Goal: Task Accomplishment & Management: Manage account settings

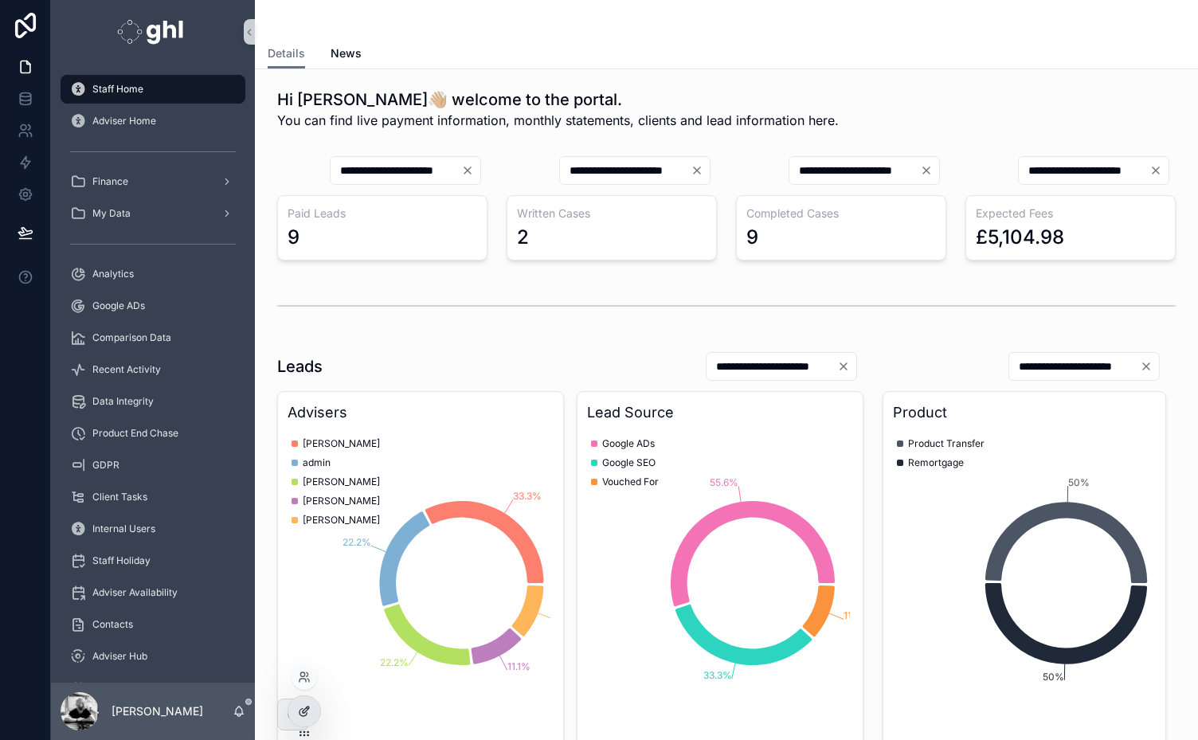
click at [300, 712] on icon at bounding box center [303, 712] width 7 height 7
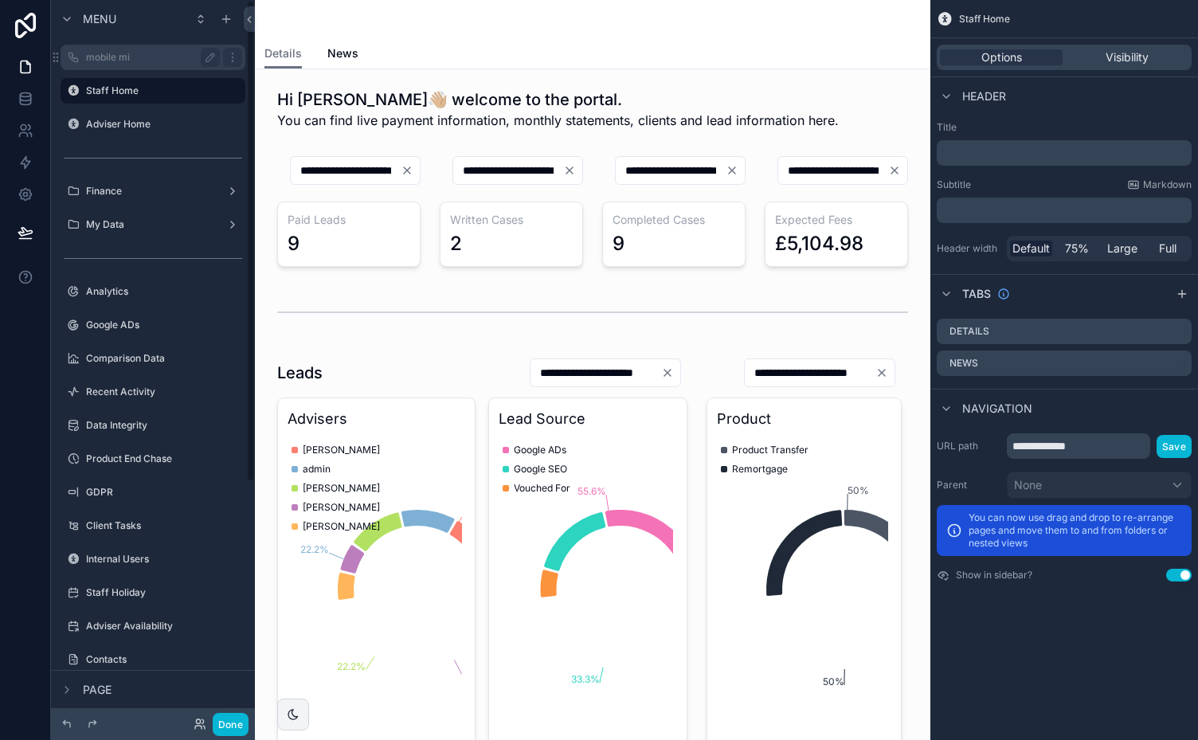
click at [127, 57] on label "mobile mi" at bounding box center [149, 57] width 127 height 13
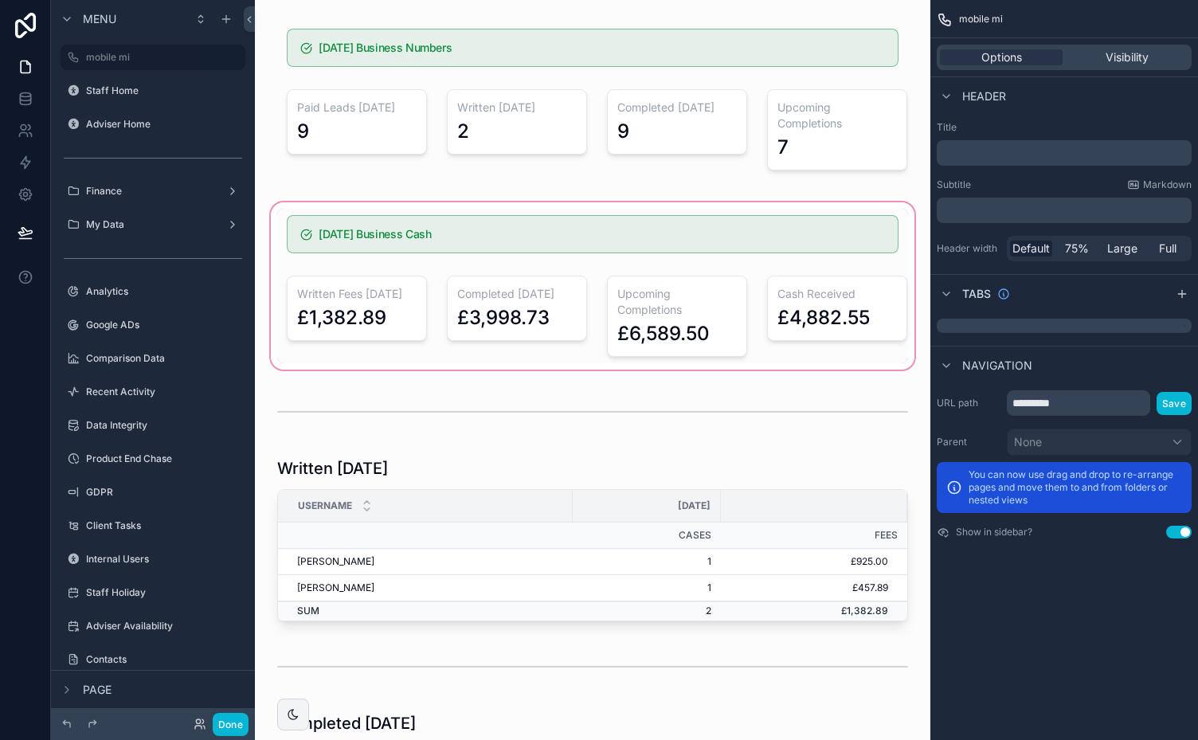
click at [838, 304] on div "scrollable content" at bounding box center [593, 286] width 650 height 174
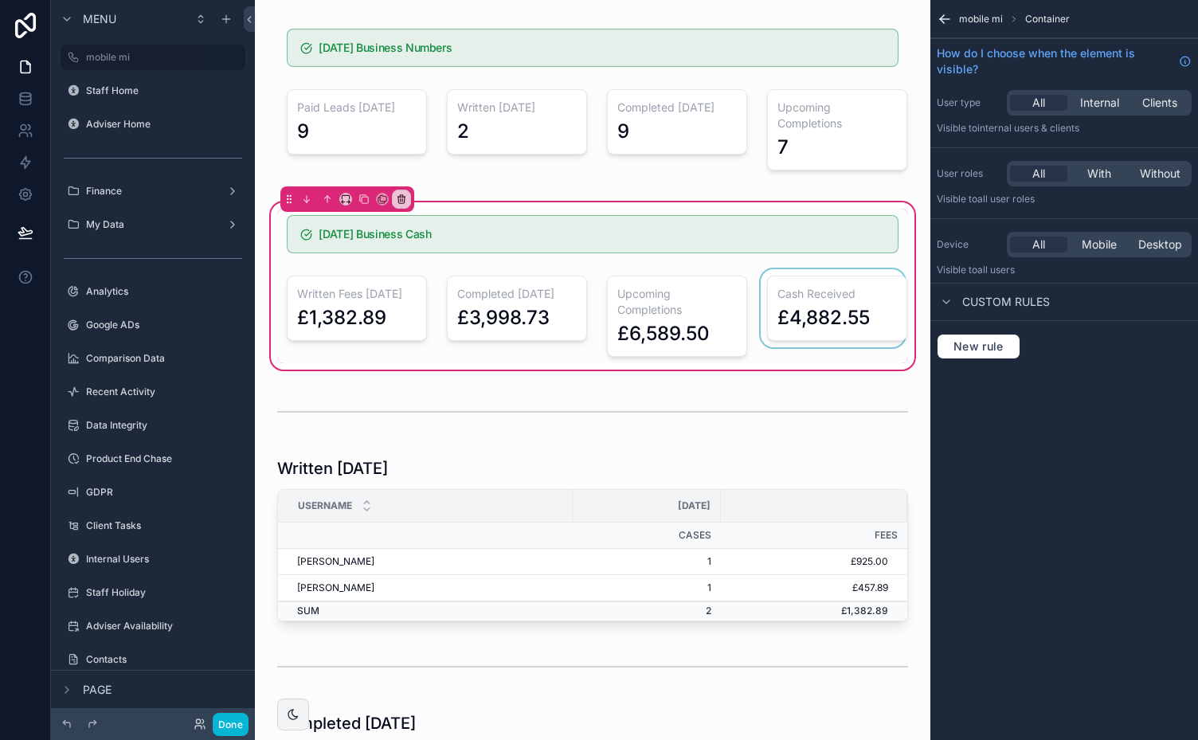
click at [803, 286] on div "scrollable content" at bounding box center [833, 316] width 151 height 94
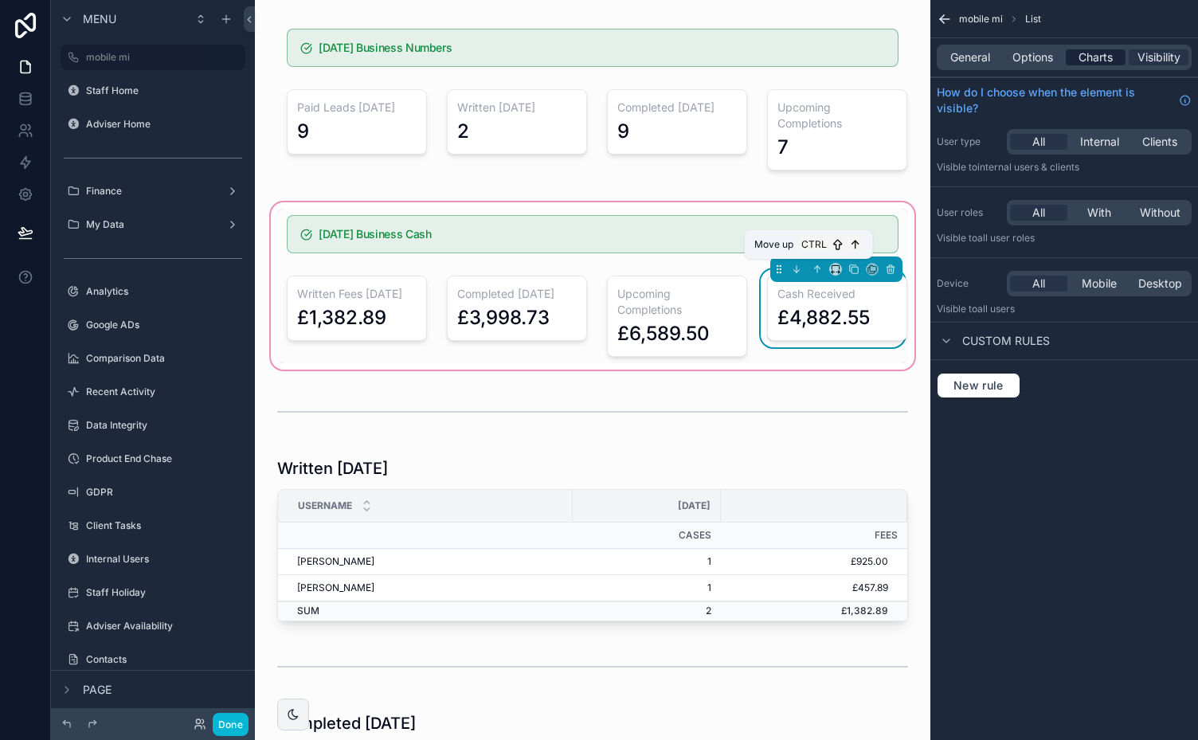
click at [1081, 58] on span "Charts" at bounding box center [1096, 57] width 34 height 16
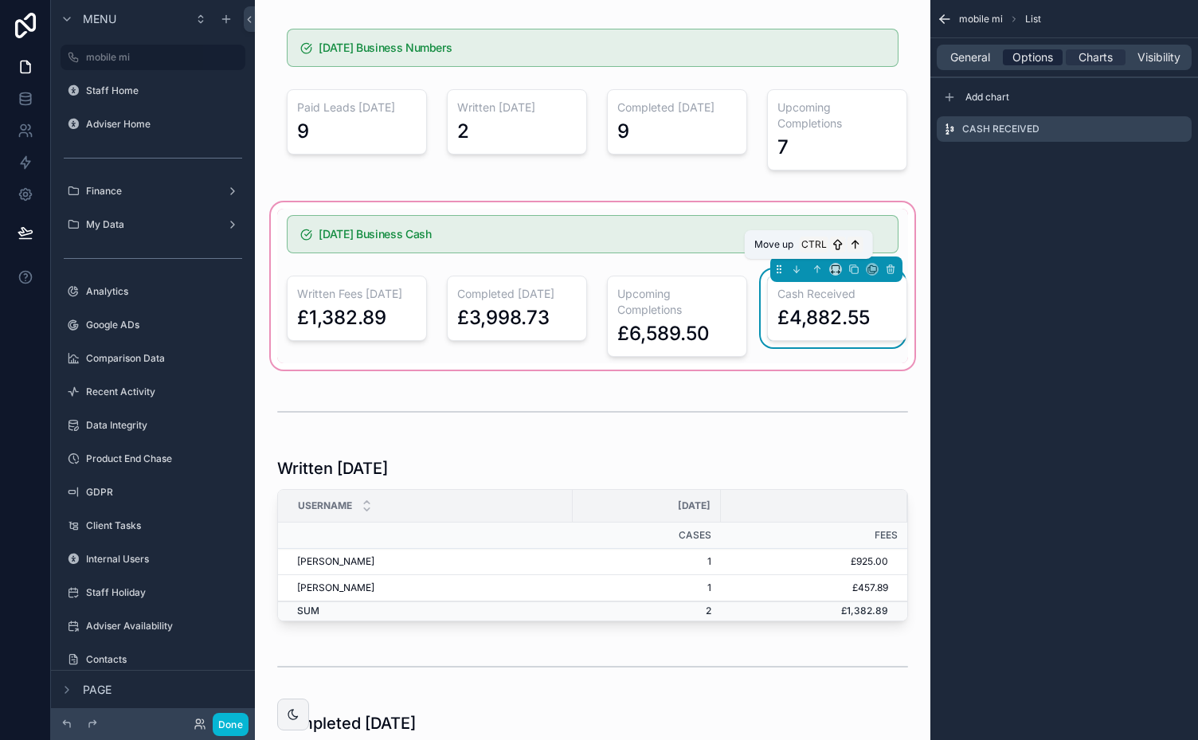
click at [1037, 53] on span "Options" at bounding box center [1032, 57] width 41 height 16
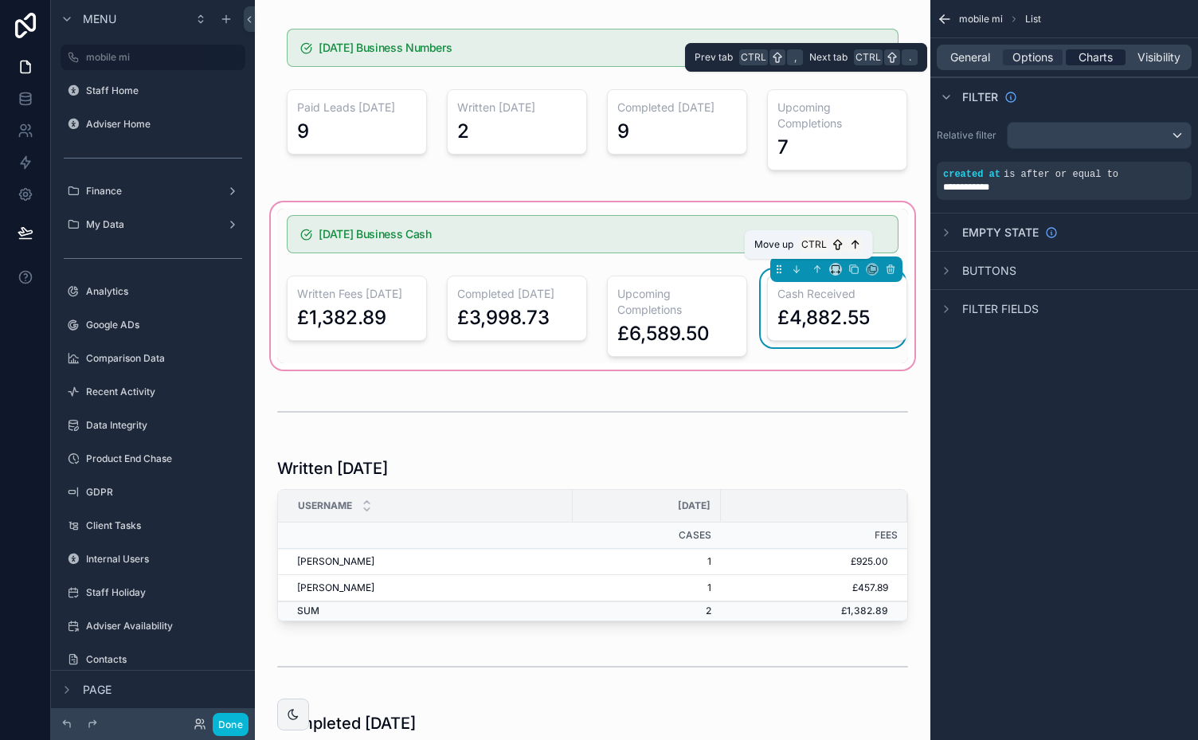
click at [1096, 54] on span "Charts" at bounding box center [1096, 57] width 34 height 16
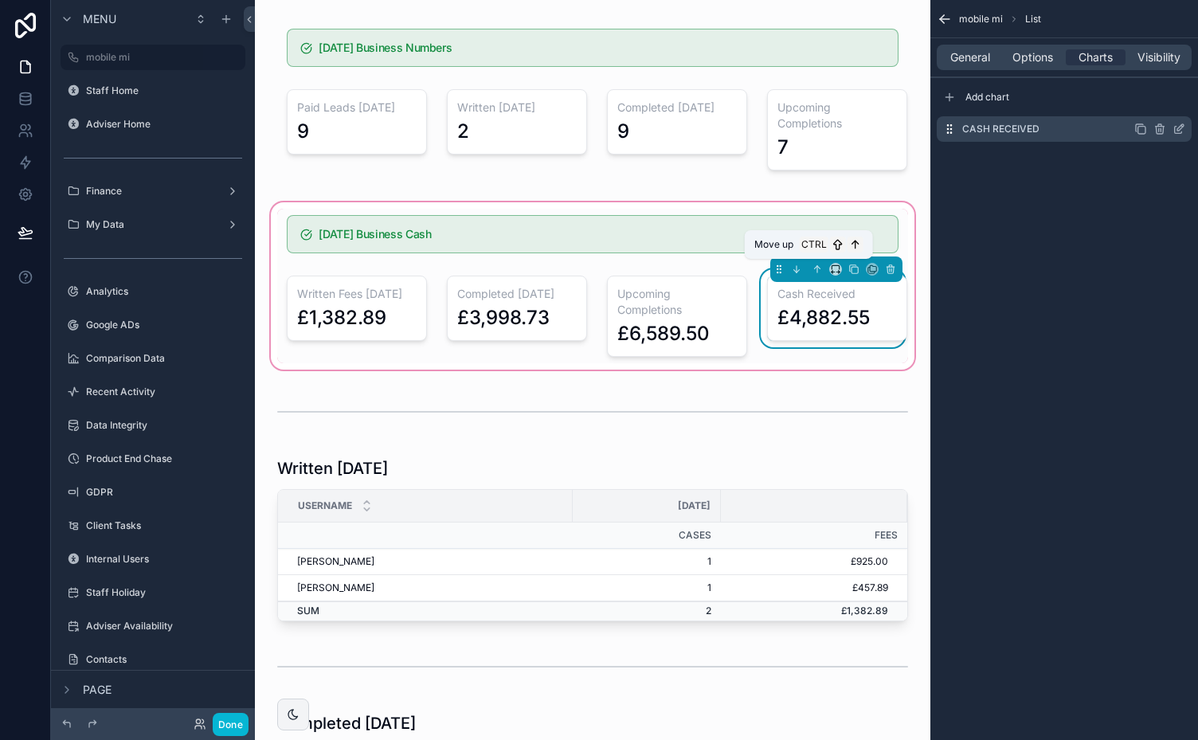
click at [1141, 131] on icon "scrollable content" at bounding box center [1140, 129] width 13 height 13
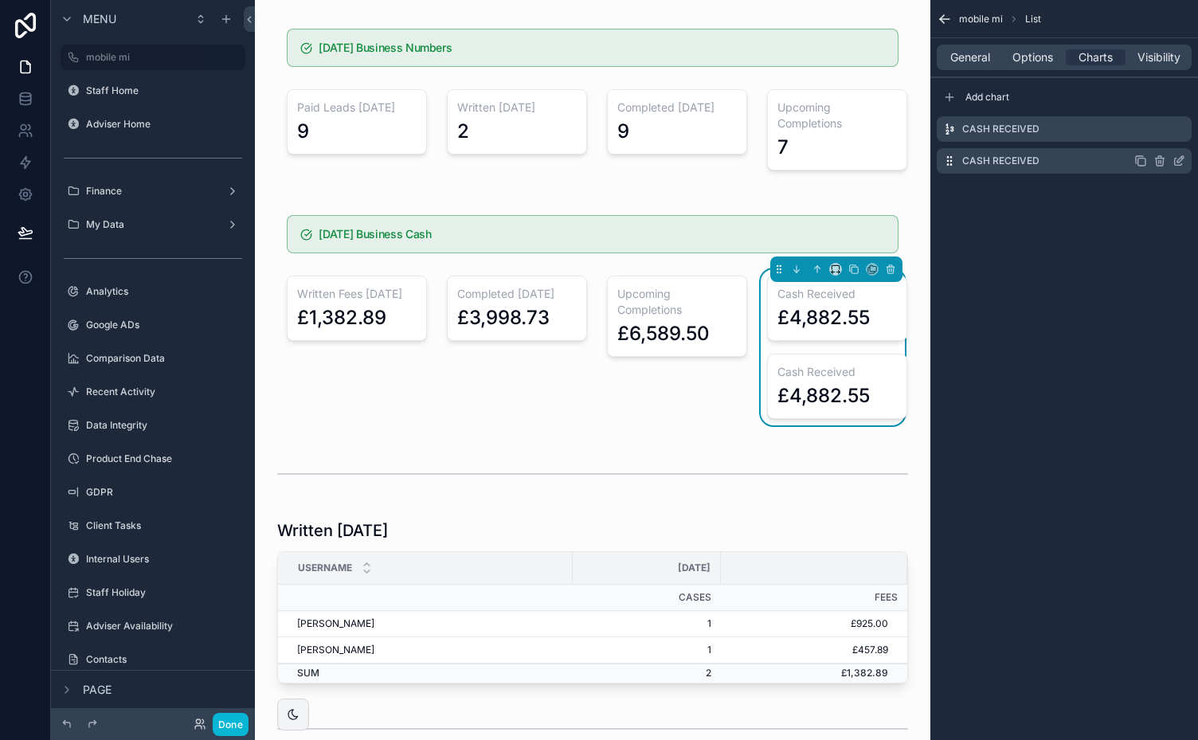
click at [1178, 161] on icon "scrollable content" at bounding box center [1179, 161] width 13 height 13
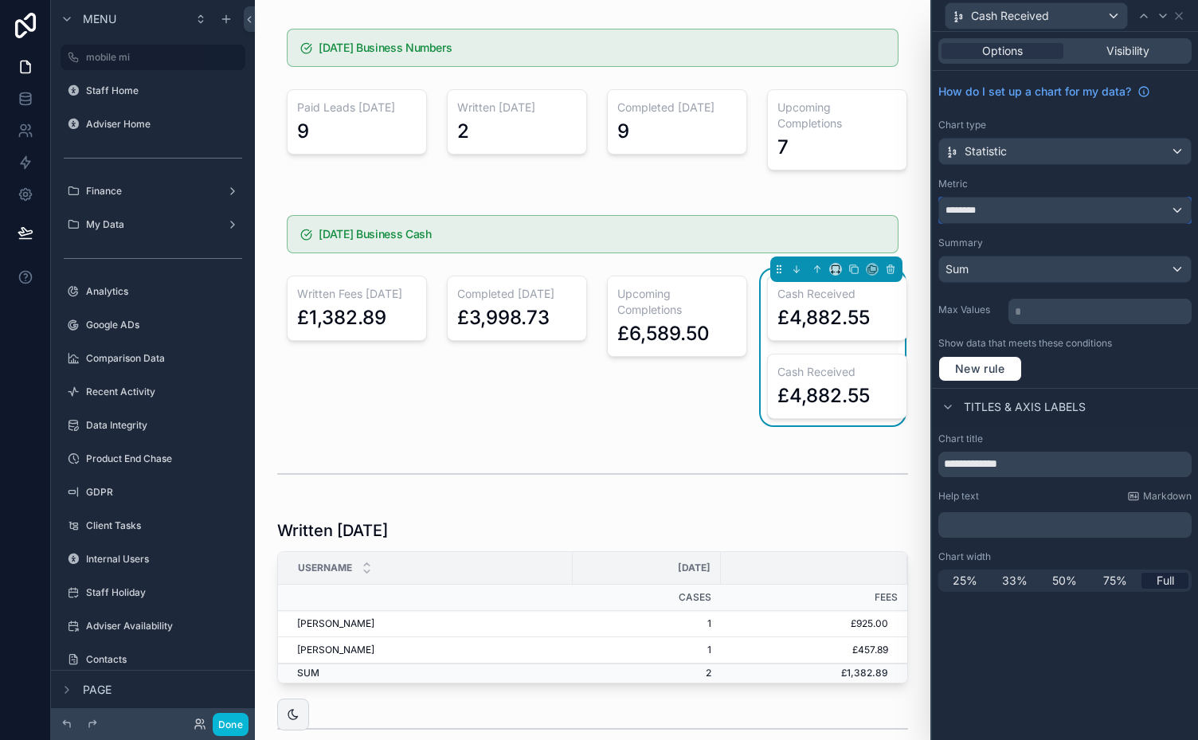
click at [1123, 206] on div "********" at bounding box center [1065, 210] width 252 height 25
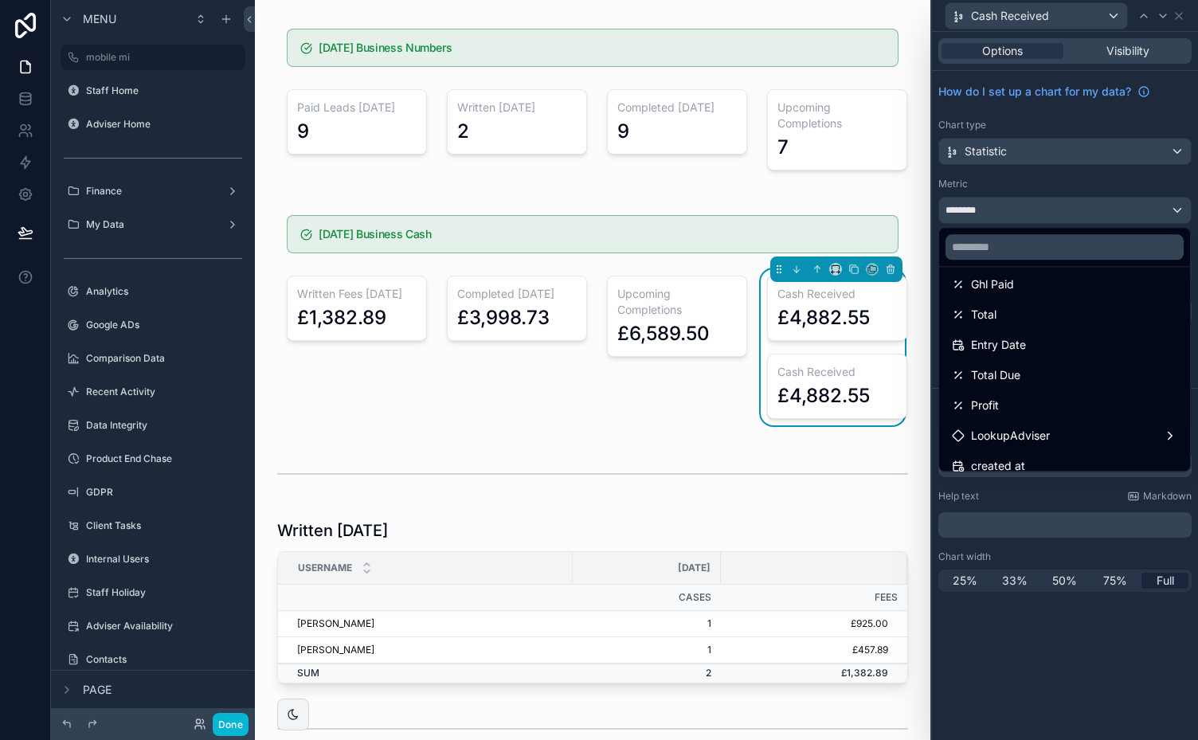
scroll to position [234, 0]
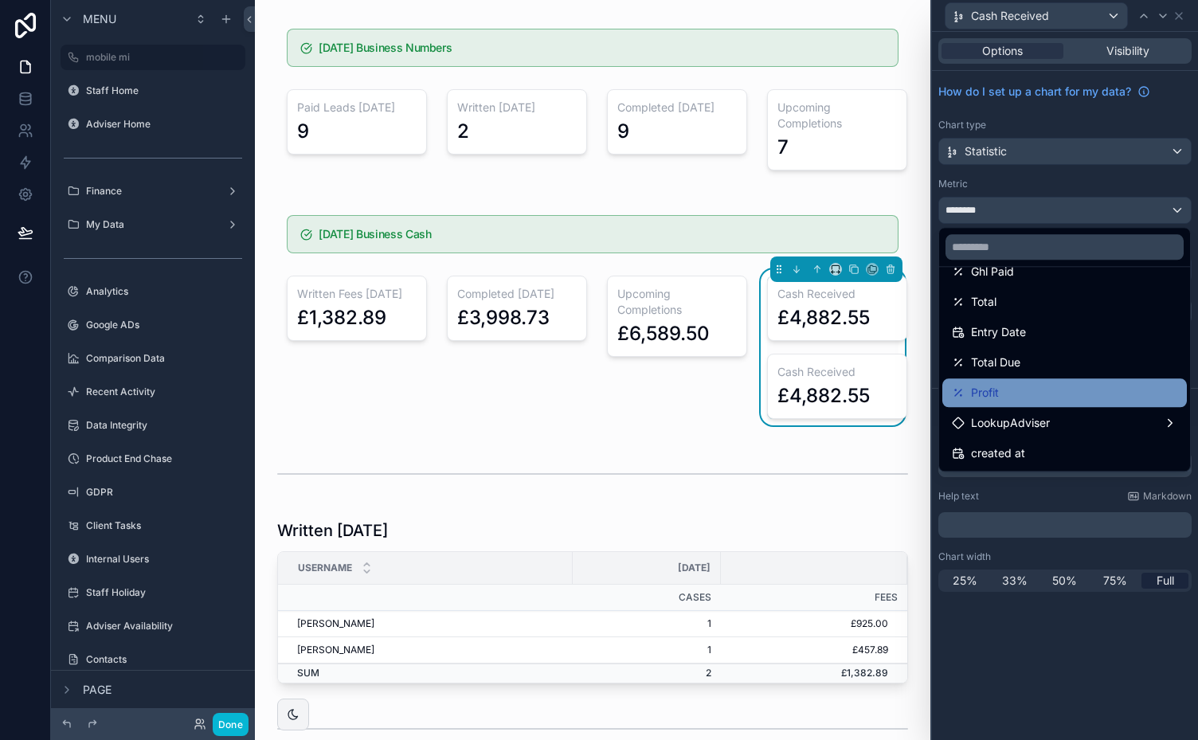
click at [1102, 390] on div "Profit" at bounding box center [1064, 392] width 225 height 19
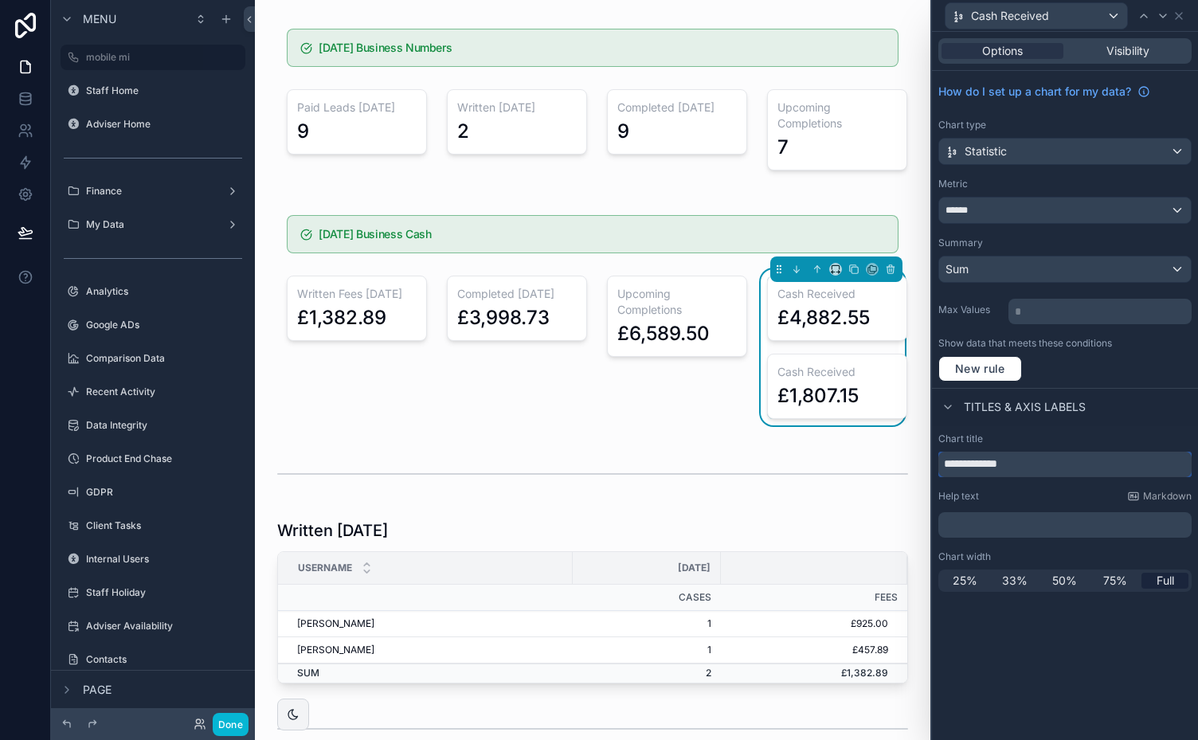
drag, startPoint x: 1039, startPoint y: 463, endPoint x: 928, endPoint y: 468, distance: 110.8
click at [928, 468] on div "**********" at bounding box center [599, 370] width 1198 height 740
type input "**********"
click at [1120, 407] on div "Titles & Axis labels" at bounding box center [1065, 407] width 266 height 38
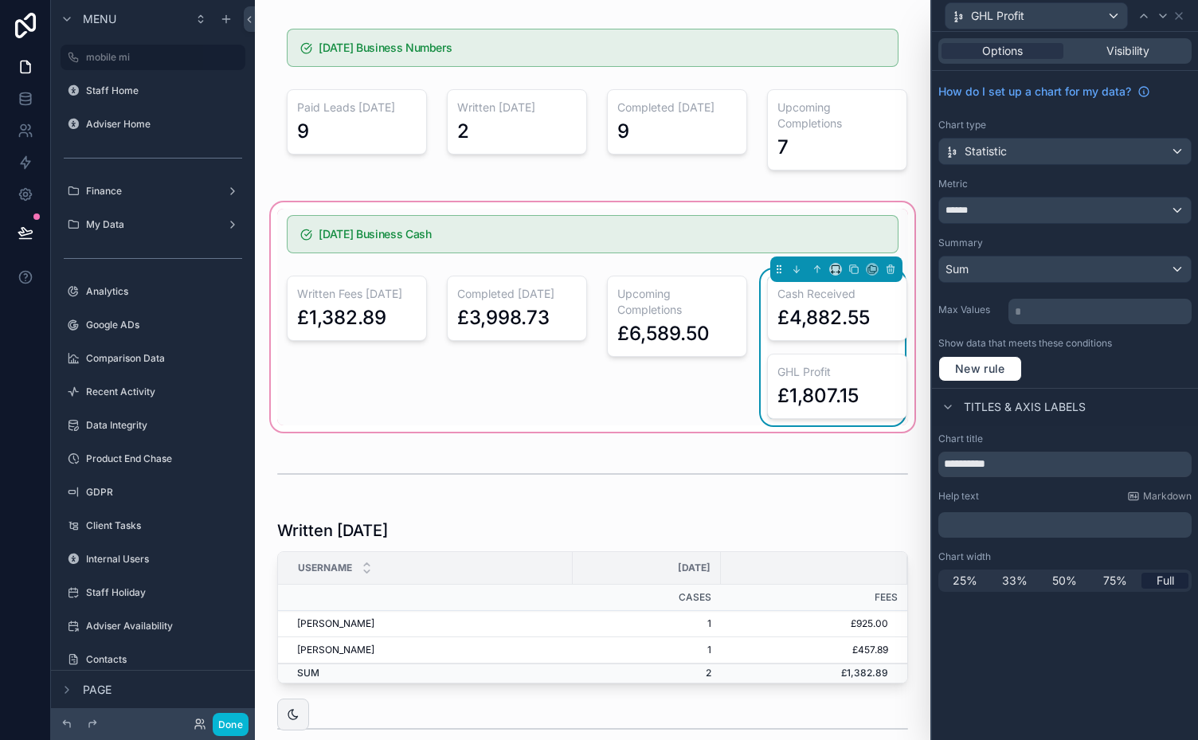
click at [840, 378] on div "GHL Profit £1,807.15" at bounding box center [837, 386] width 140 height 65
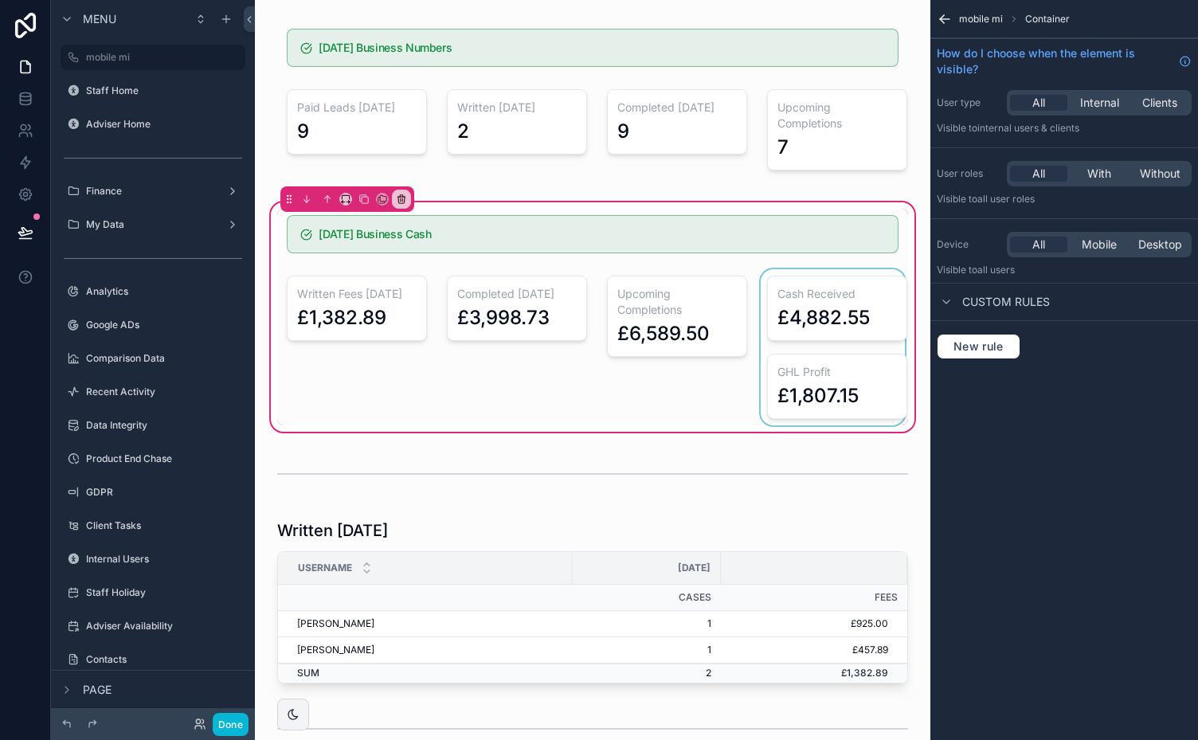
click at [843, 374] on div "scrollable content" at bounding box center [833, 347] width 151 height 156
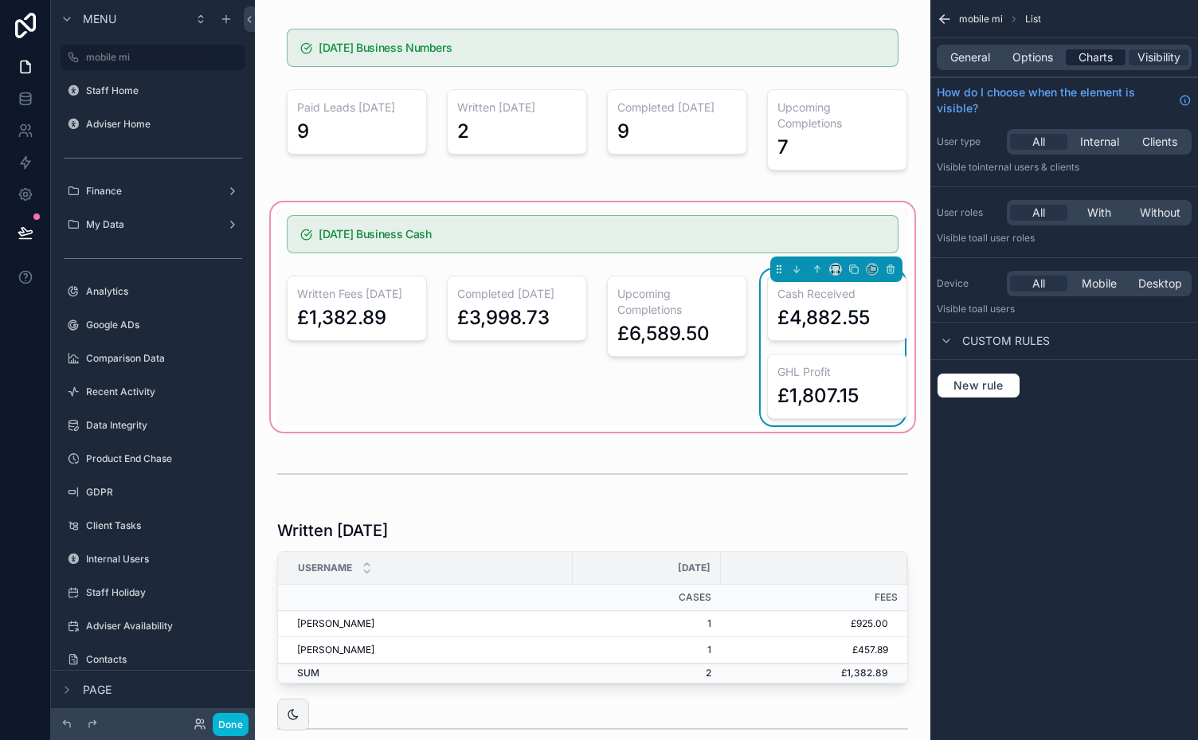
click at [1109, 51] on span "Charts" at bounding box center [1096, 57] width 34 height 16
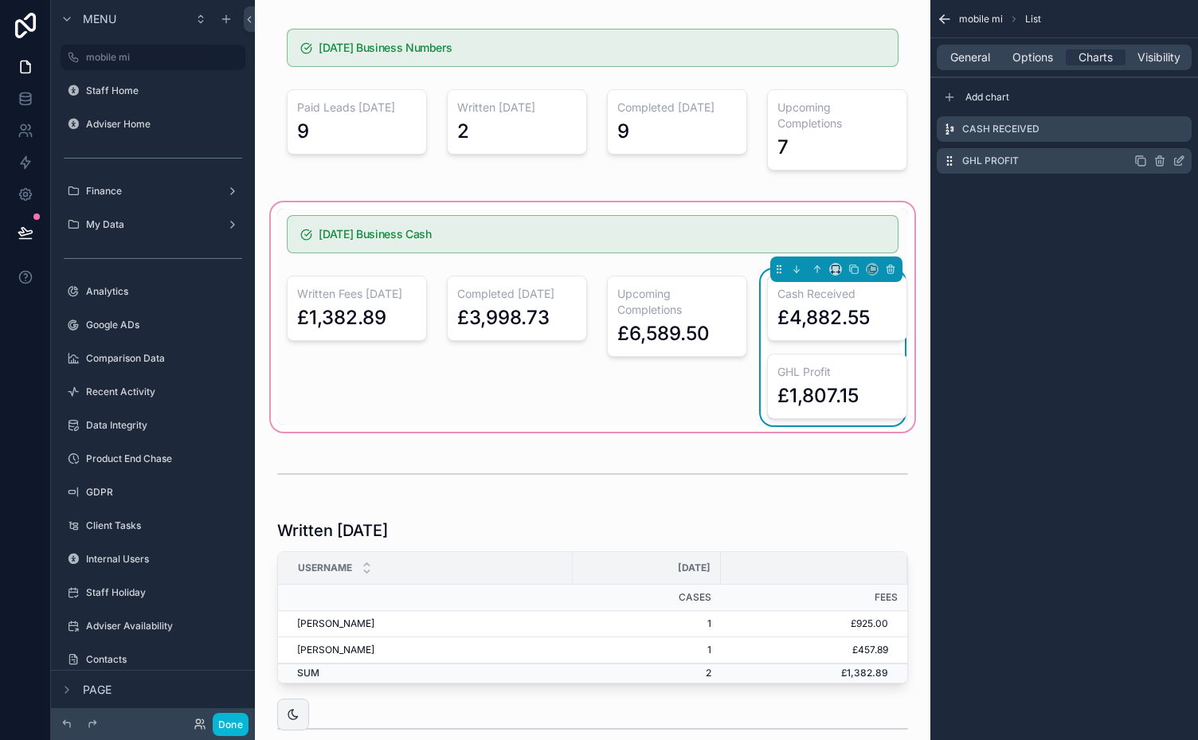
click at [1141, 159] on icon "scrollable content" at bounding box center [1140, 161] width 13 height 13
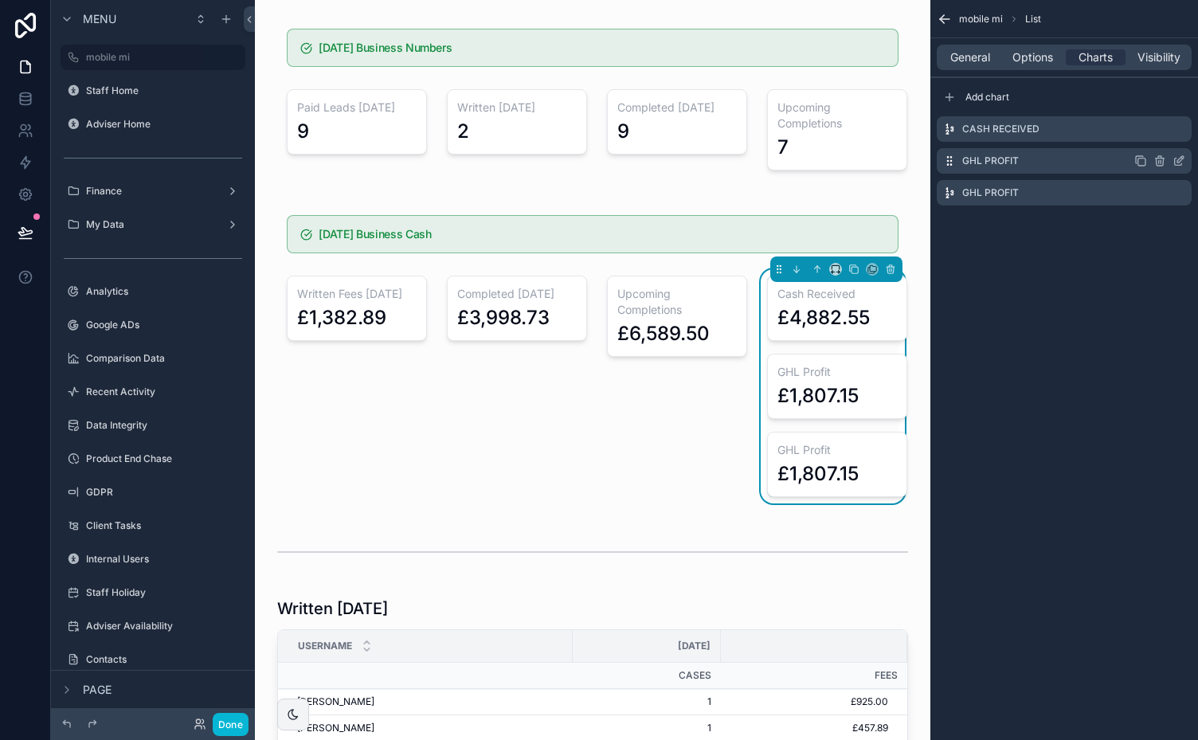
click at [1179, 159] on icon "scrollable content" at bounding box center [1180, 159] width 6 height 6
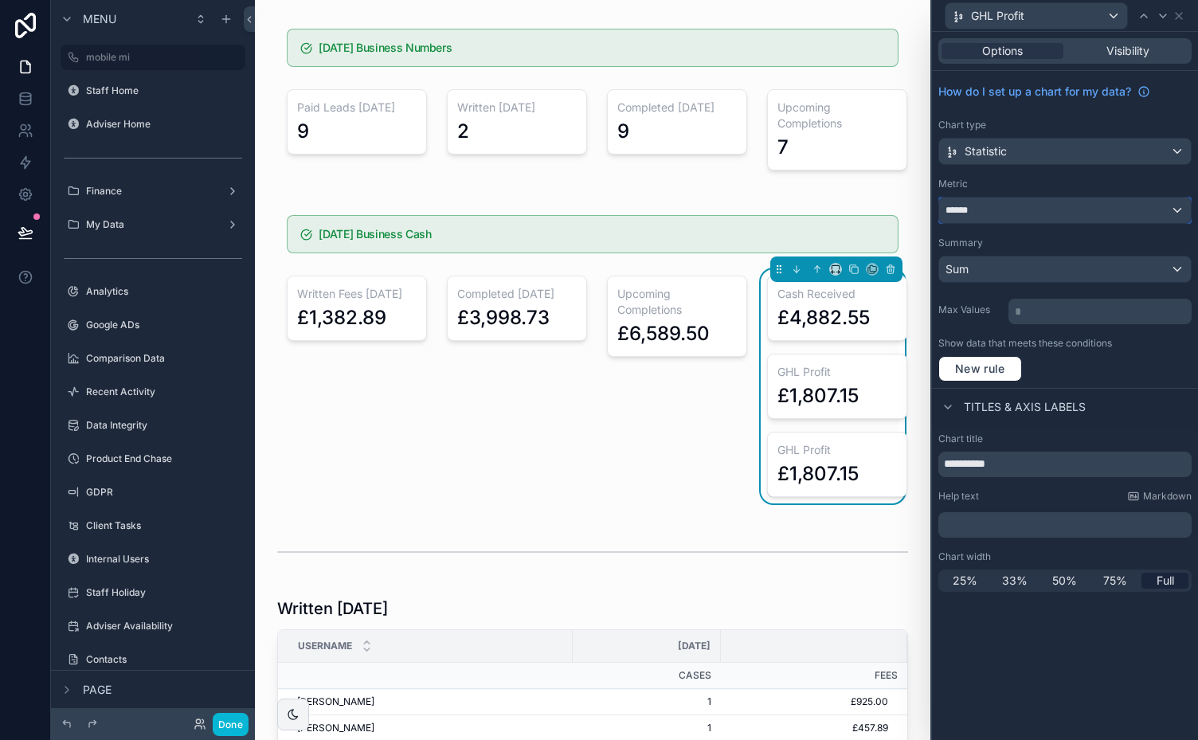
click at [1157, 205] on div "******" at bounding box center [1065, 210] width 252 height 25
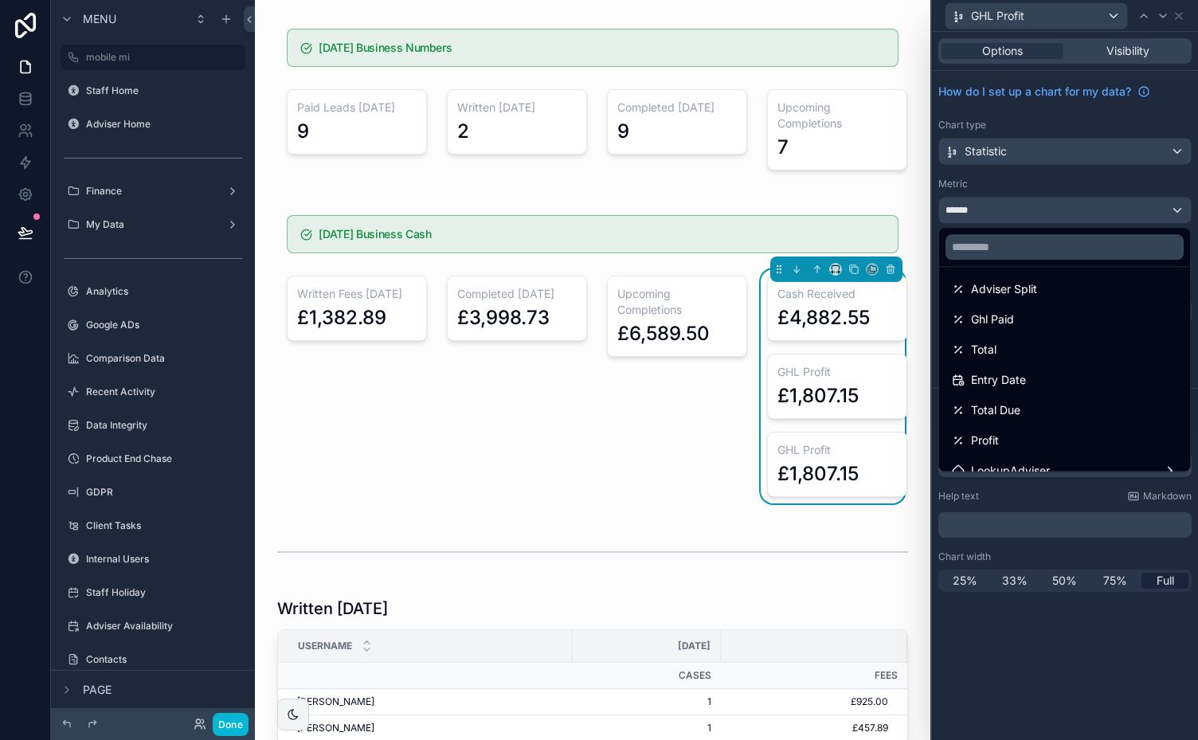
scroll to position [192, 0]
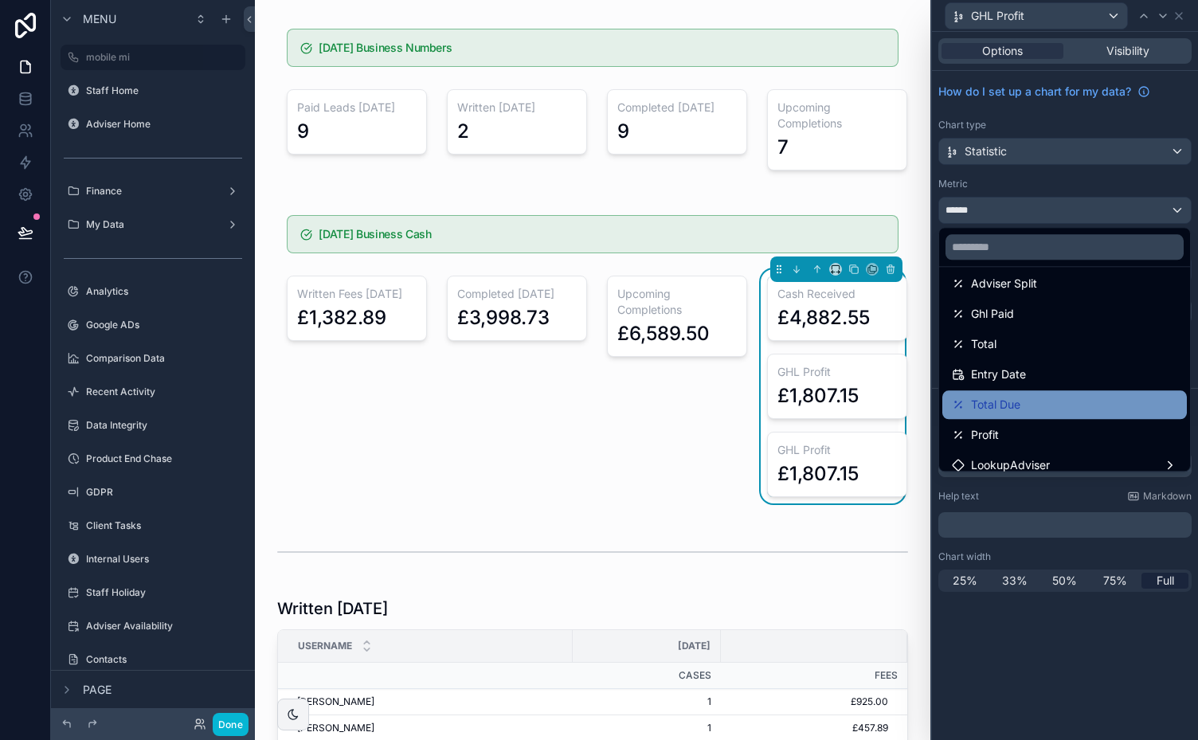
click at [1142, 394] on div "Total Due" at bounding box center [1064, 404] width 245 height 29
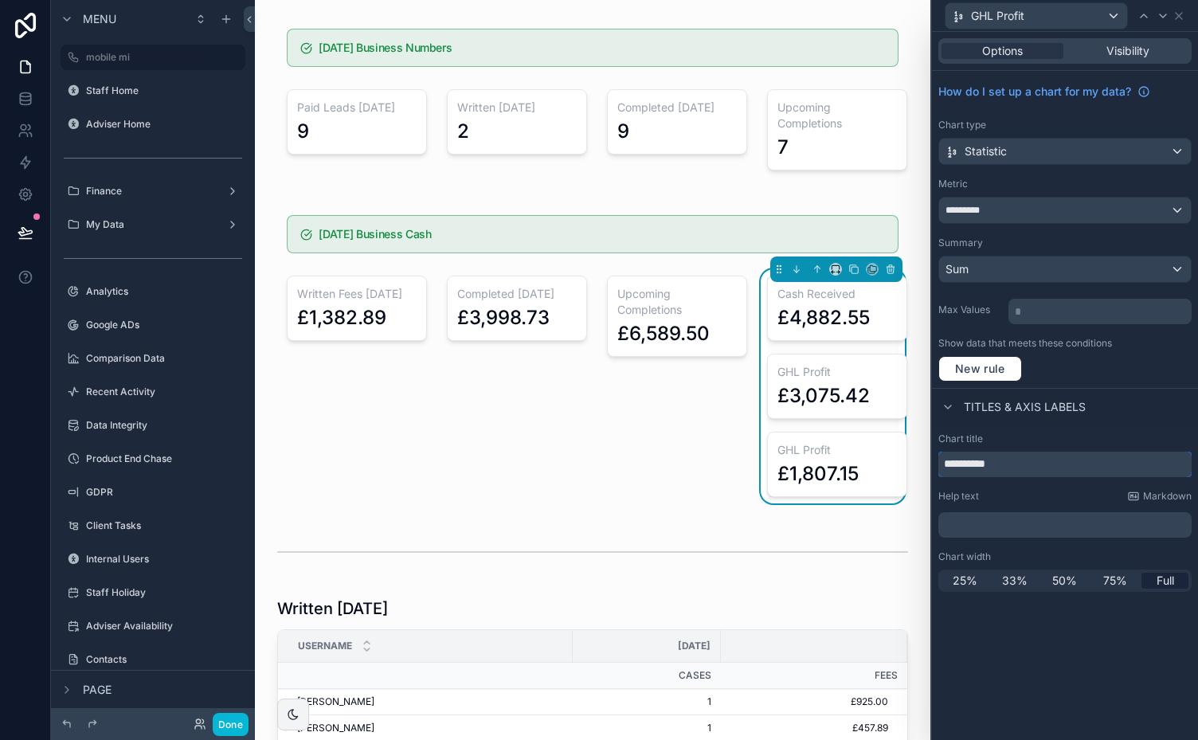
drag, startPoint x: 1015, startPoint y: 459, endPoint x: 925, endPoint y: 468, distance: 90.5
click at [925, 468] on div "**********" at bounding box center [599, 370] width 1198 height 740
type input "********"
click at [24, 234] on icon at bounding box center [25, 232] width 14 height 8
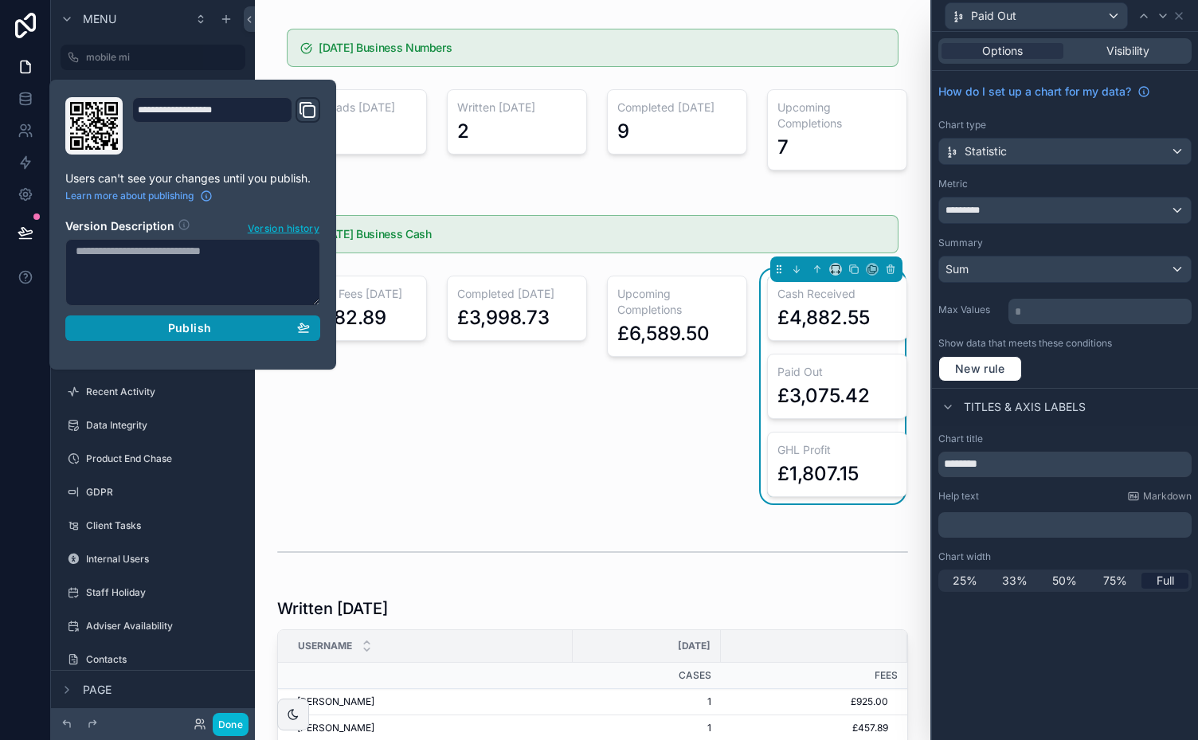
click at [190, 322] on span "Publish" at bounding box center [189, 328] width 43 height 14
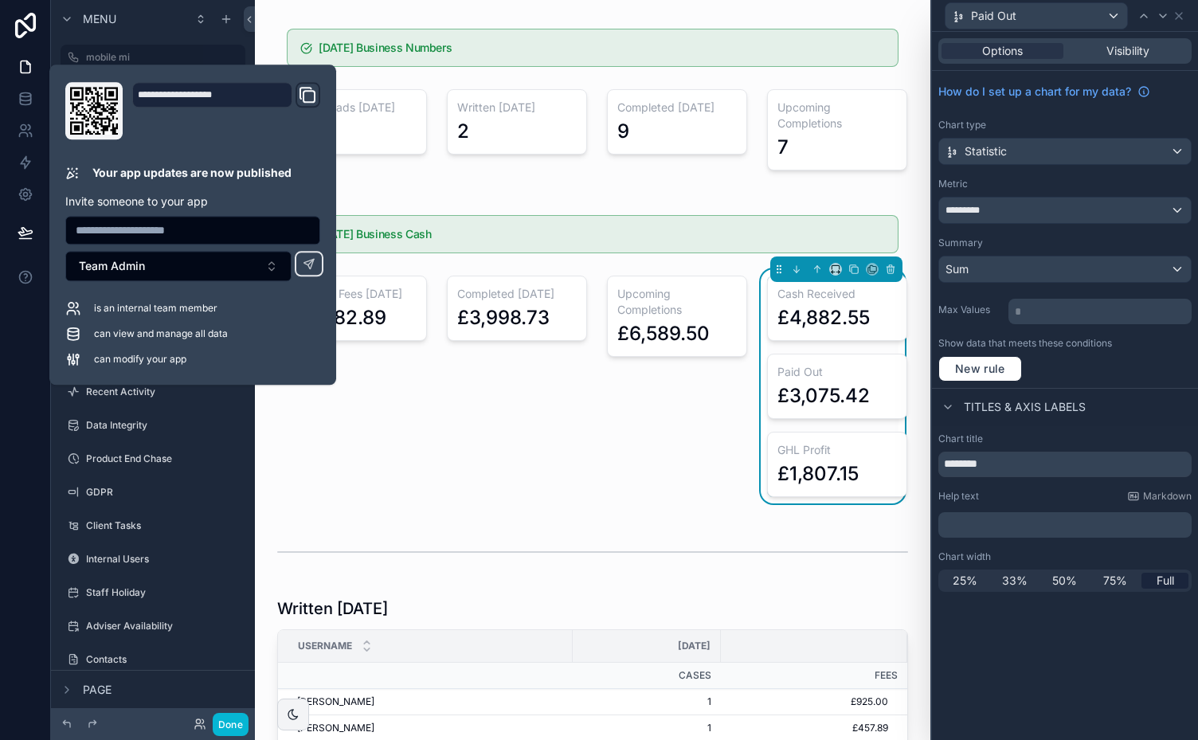
click at [609, 206] on div "[DATE] Business Cash Written Fees [DATE] £1,382.89 Completed [DATE] £3,998.73 U…" at bounding box center [593, 356] width 650 height 314
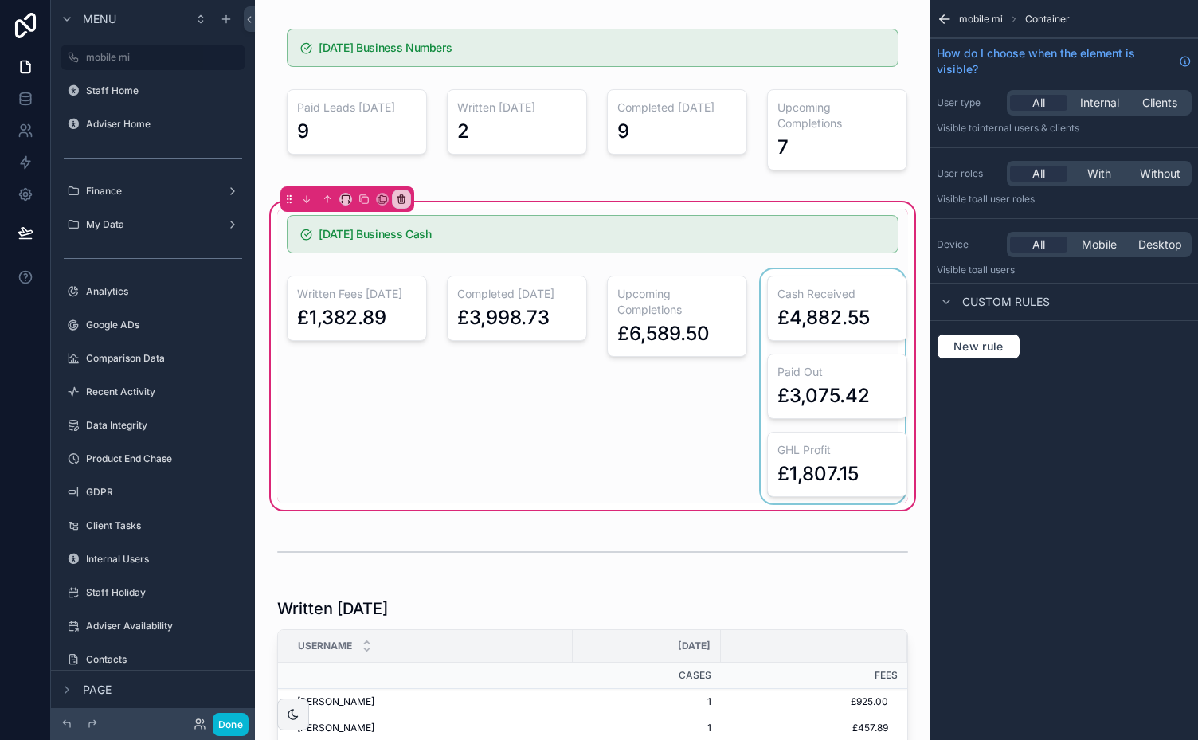
click at [816, 300] on div "scrollable content" at bounding box center [833, 386] width 151 height 234
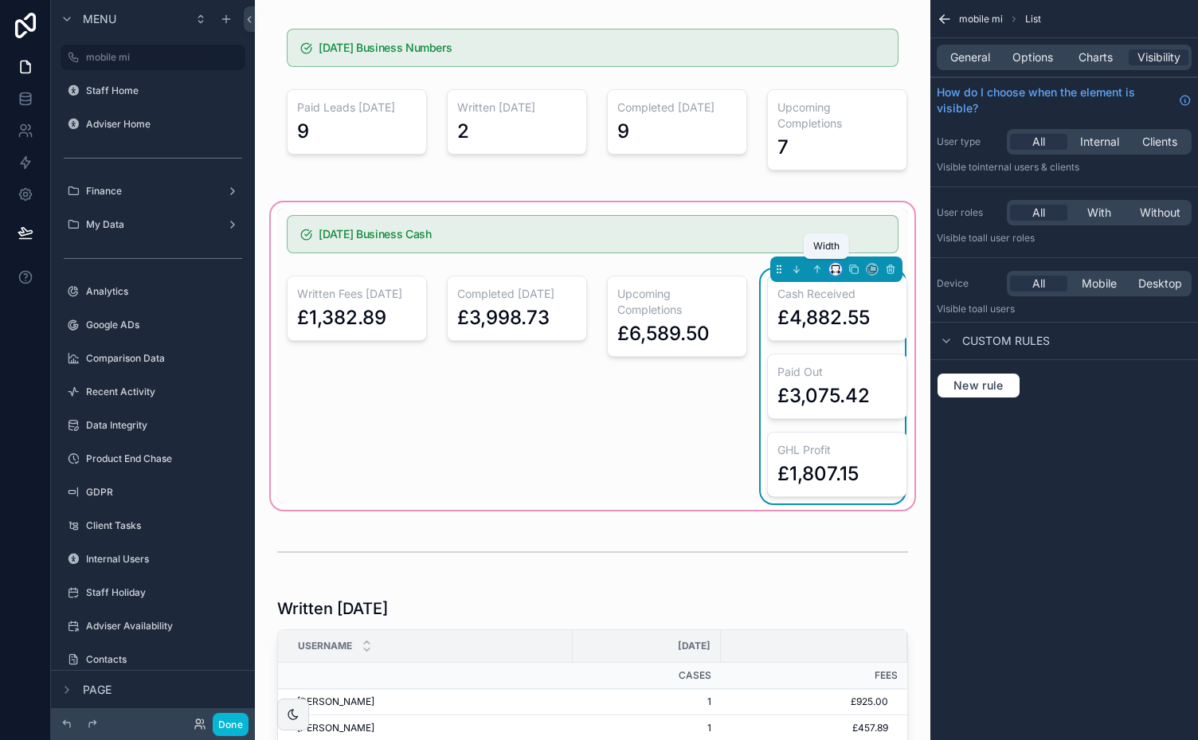
click at [832, 271] on icon "scrollable content" at bounding box center [833, 272] width 2 height 3
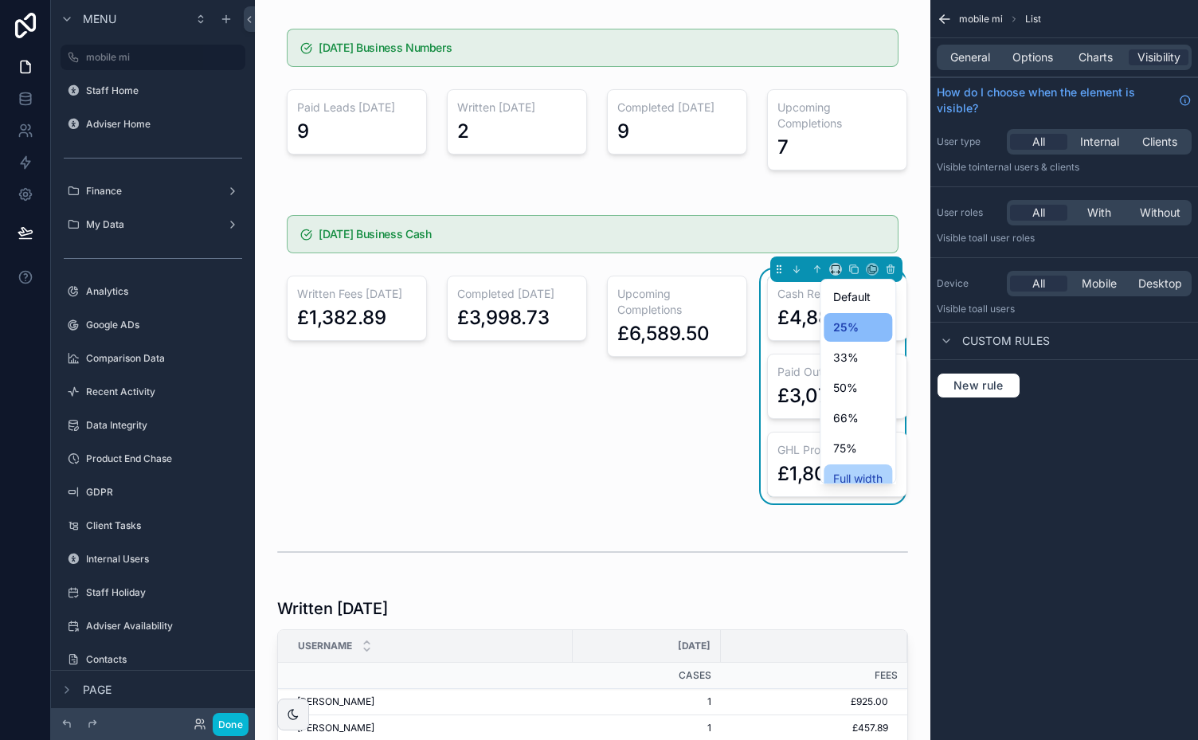
click at [849, 469] on span "Full width" at bounding box center [857, 478] width 49 height 19
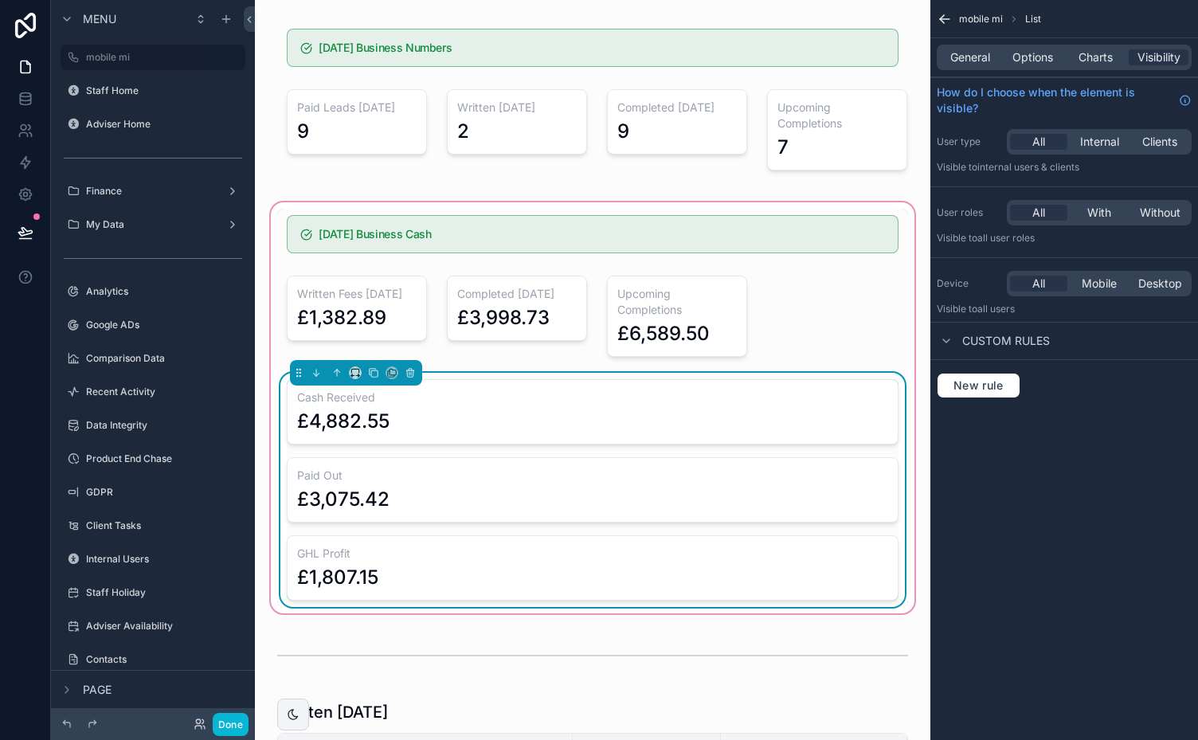
click at [538, 411] on div "£4,882.55" at bounding box center [592, 421] width 591 height 25
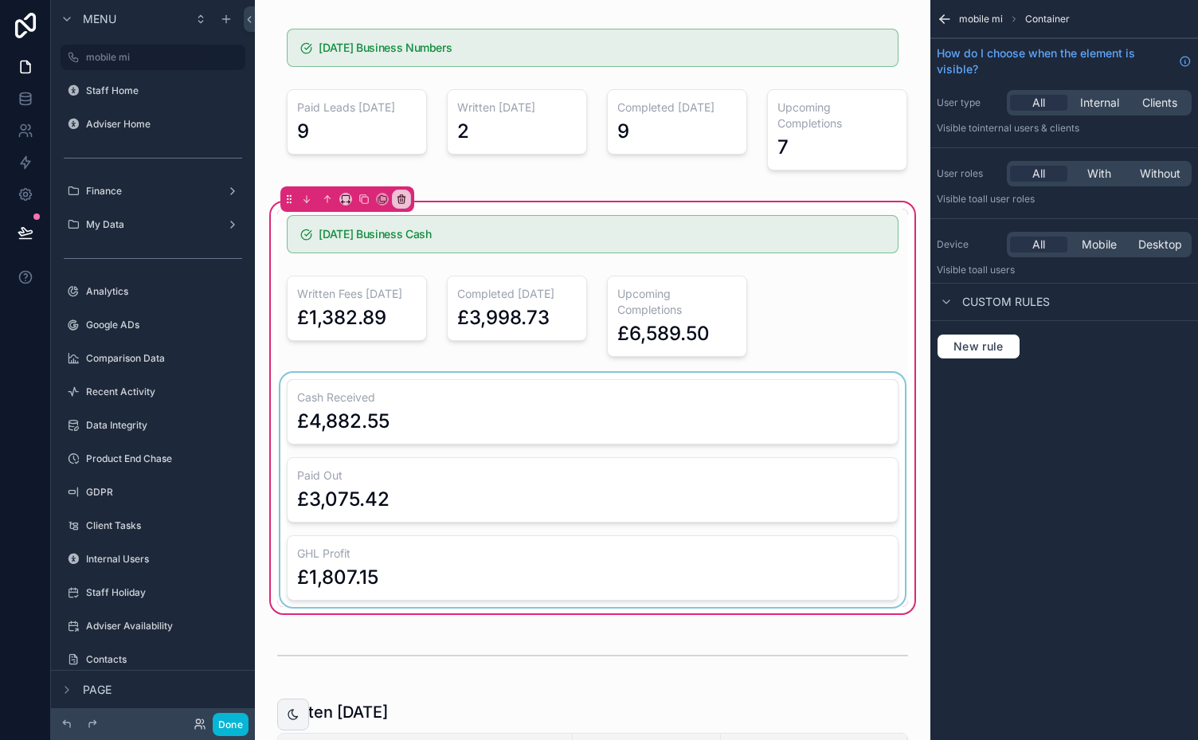
click at [574, 404] on div "scrollable content" at bounding box center [592, 490] width 631 height 234
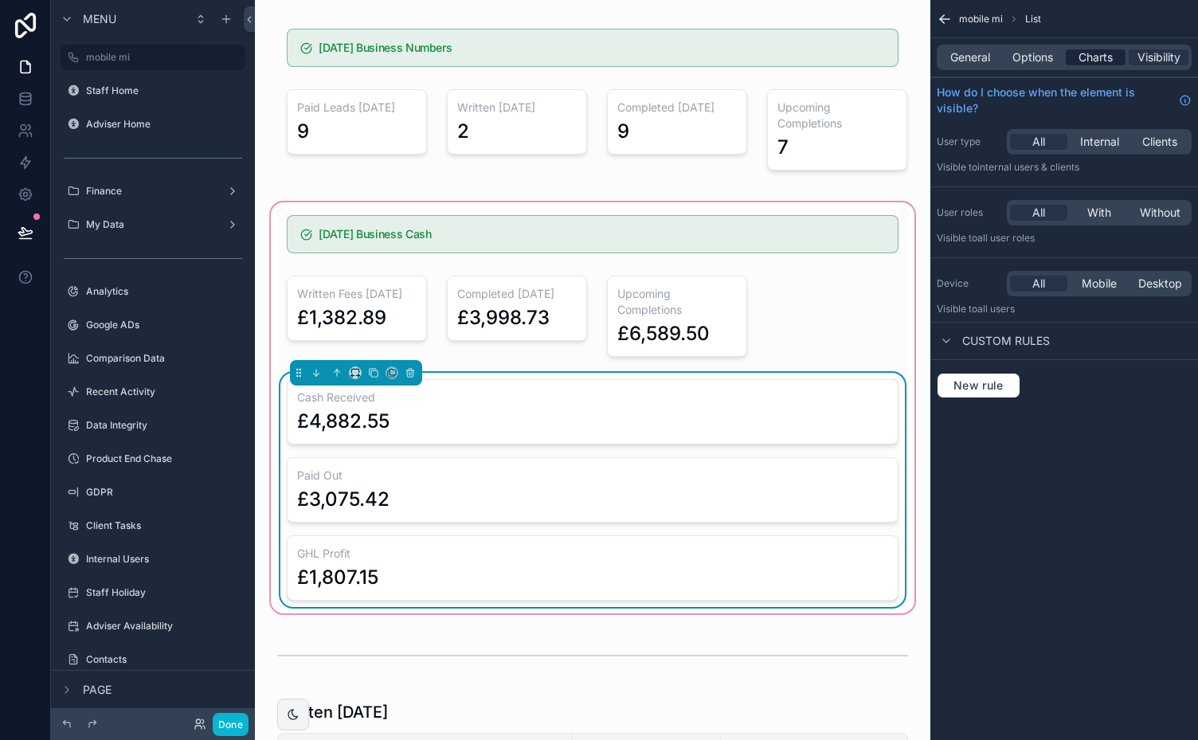
click at [1091, 57] on span "Charts" at bounding box center [1096, 57] width 34 height 16
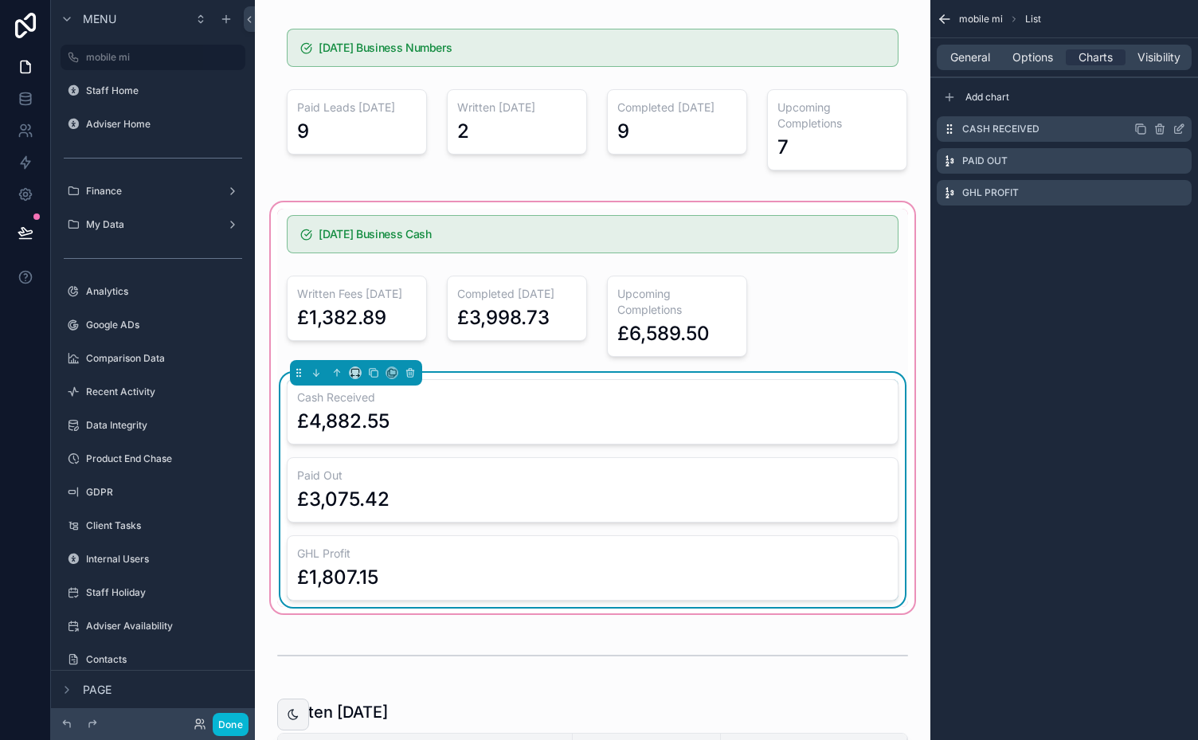
click at [1177, 127] on icon "scrollable content" at bounding box center [1179, 129] width 13 height 13
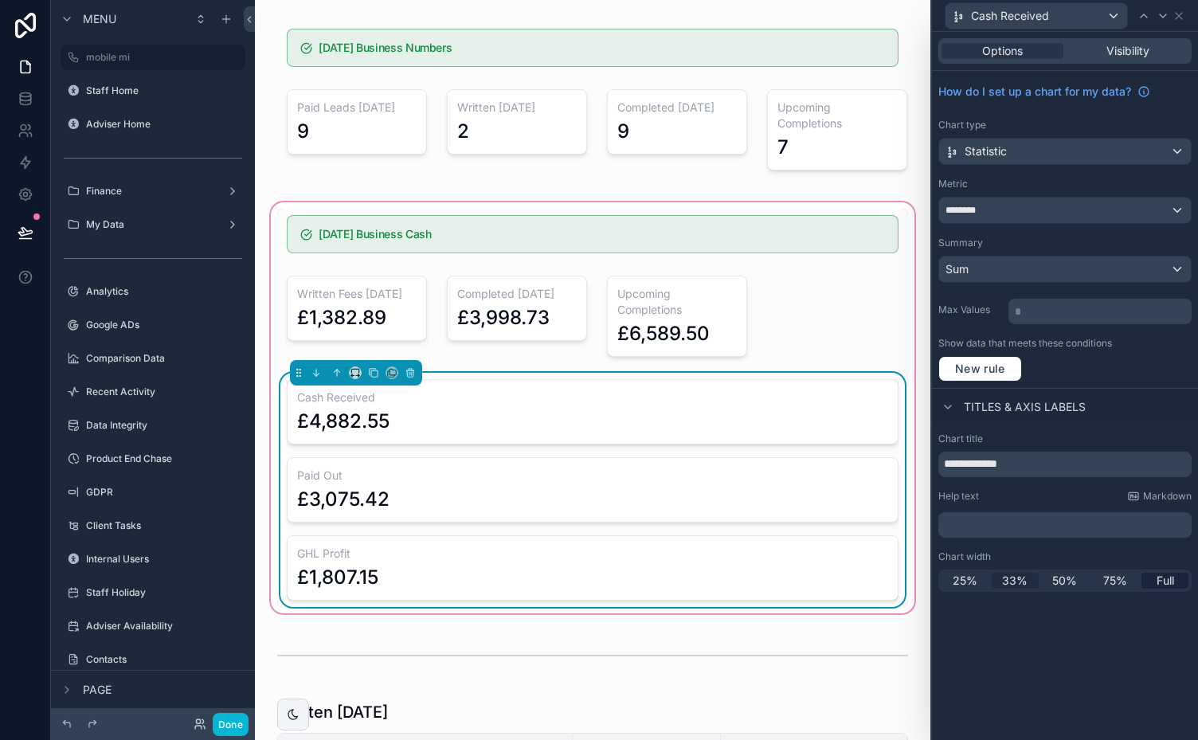
click at [1012, 576] on span "33%" at bounding box center [1014, 581] width 25 height 16
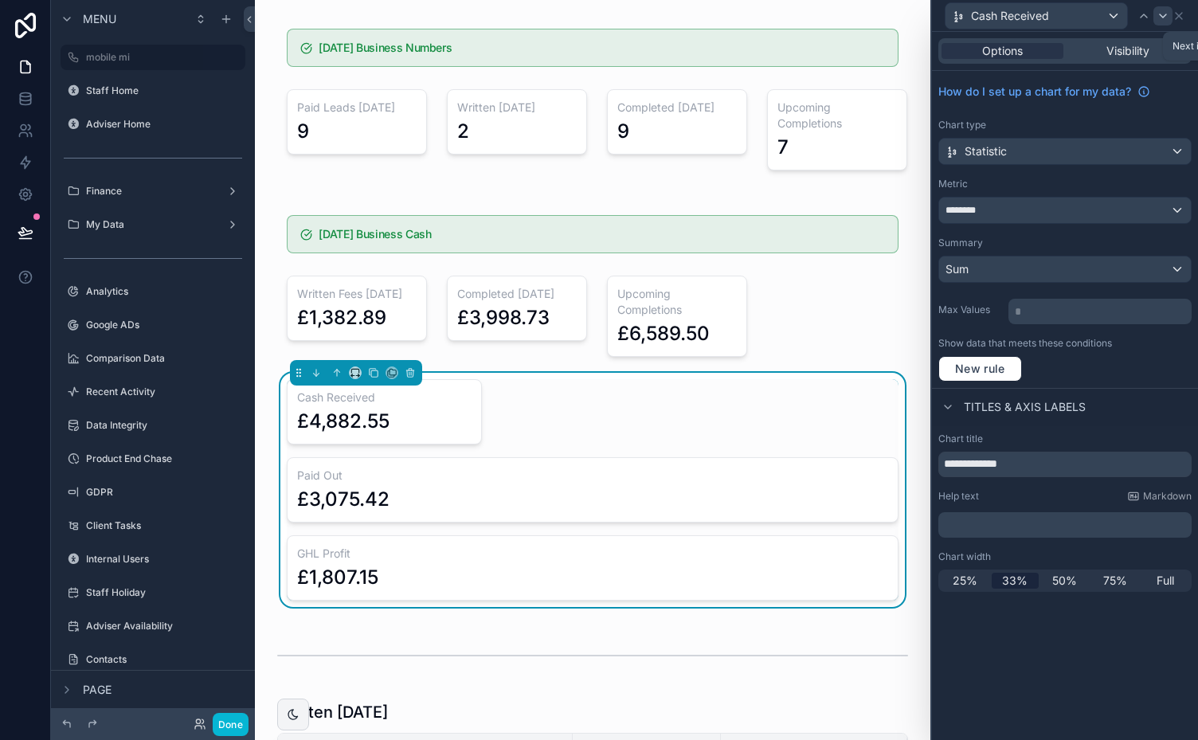
click at [1166, 13] on icon at bounding box center [1163, 16] width 13 height 13
click at [1024, 578] on span "33%" at bounding box center [1014, 581] width 25 height 16
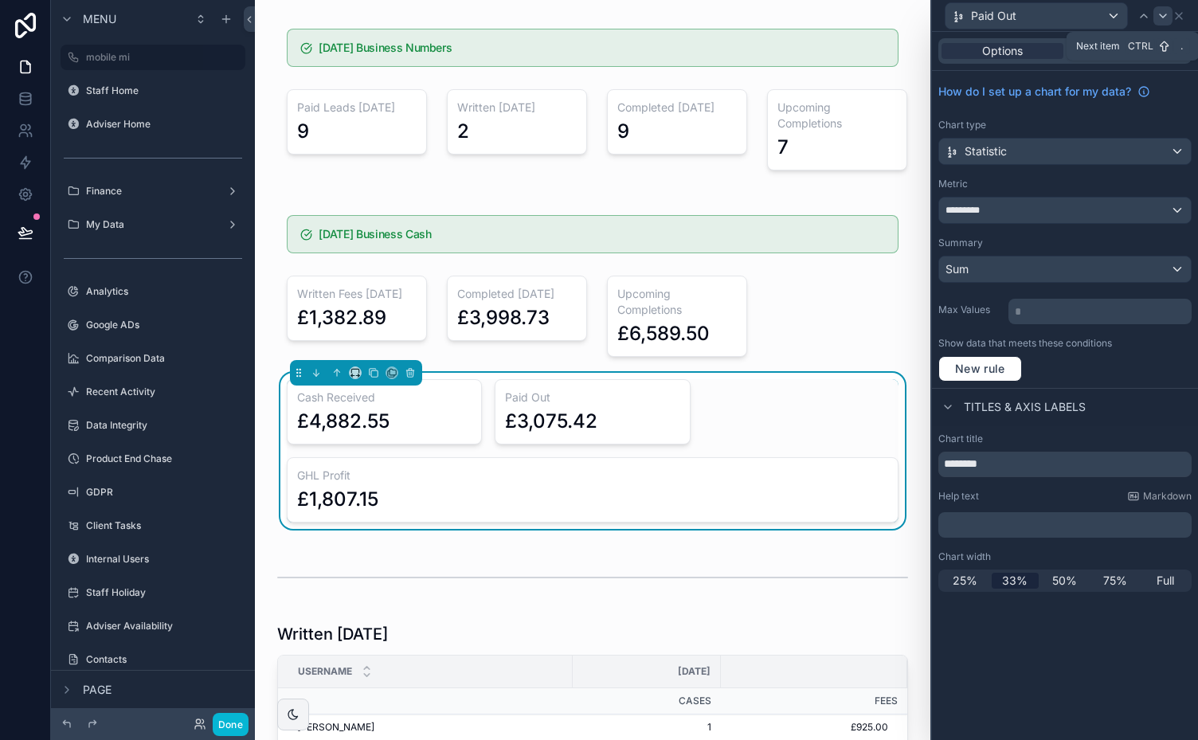
click at [1161, 12] on icon at bounding box center [1163, 16] width 13 height 13
click at [1016, 574] on span "33%" at bounding box center [1014, 581] width 25 height 16
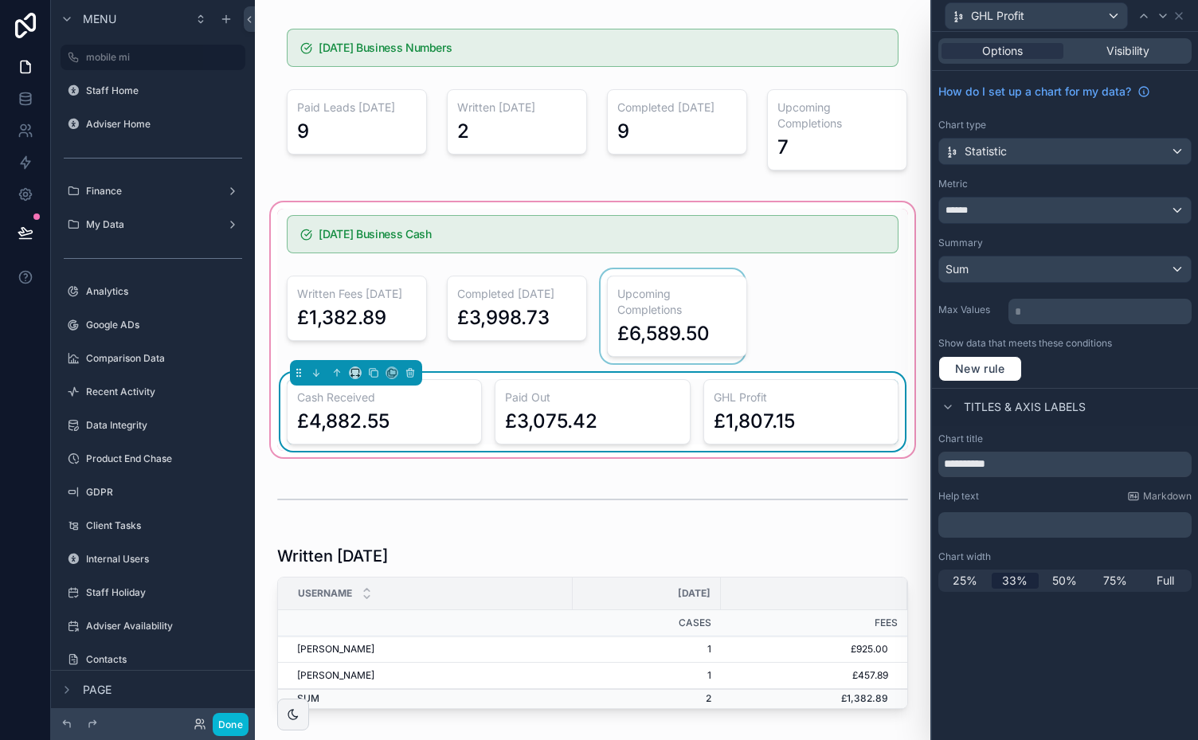
click at [672, 304] on div "scrollable content" at bounding box center [672, 316] width 151 height 94
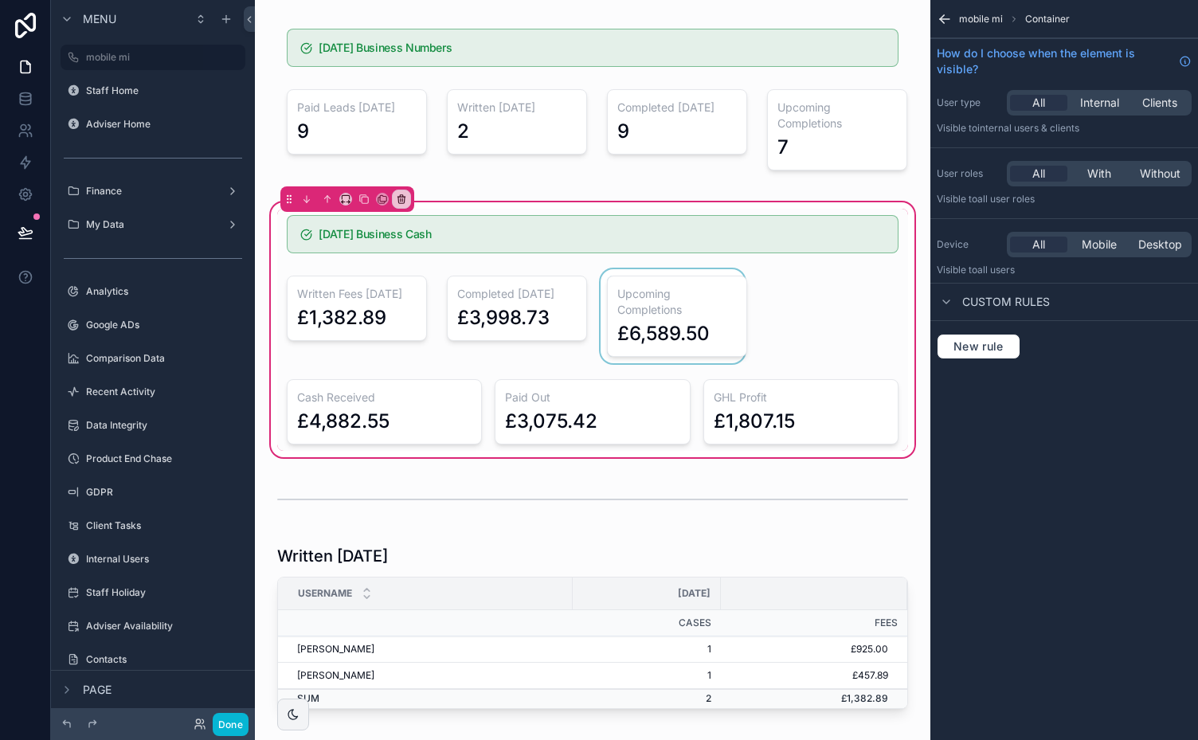
click at [660, 314] on div "scrollable content" at bounding box center [672, 316] width 151 height 94
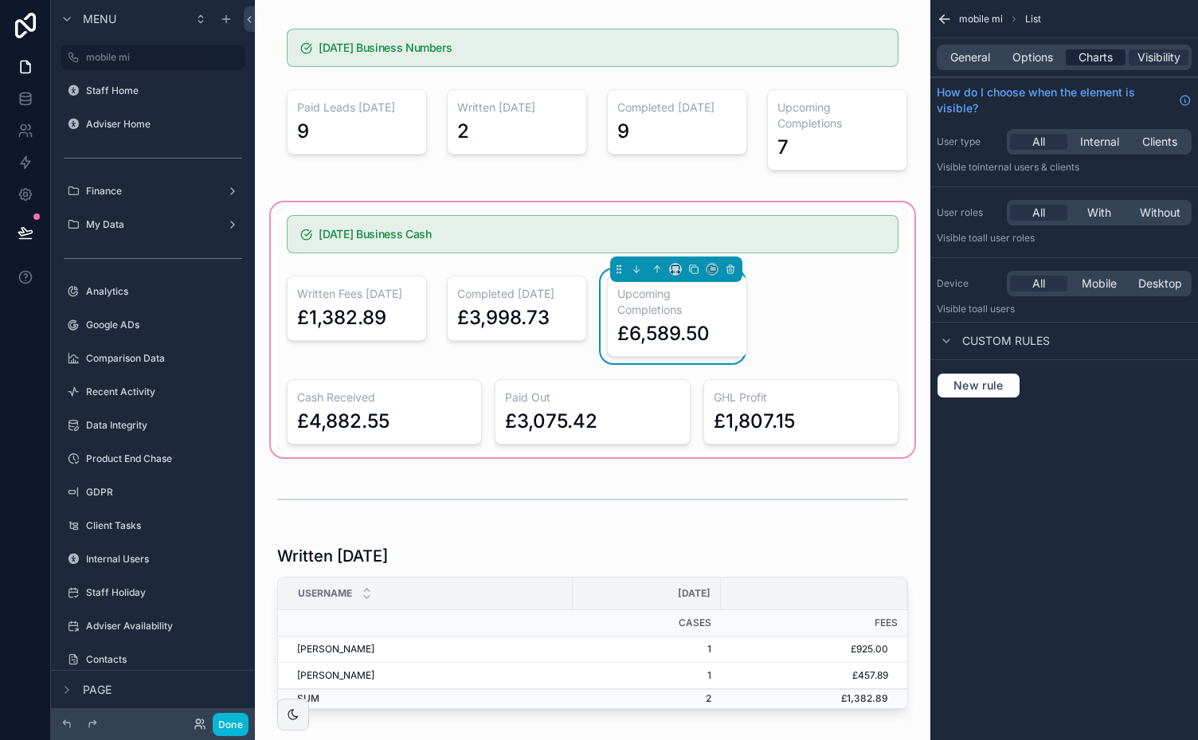
click at [1093, 53] on span "Charts" at bounding box center [1096, 57] width 34 height 16
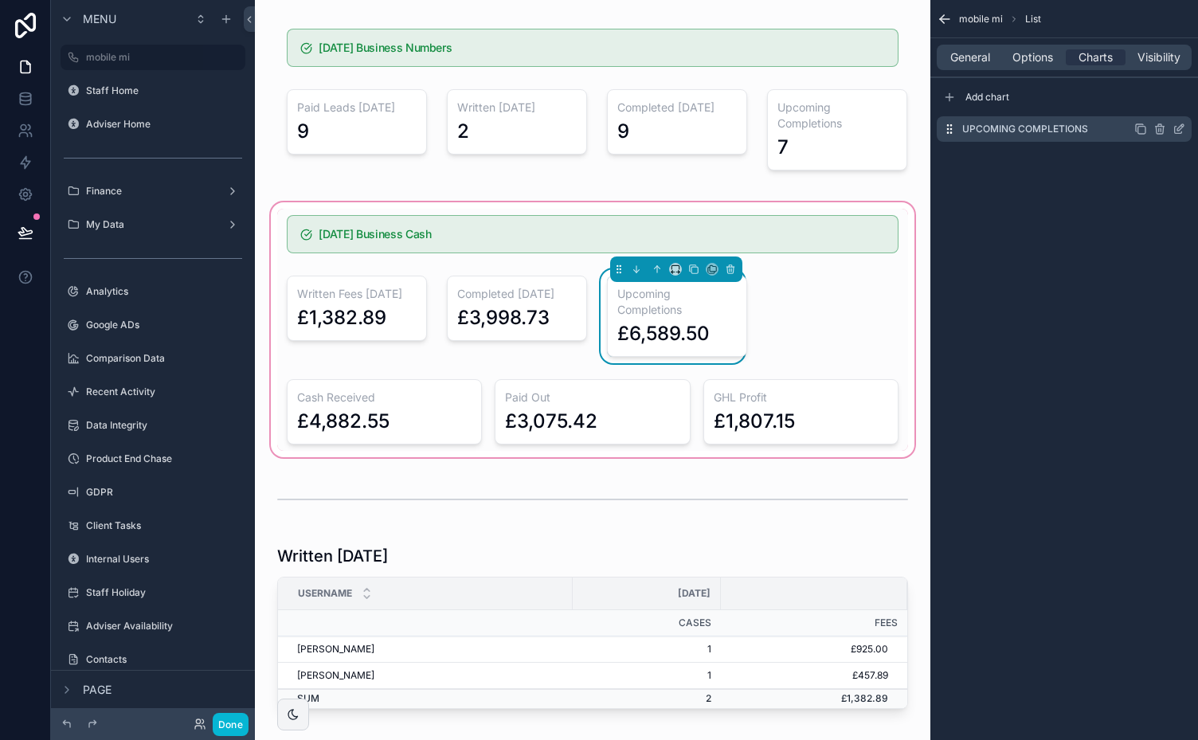
click at [1178, 129] on icon "scrollable content" at bounding box center [1179, 129] width 13 height 13
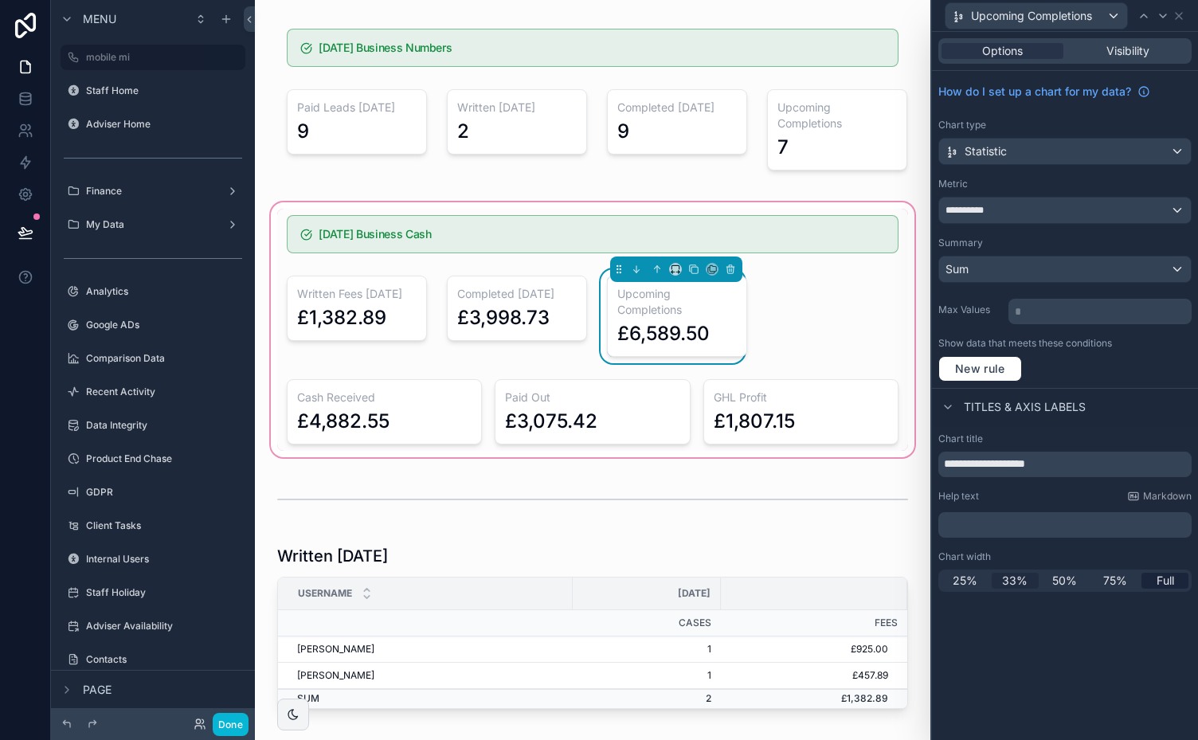
click at [1016, 575] on span "33%" at bounding box center [1014, 581] width 25 height 16
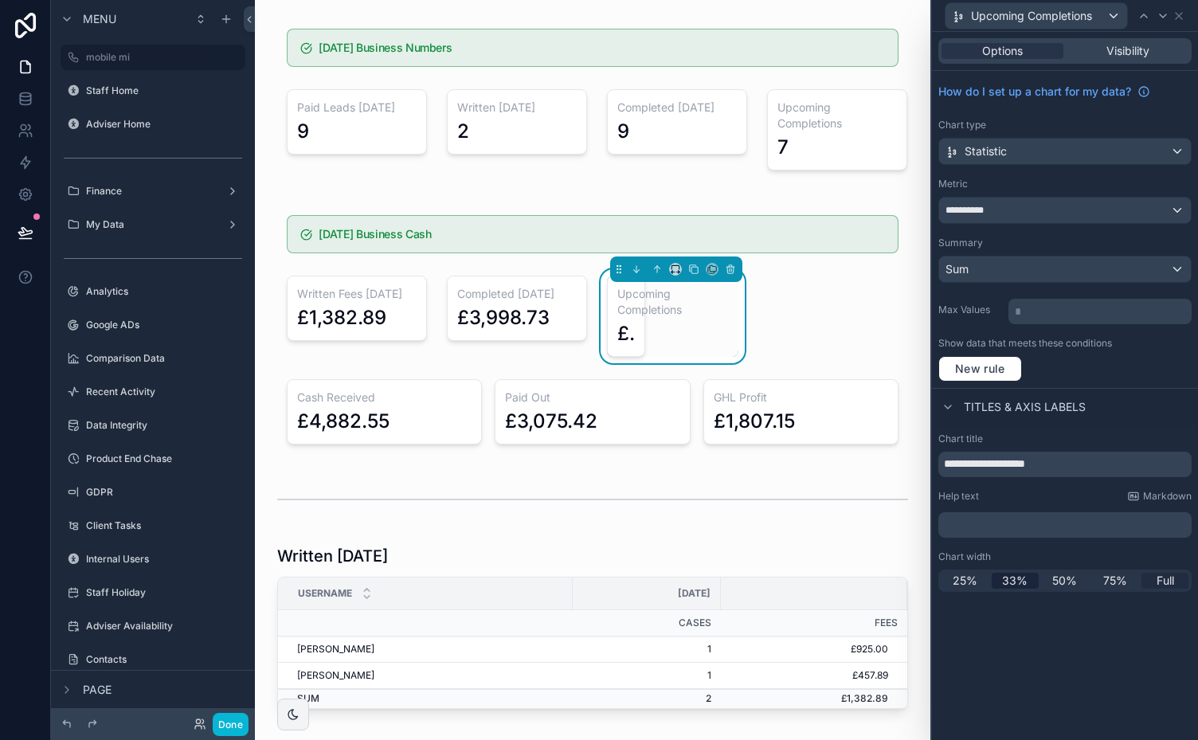
click at [1162, 574] on span "Full" at bounding box center [1166, 581] width 18 height 16
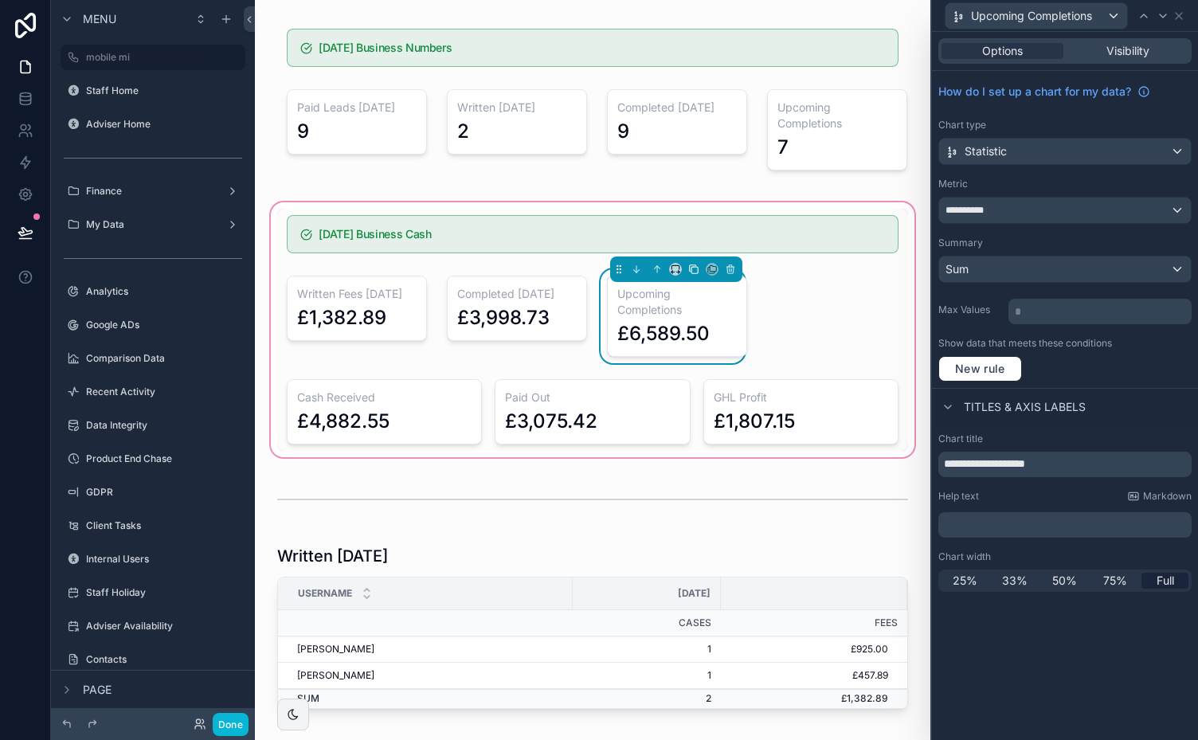
click at [688, 268] on icon "scrollable content" at bounding box center [693, 269] width 11 height 11
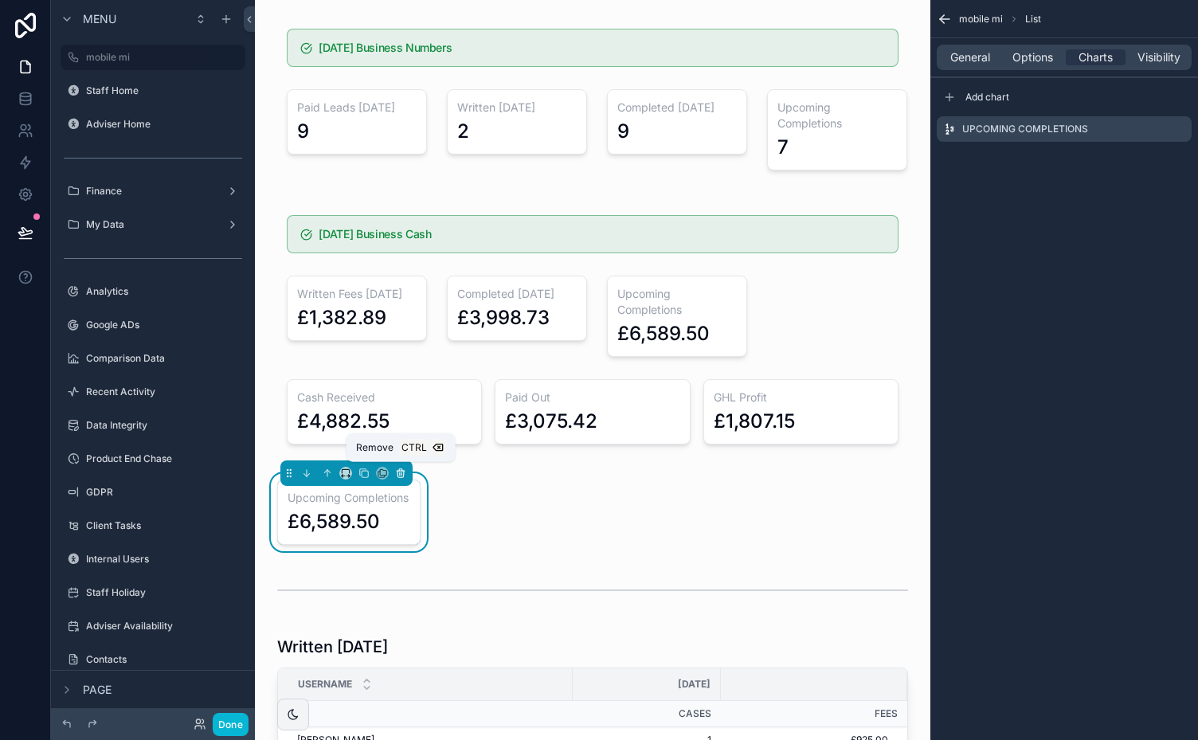
click at [400, 472] on icon "scrollable content" at bounding box center [400, 473] width 0 height 3
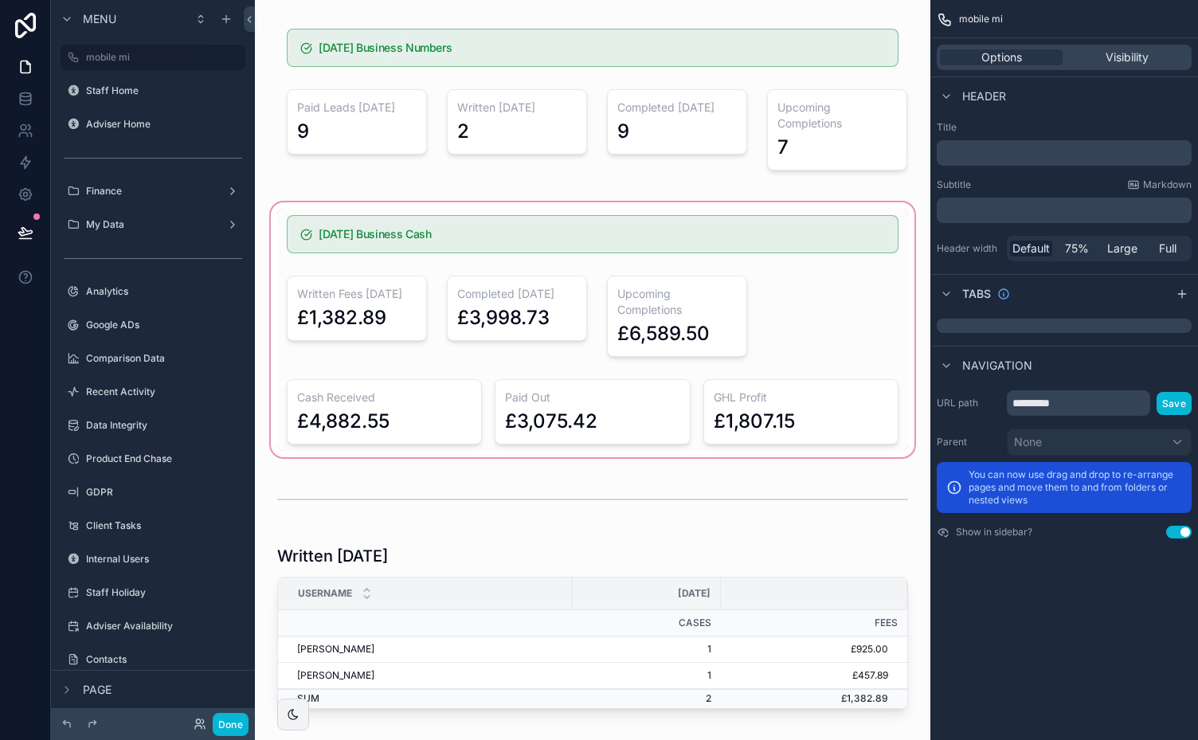
click at [688, 292] on div "scrollable content" at bounding box center [593, 329] width 650 height 261
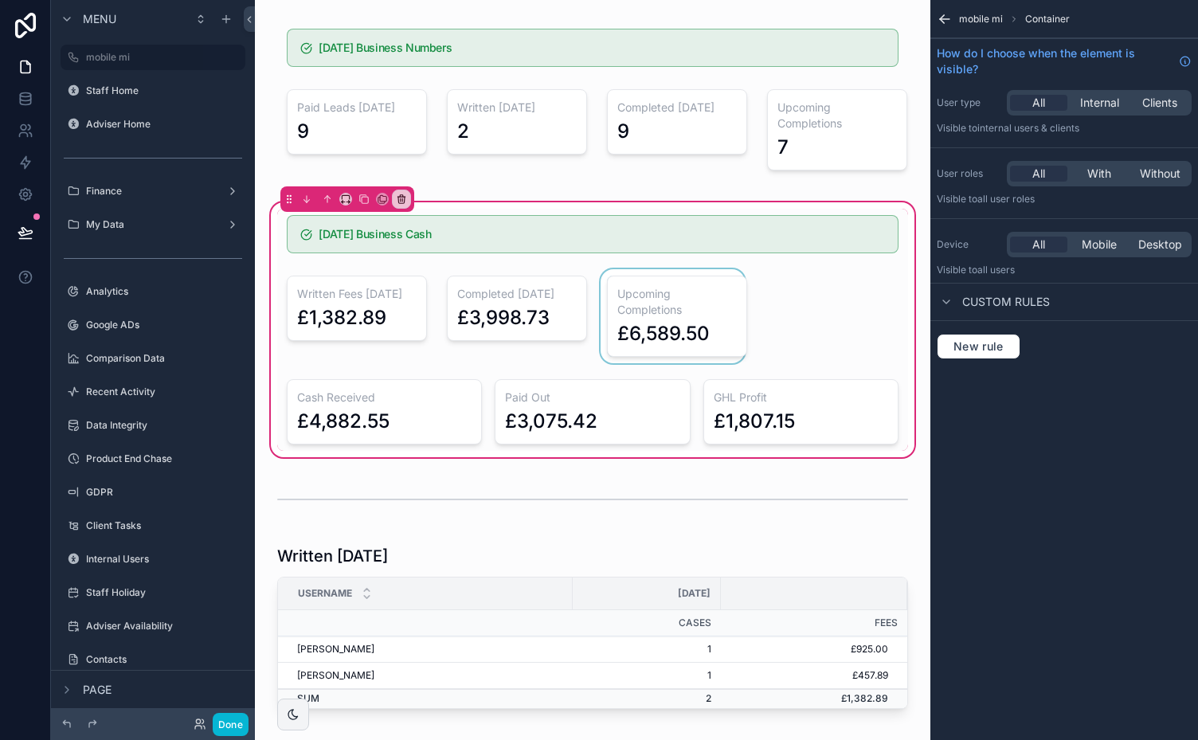
click at [703, 298] on div "scrollable content" at bounding box center [672, 316] width 151 height 94
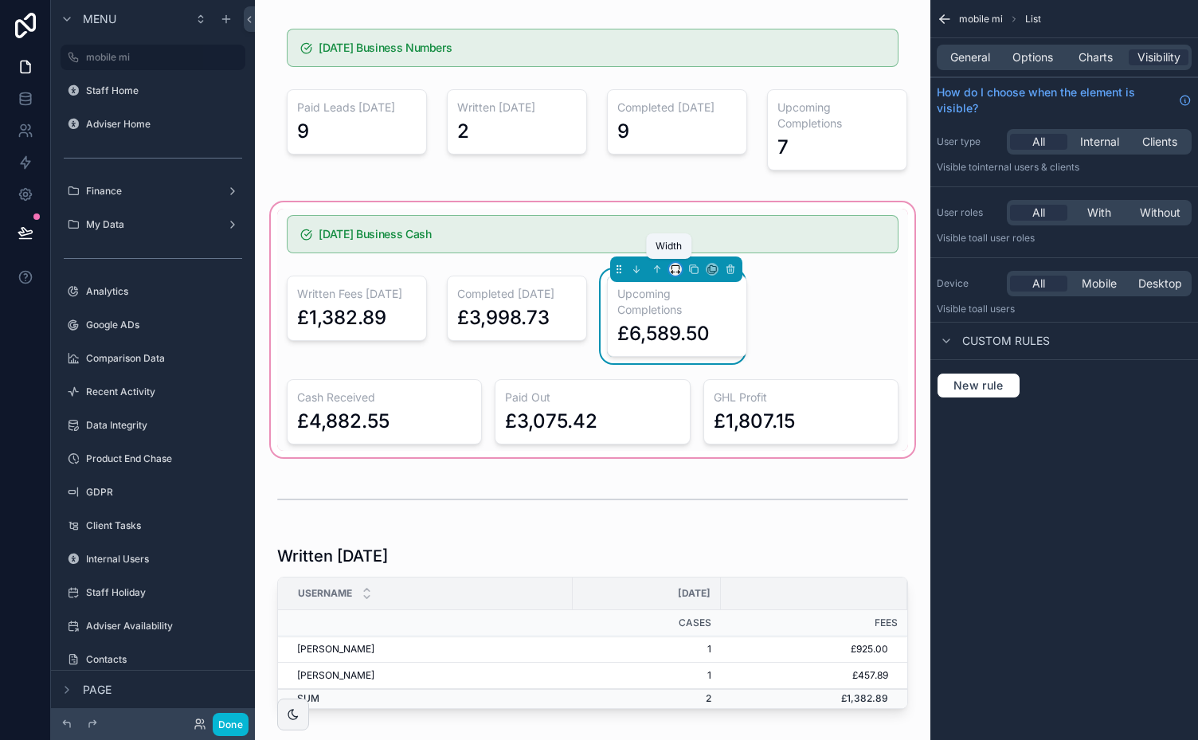
click at [670, 268] on icon "scrollable content" at bounding box center [675, 269] width 11 height 11
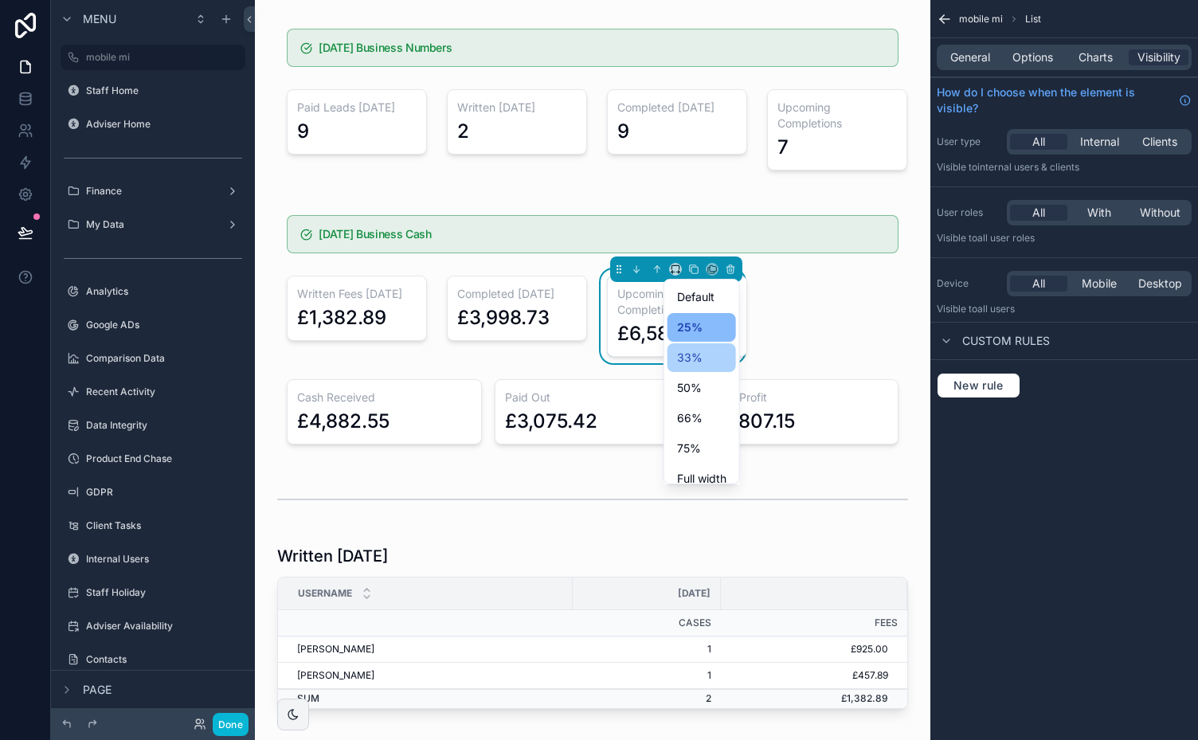
click at [688, 354] on span "33%" at bounding box center [689, 357] width 25 height 19
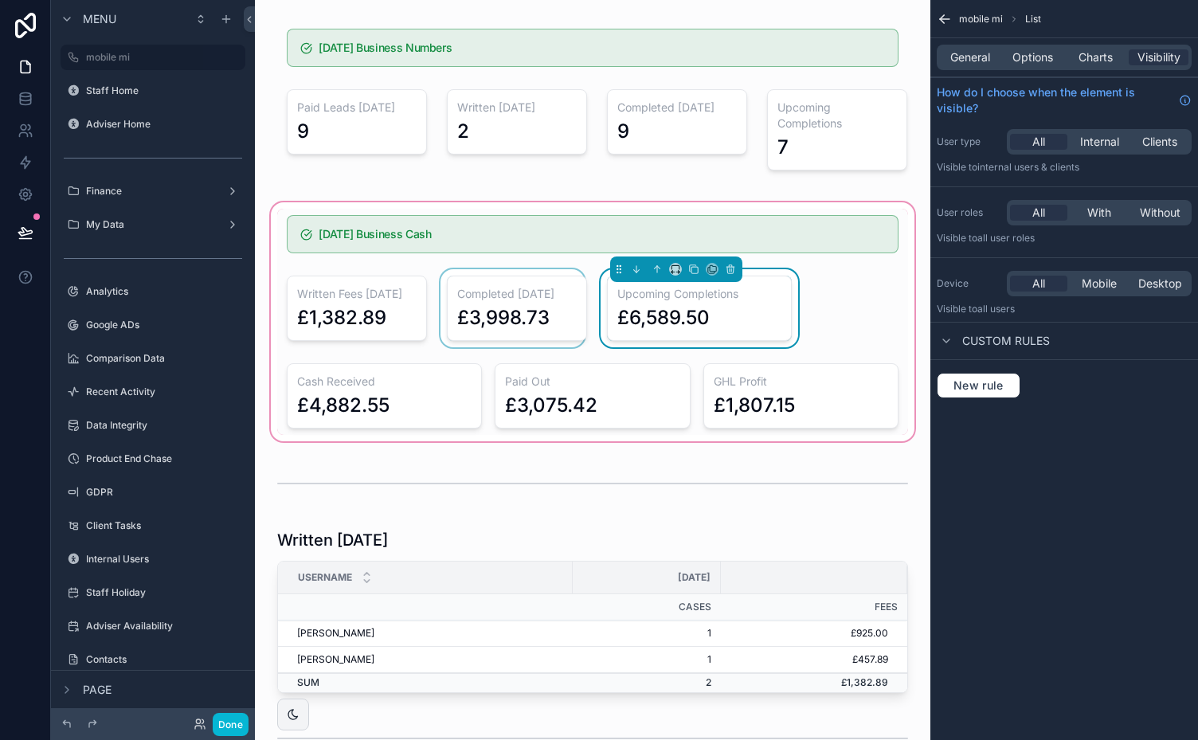
click at [518, 292] on div "scrollable content" at bounding box center [512, 308] width 151 height 78
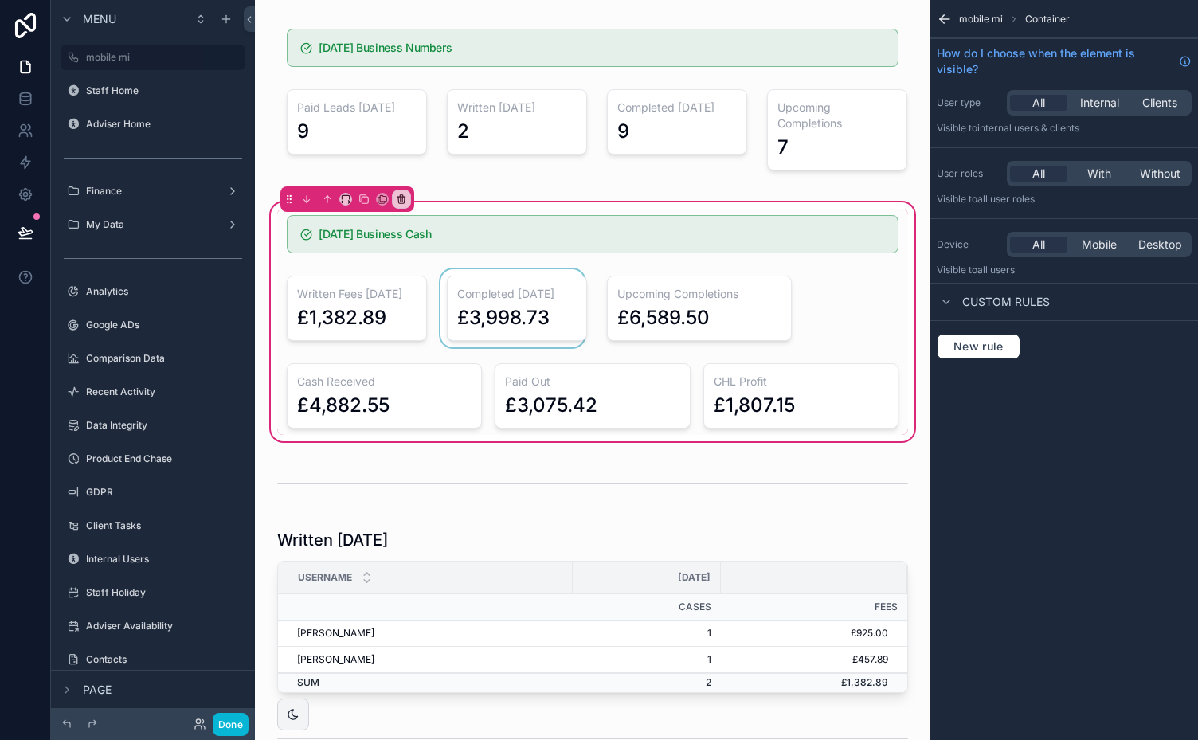
click at [500, 280] on div "scrollable content" at bounding box center [512, 308] width 151 height 78
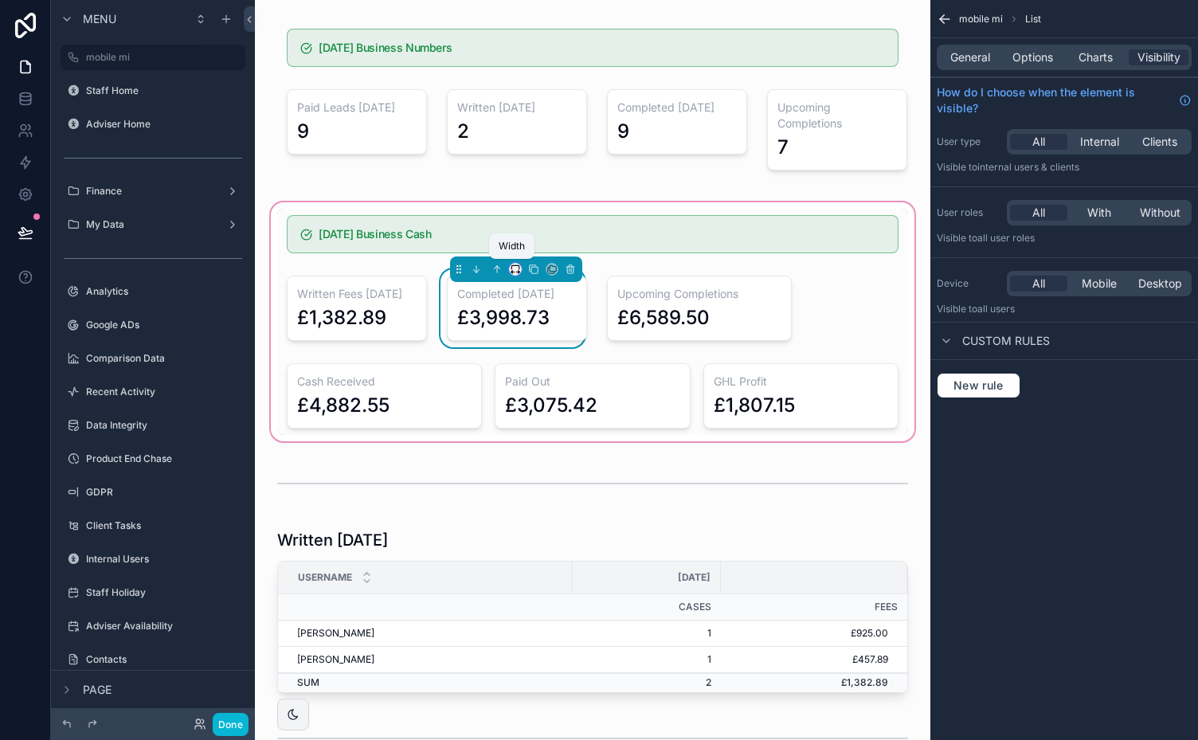
click at [511, 268] on icon "scrollable content" at bounding box center [515, 269] width 11 height 11
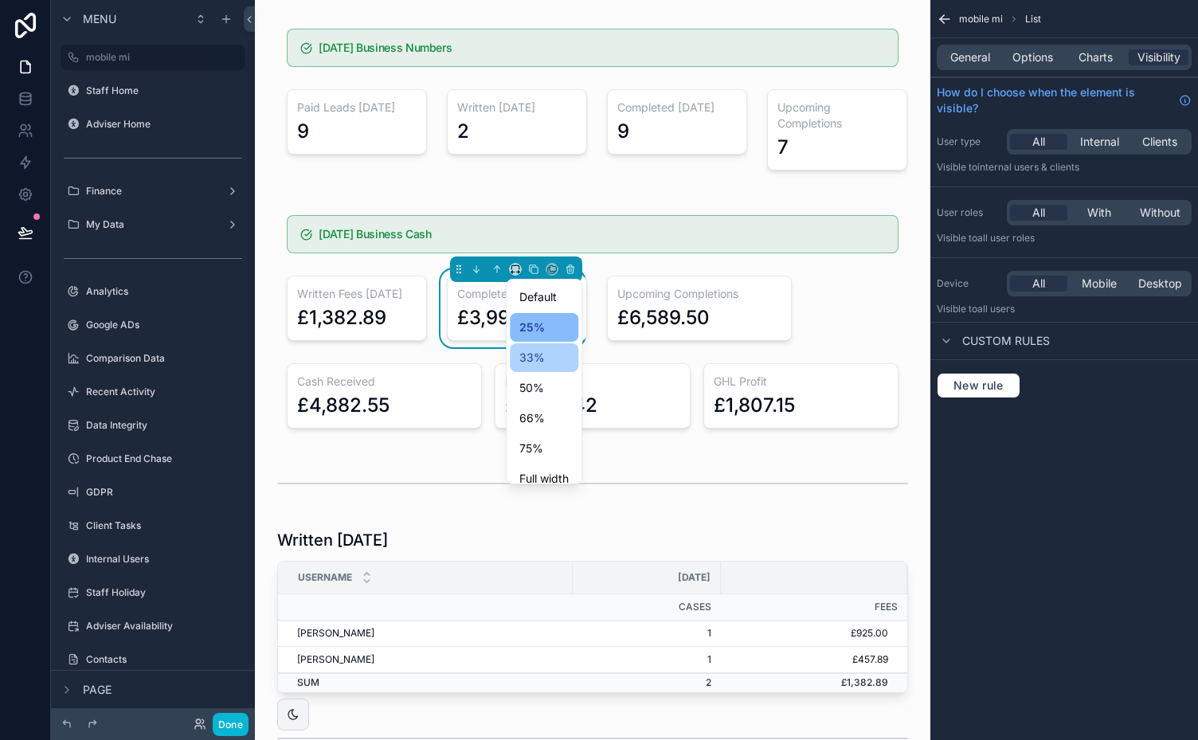
click at [537, 357] on span "33%" at bounding box center [531, 357] width 25 height 19
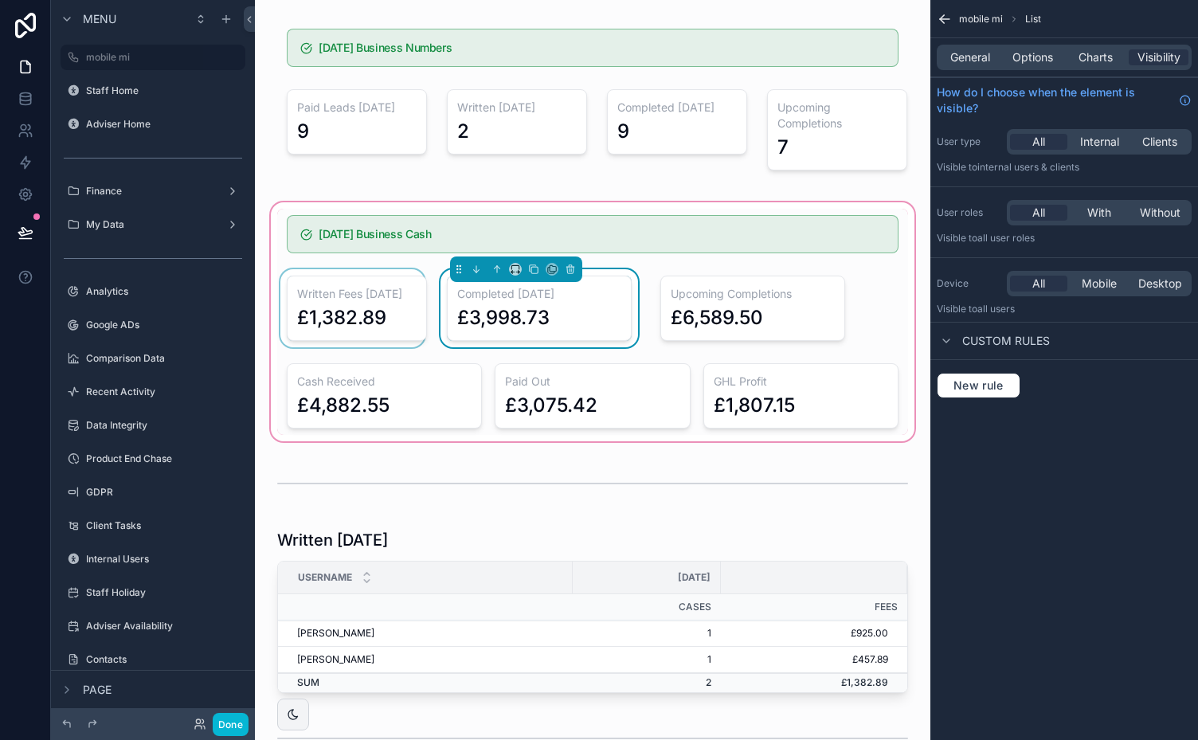
click at [386, 311] on div "scrollable content" at bounding box center [352, 308] width 151 height 78
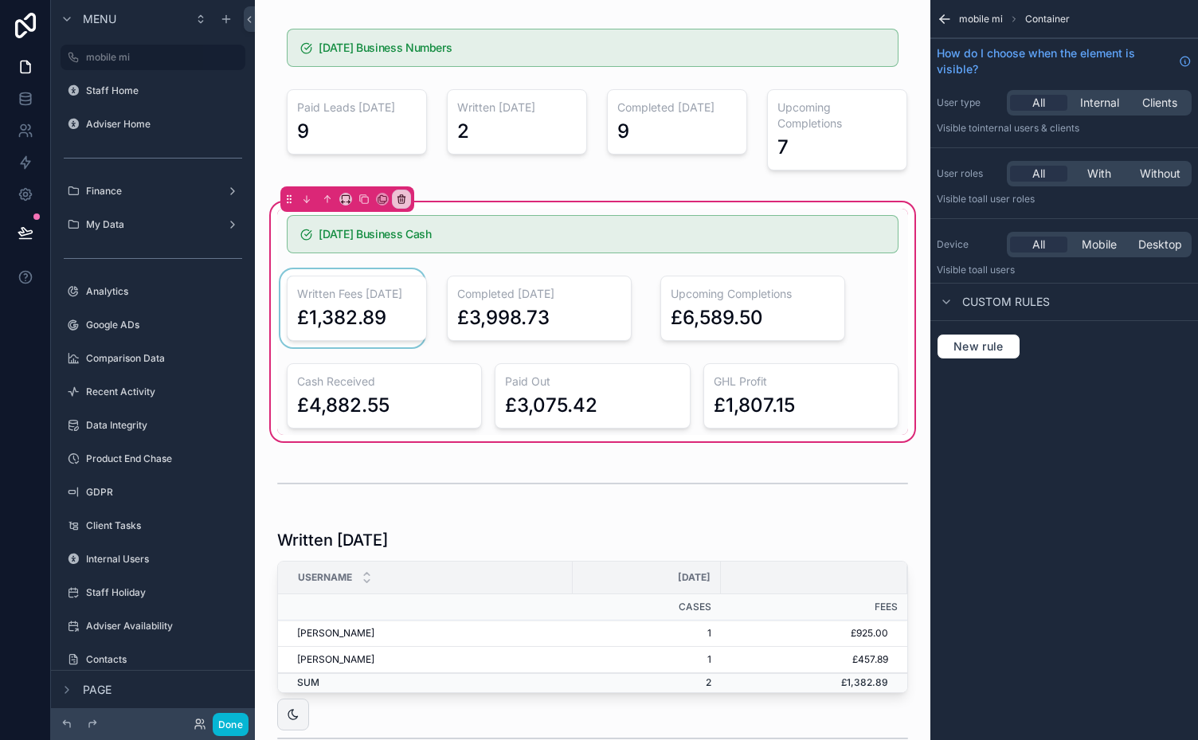
click at [357, 291] on div "scrollable content" at bounding box center [352, 308] width 151 height 78
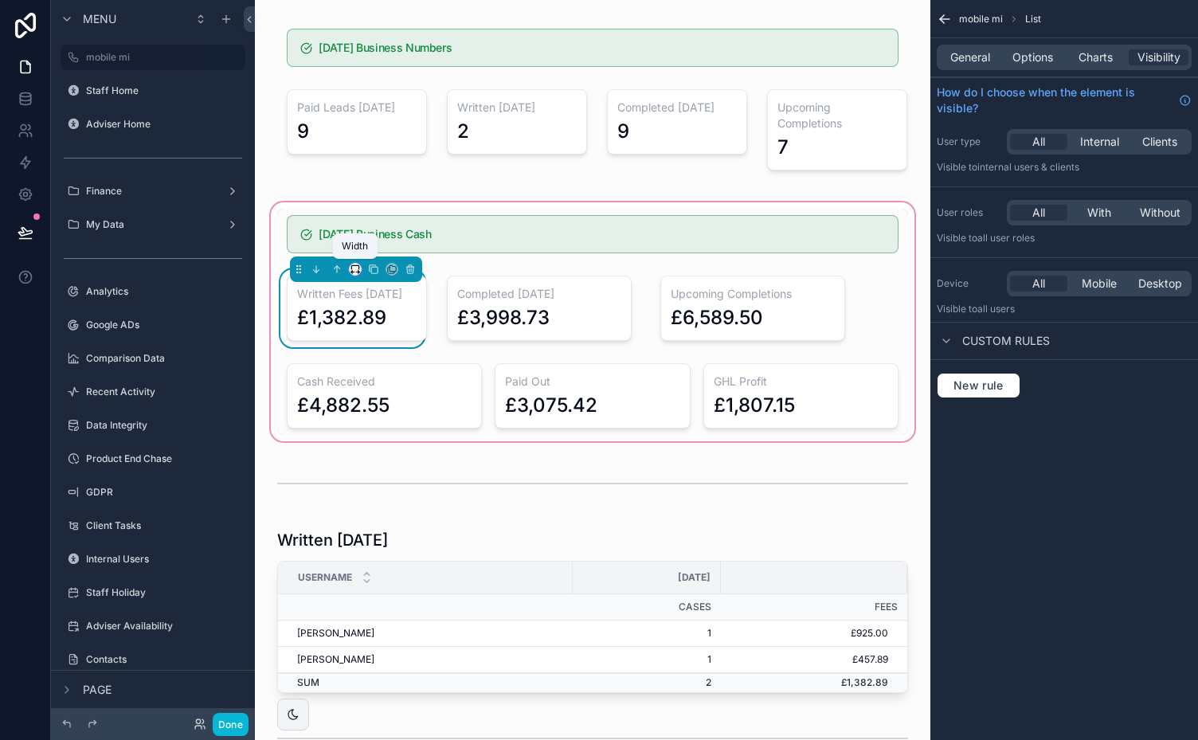
click at [354, 265] on icon "scrollable content" at bounding box center [355, 269] width 11 height 11
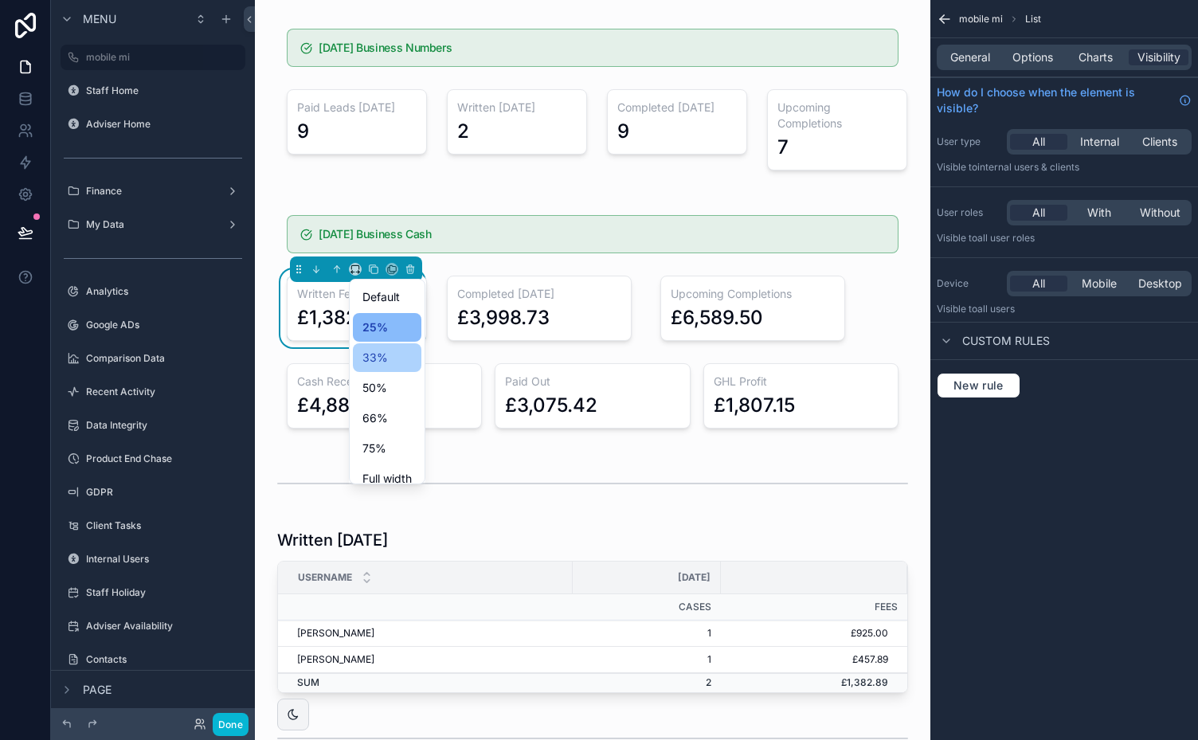
click at [381, 355] on span "33%" at bounding box center [374, 357] width 25 height 19
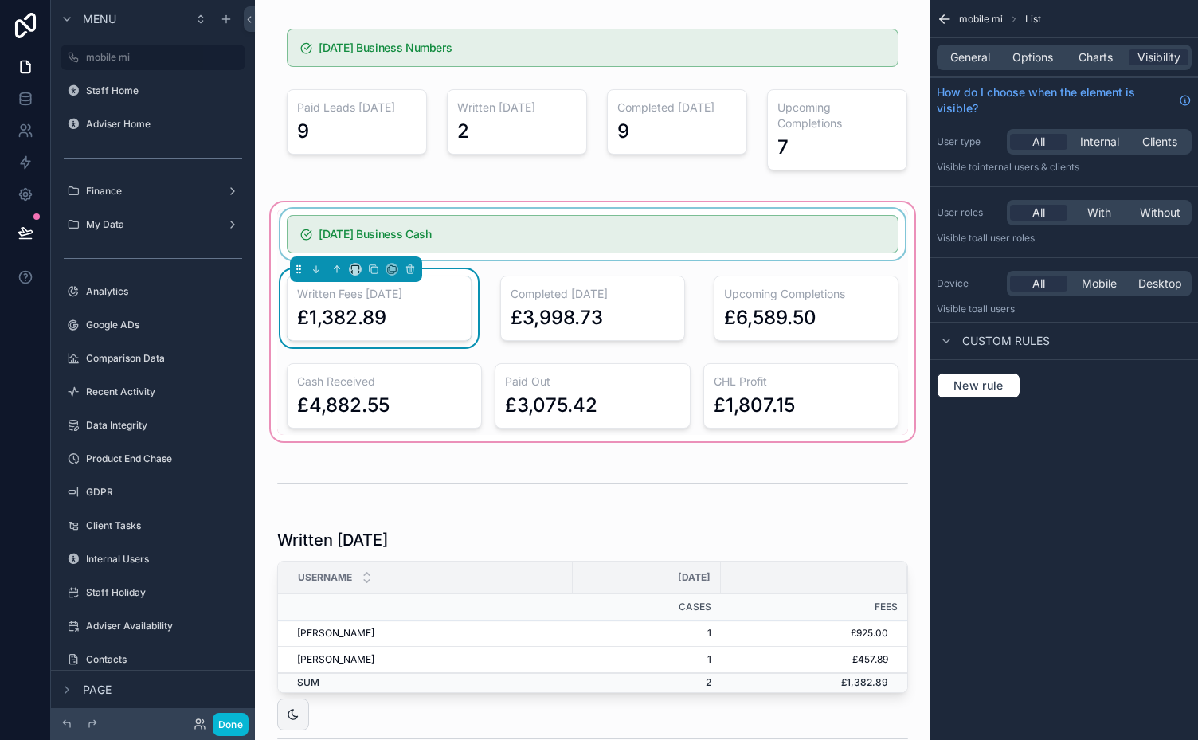
click at [565, 229] on div "scrollable content" at bounding box center [592, 234] width 631 height 51
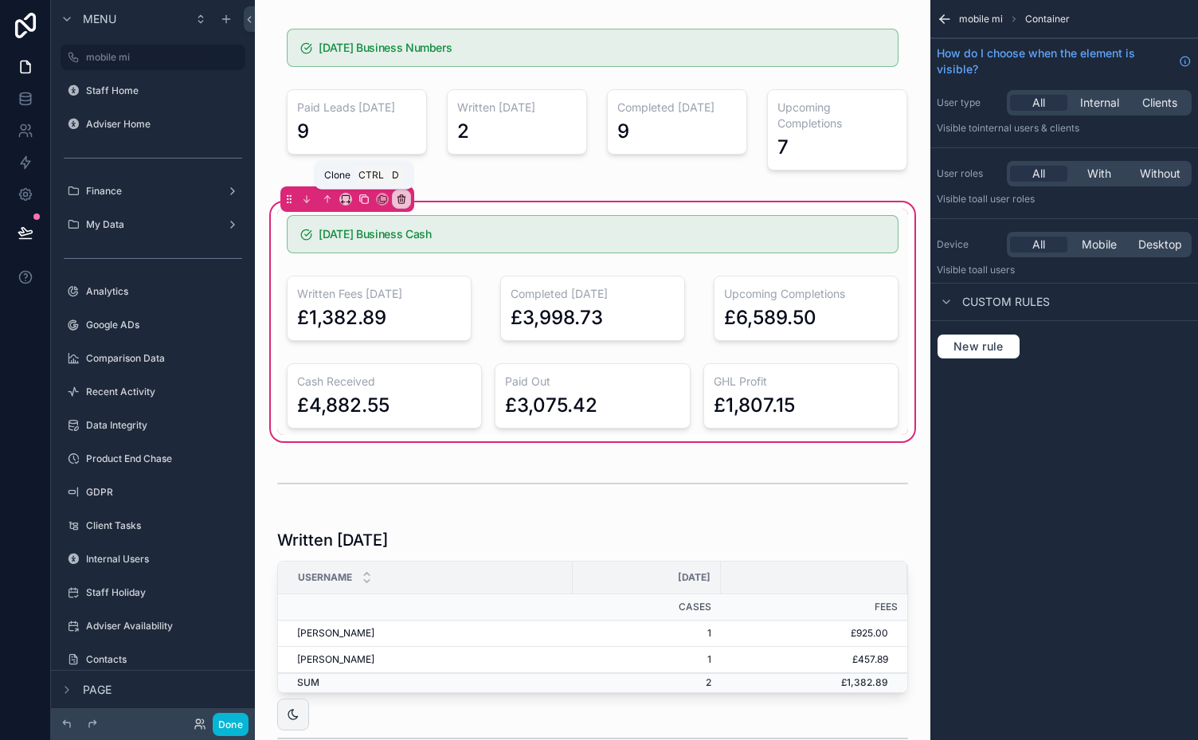
click at [364, 198] on icon "scrollable content" at bounding box center [363, 199] width 11 height 11
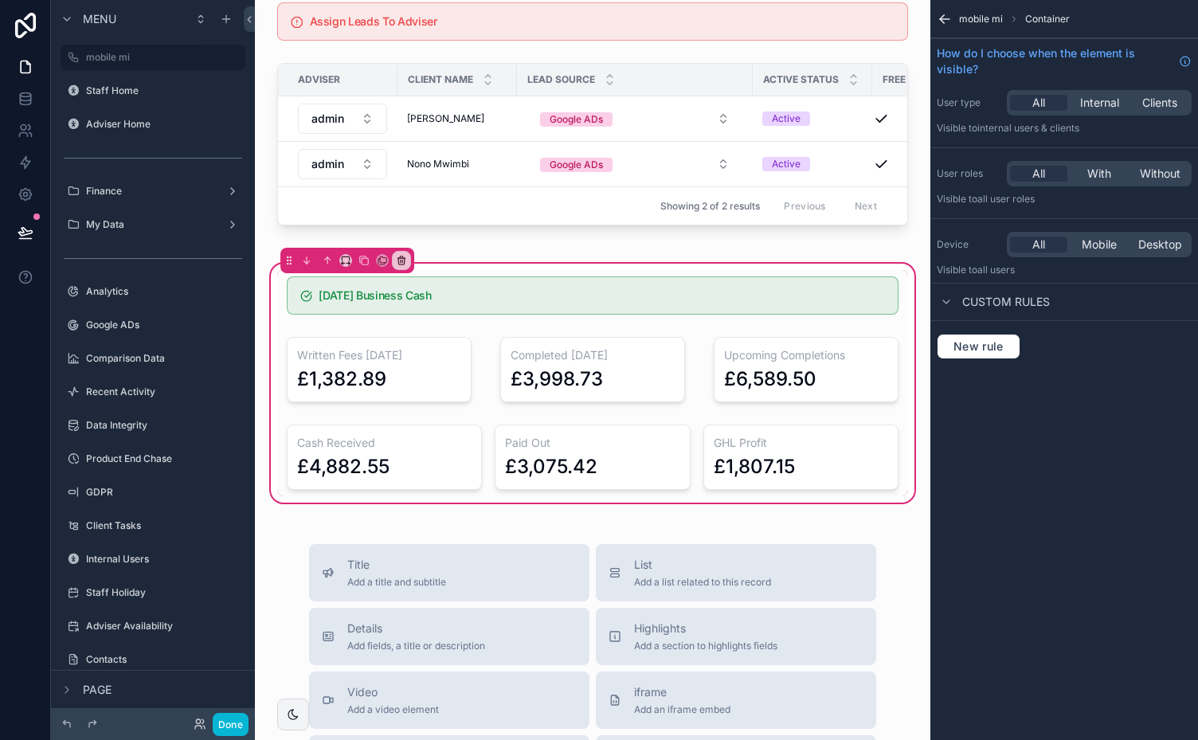
scroll to position [2503, 0]
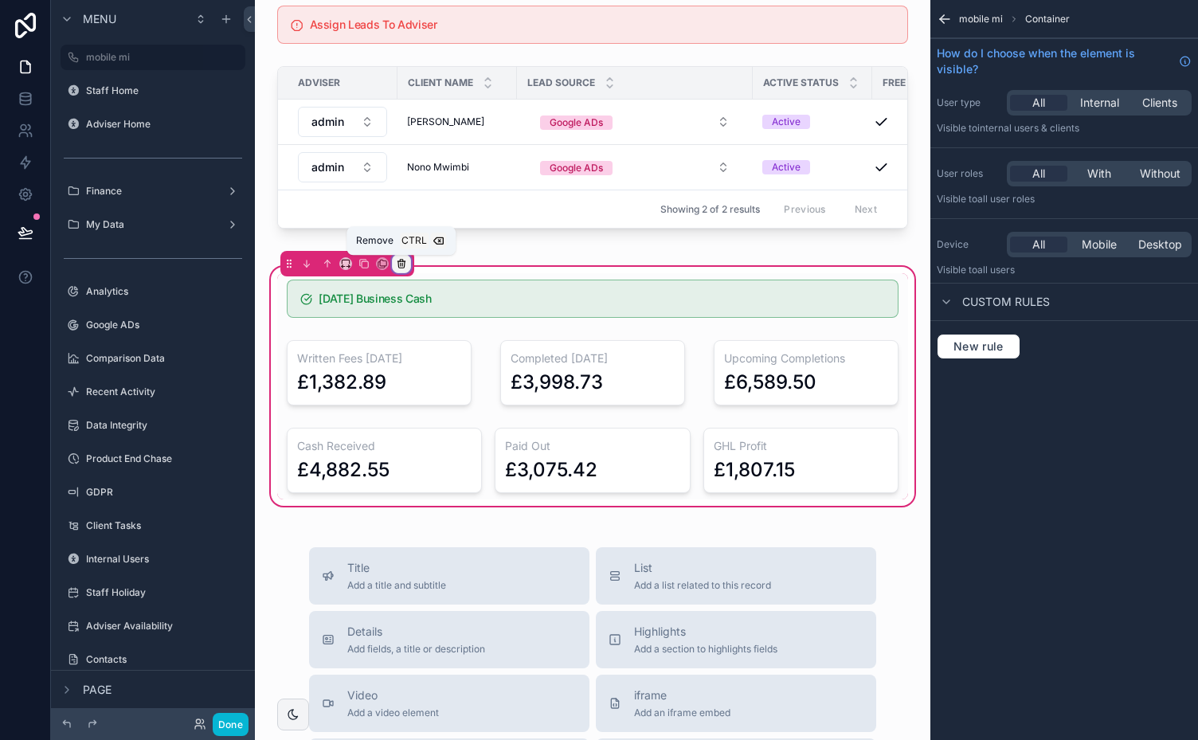
click at [401, 262] on icon "scrollable content" at bounding box center [401, 263] width 11 height 11
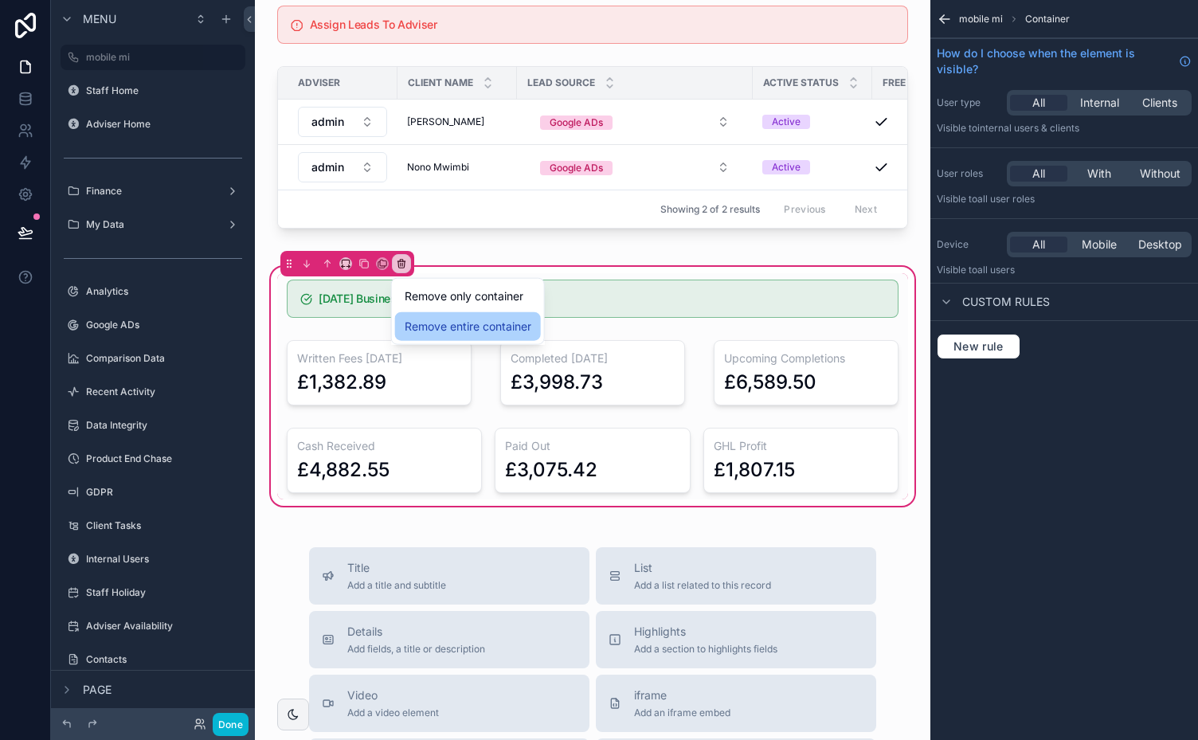
click at [464, 323] on span "Remove entire container" at bounding box center [468, 326] width 127 height 19
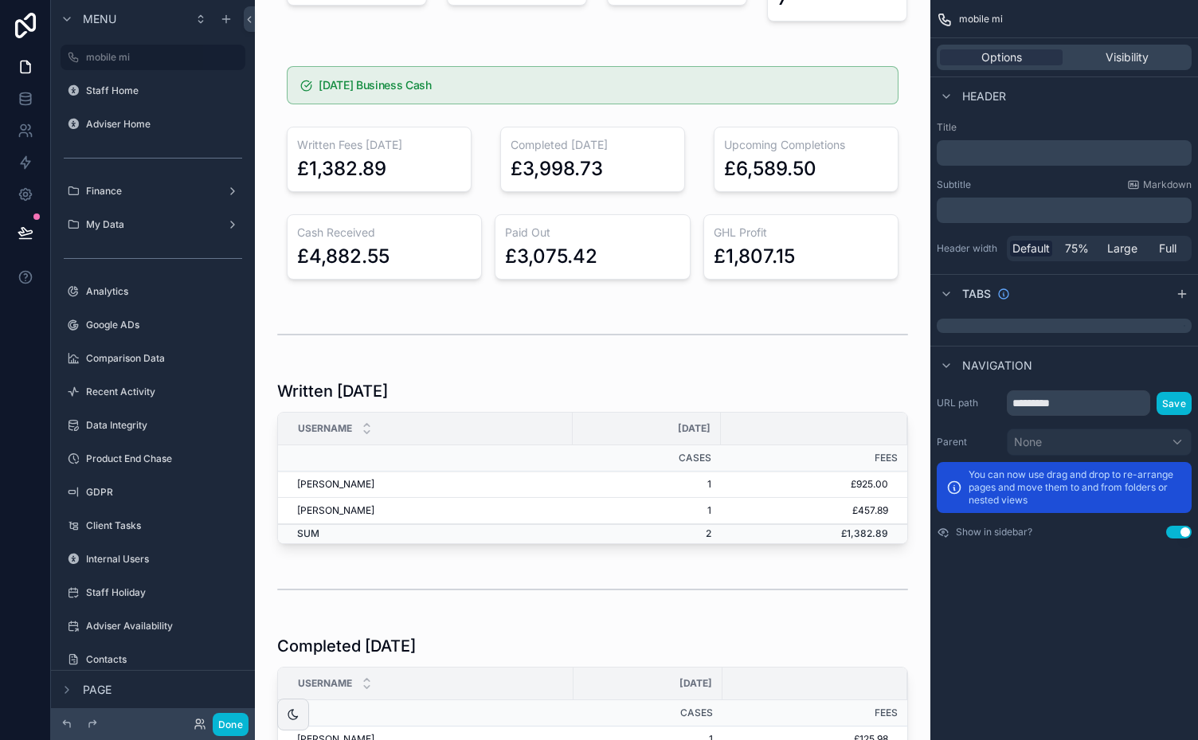
scroll to position [0, 0]
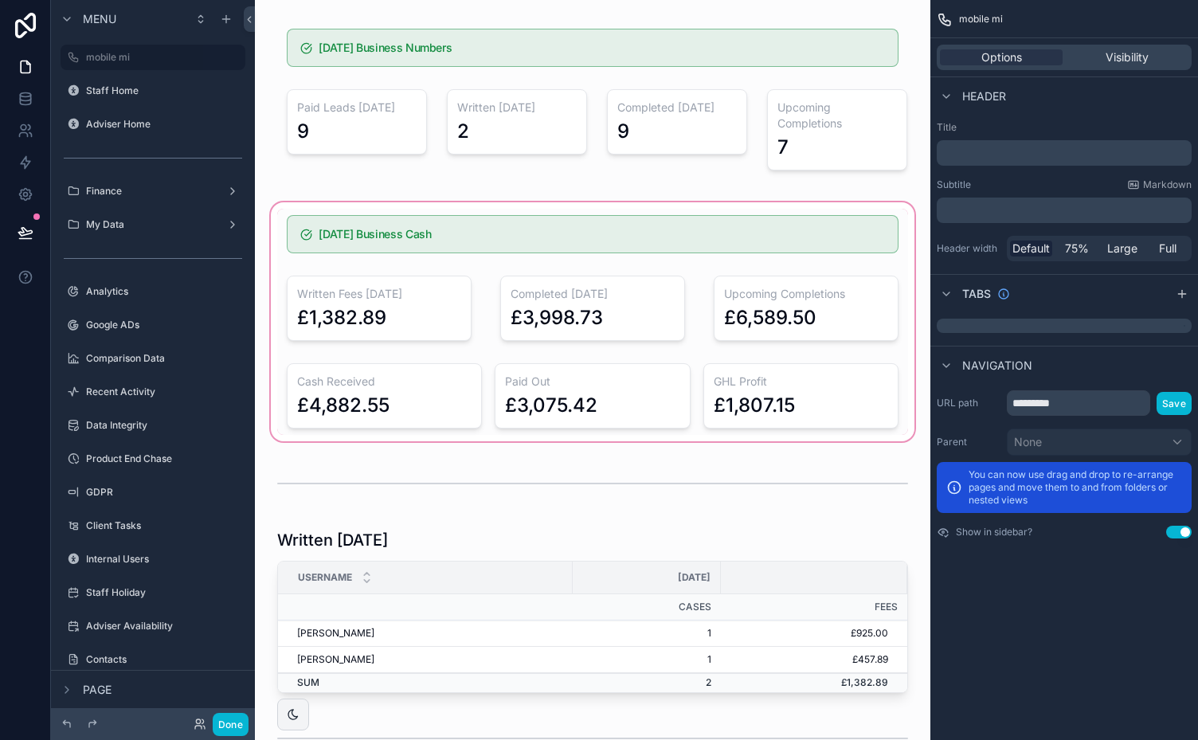
click at [577, 221] on div "scrollable content" at bounding box center [593, 321] width 650 height 245
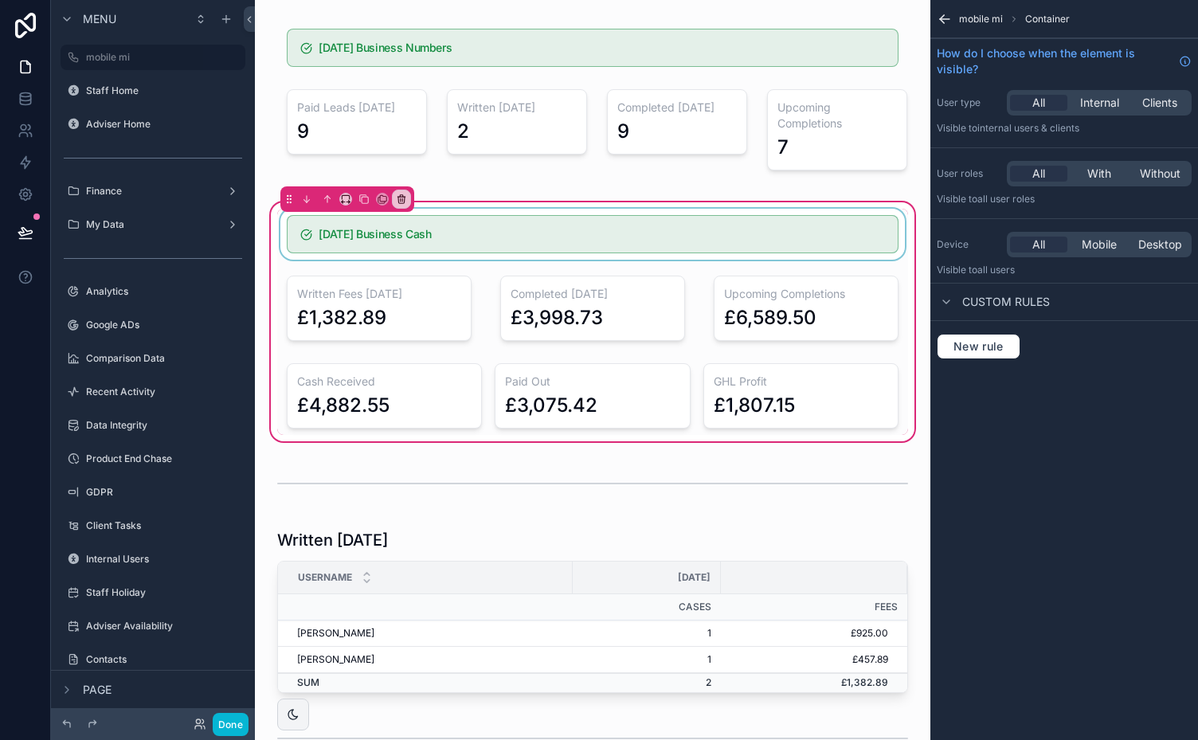
click at [567, 231] on div "scrollable content" at bounding box center [592, 234] width 631 height 51
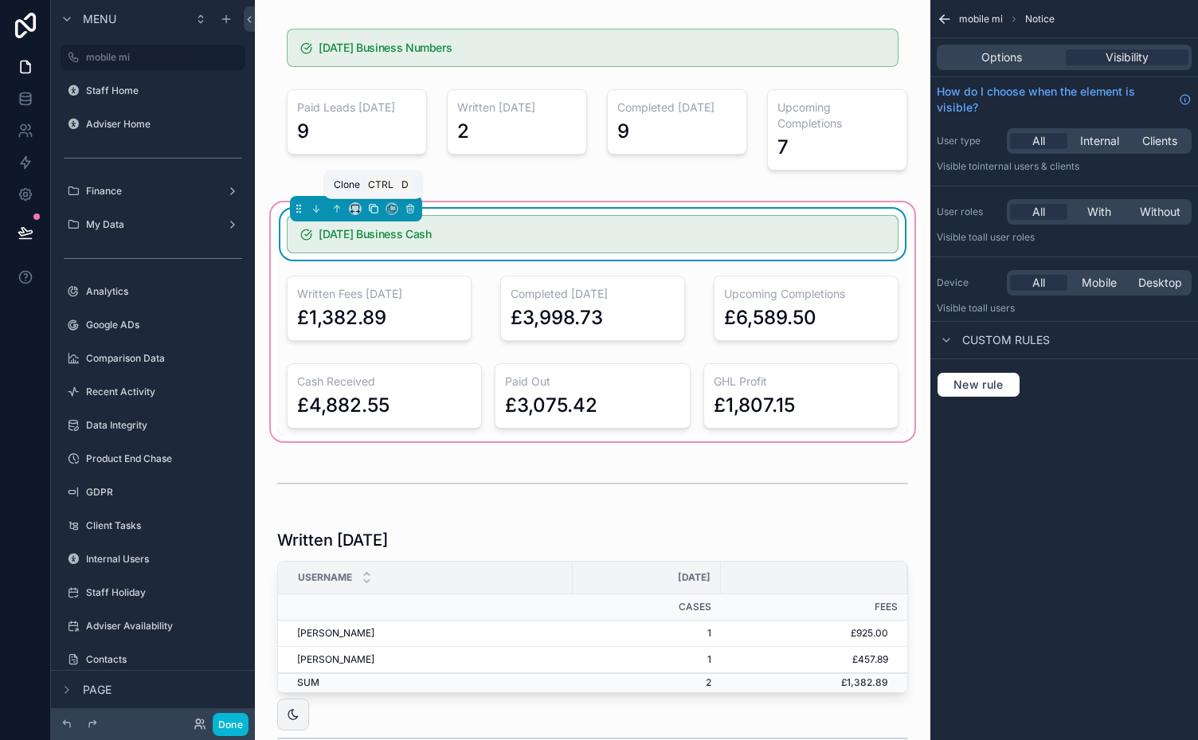
click at [373, 206] on icon "scrollable content" at bounding box center [373, 208] width 11 height 11
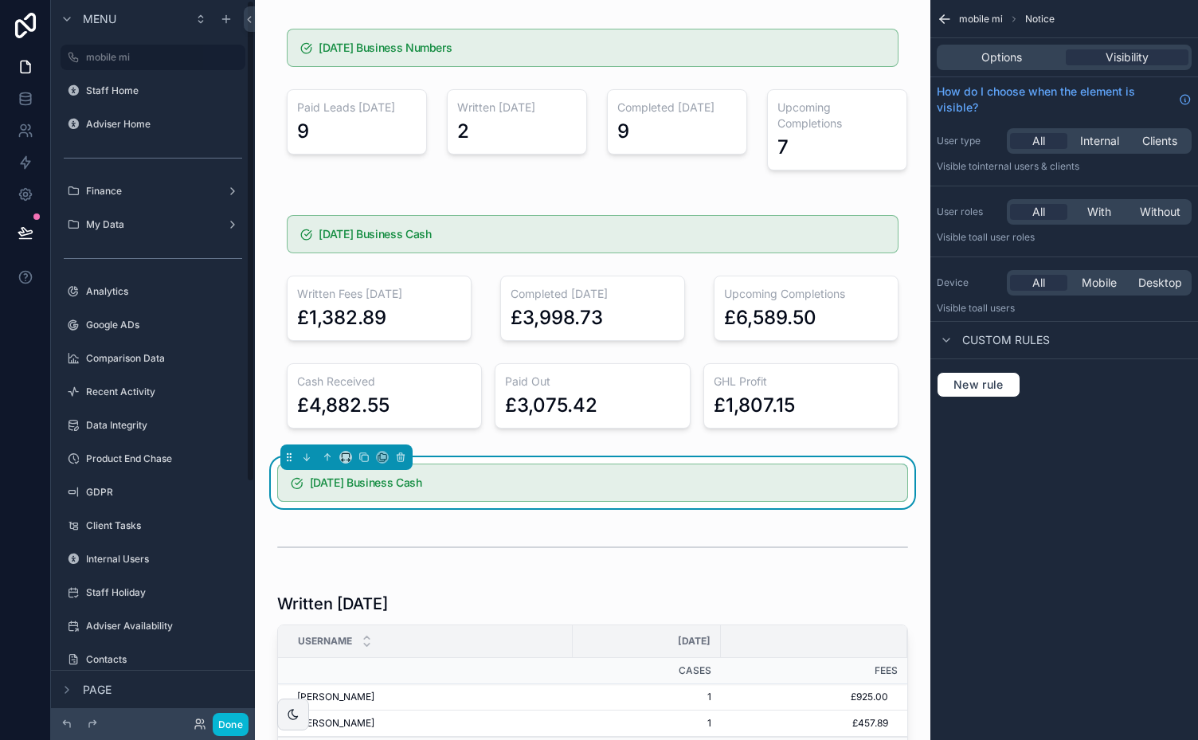
click at [250, 482] on div "Menu mobile mi Staff Home Adviser Home Finance My Data Analytics Google ADs Com…" at bounding box center [153, 360] width 204 height 721
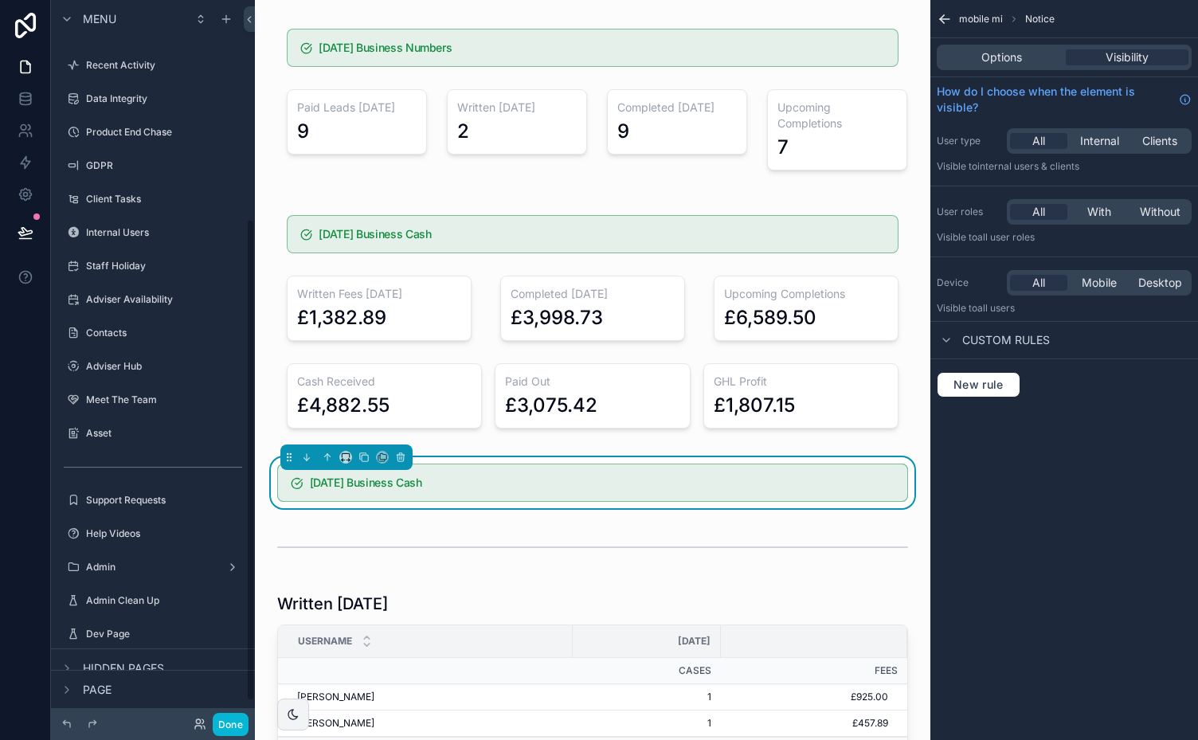
scroll to position [355, 0]
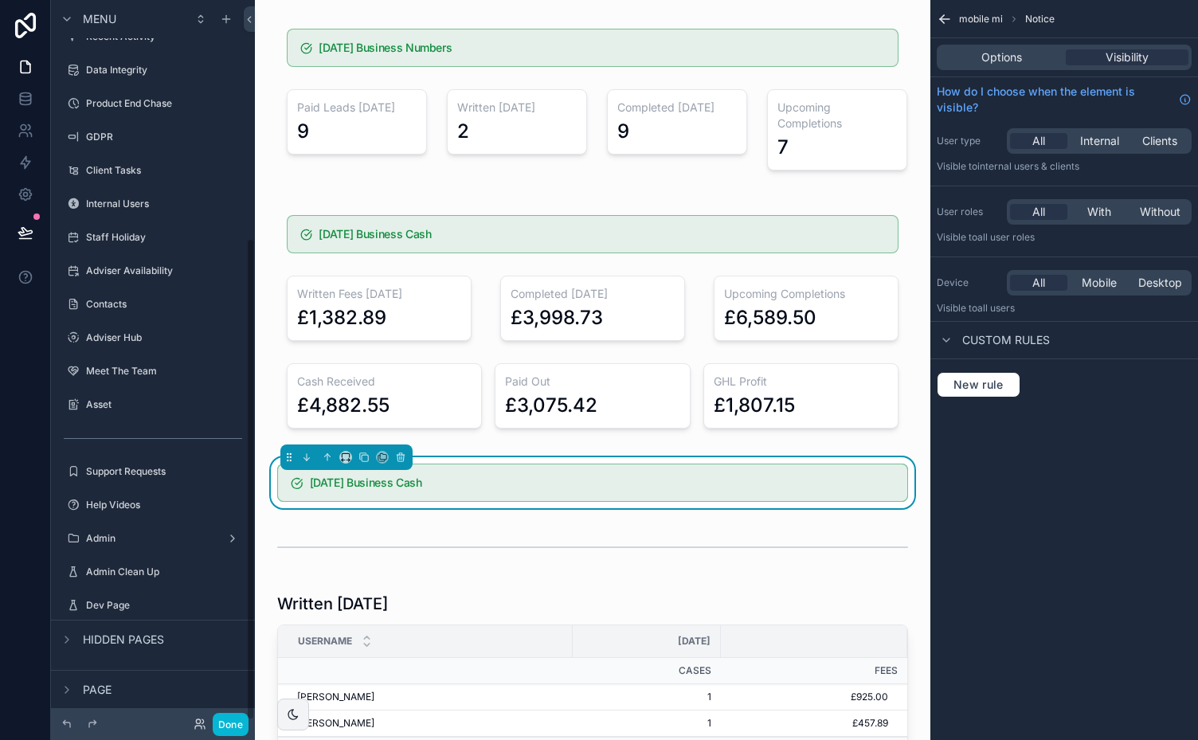
drag, startPoint x: 251, startPoint y: 456, endPoint x: 259, endPoint y: 765, distance: 308.4
click at [259, 739] on html "Menu mobile mi Staff Home Adviser Home Finance My Data Analytics Google ADs Com…" at bounding box center [599, 370] width 1198 height 740
click at [69, 688] on icon "scrollable content" at bounding box center [67, 689] width 13 height 13
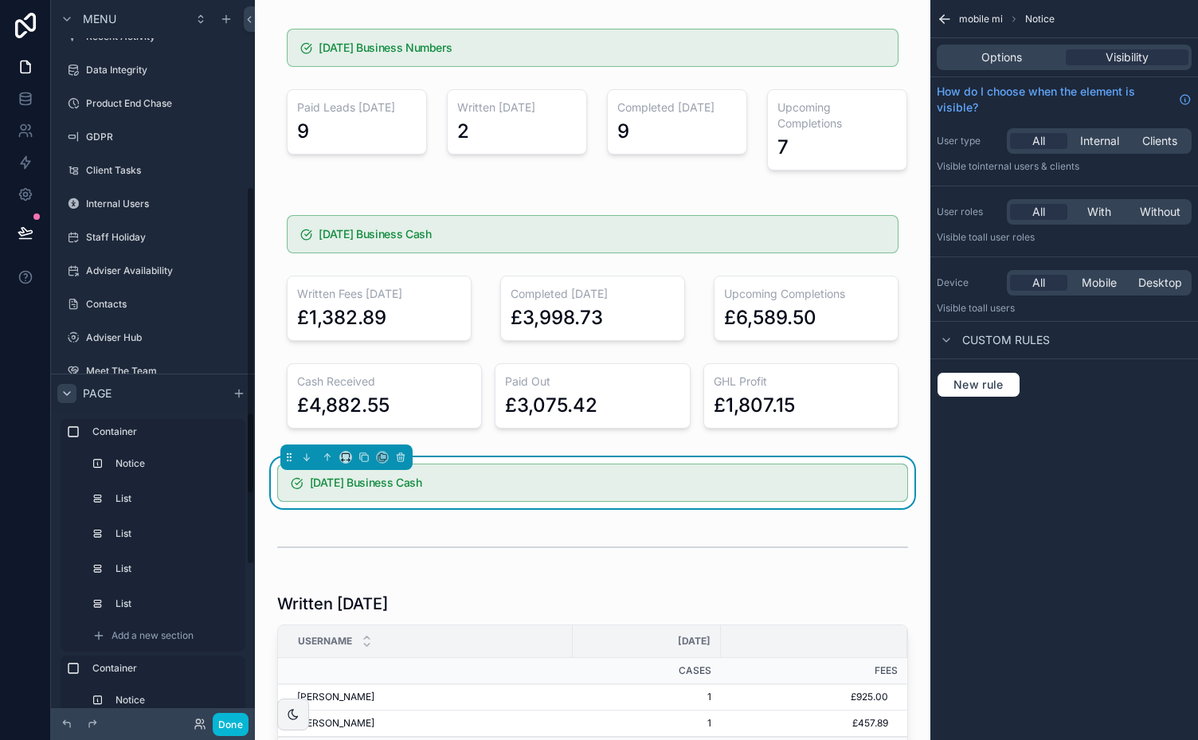
scroll to position [343, 0]
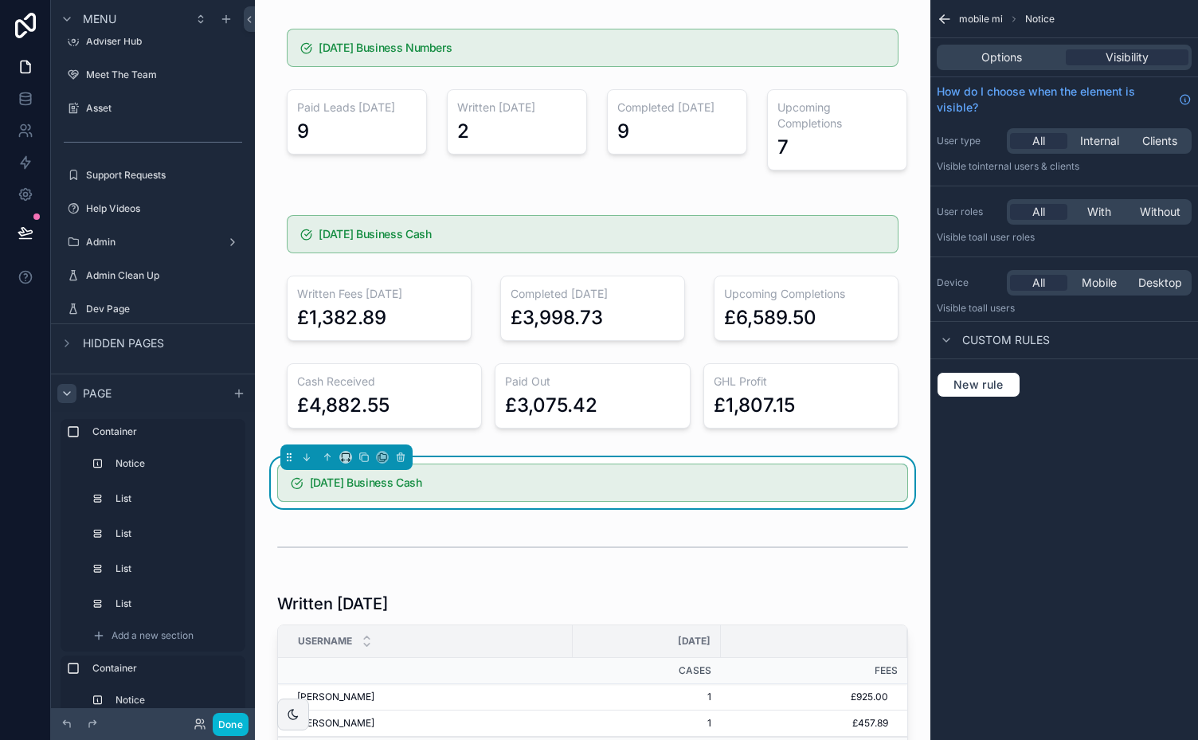
click at [421, 484] on h5 "[DATE] Business Cash" at bounding box center [602, 482] width 585 height 11
drag, startPoint x: 250, startPoint y: 583, endPoint x: 246, endPoint y: 668, distance: 84.5
click at [246, 668] on div "Menu mobile mi Staff Home Adviser Home Finance My Data Analytics Google ADs Com…" at bounding box center [153, 360] width 204 height 721
click at [246, 679] on div "Menu mobile mi Staff Home Adviser Home Finance My Data Analytics Google ADs Com…" at bounding box center [153, 360] width 204 height 721
click at [135, 694] on label "Notice" at bounding box center [174, 700] width 112 height 13
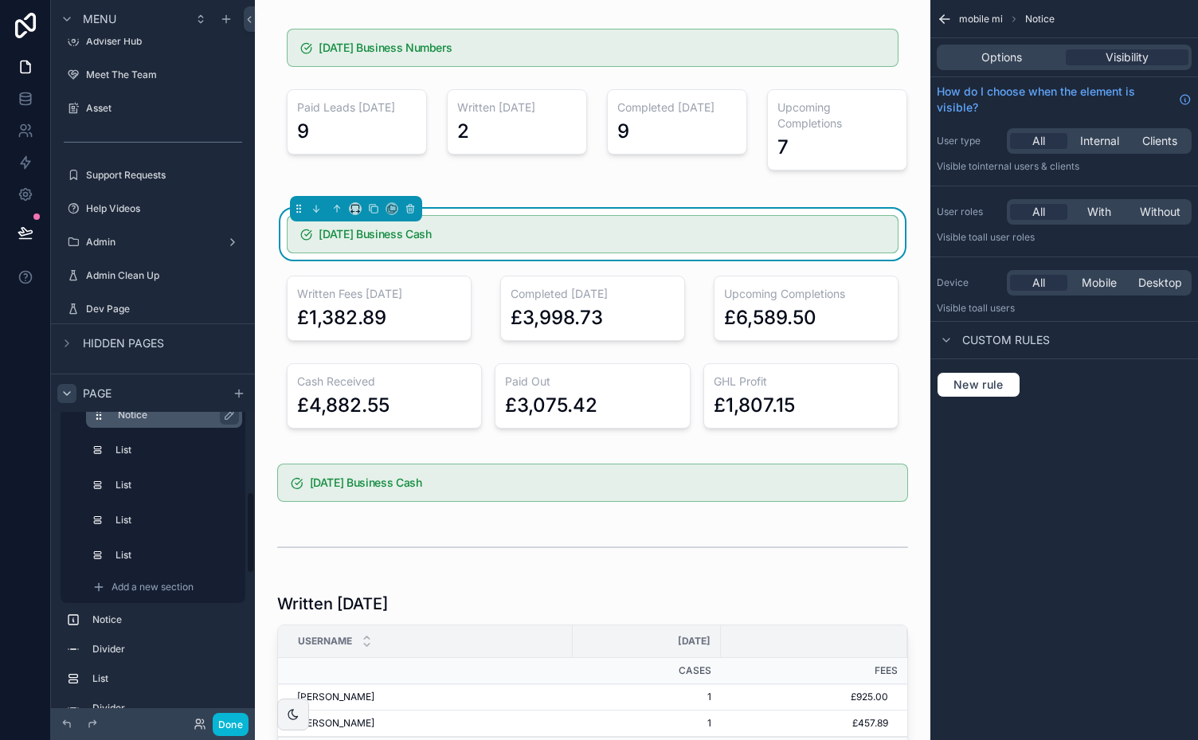
scroll to position [287, 0]
click at [125, 551] on label "List" at bounding box center [174, 553] width 112 height 13
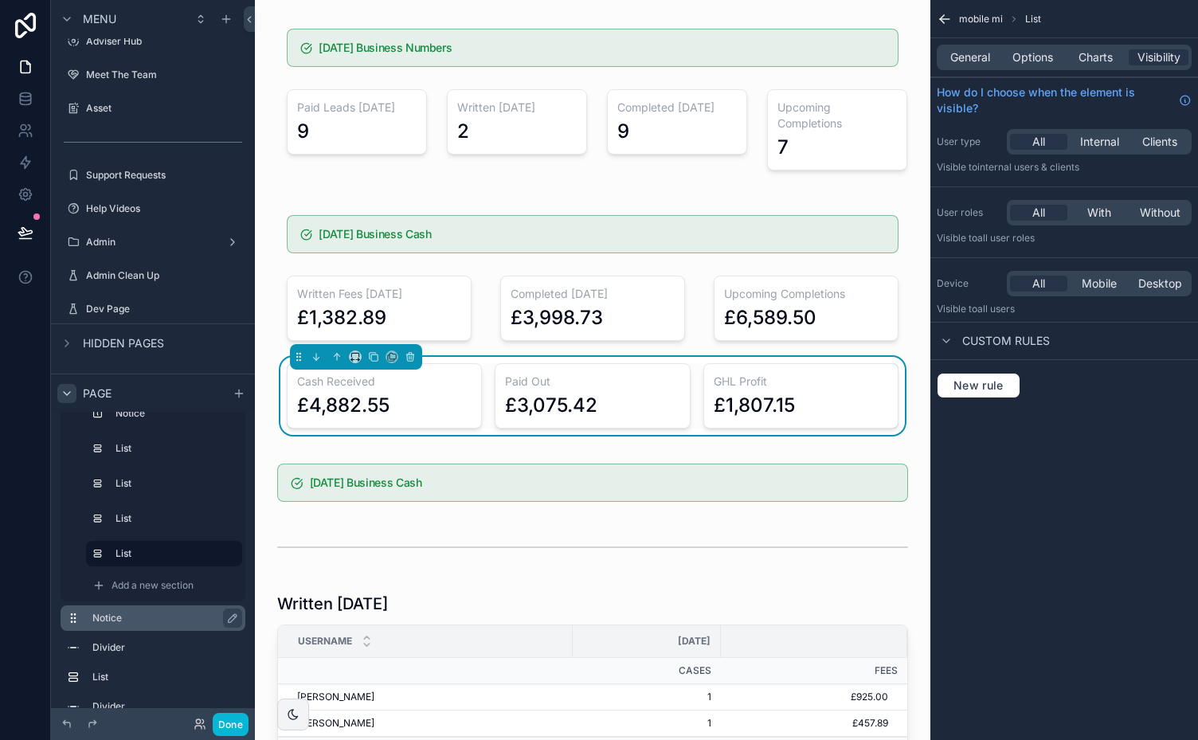
click at [107, 617] on label "Notice" at bounding box center [162, 618] width 140 height 13
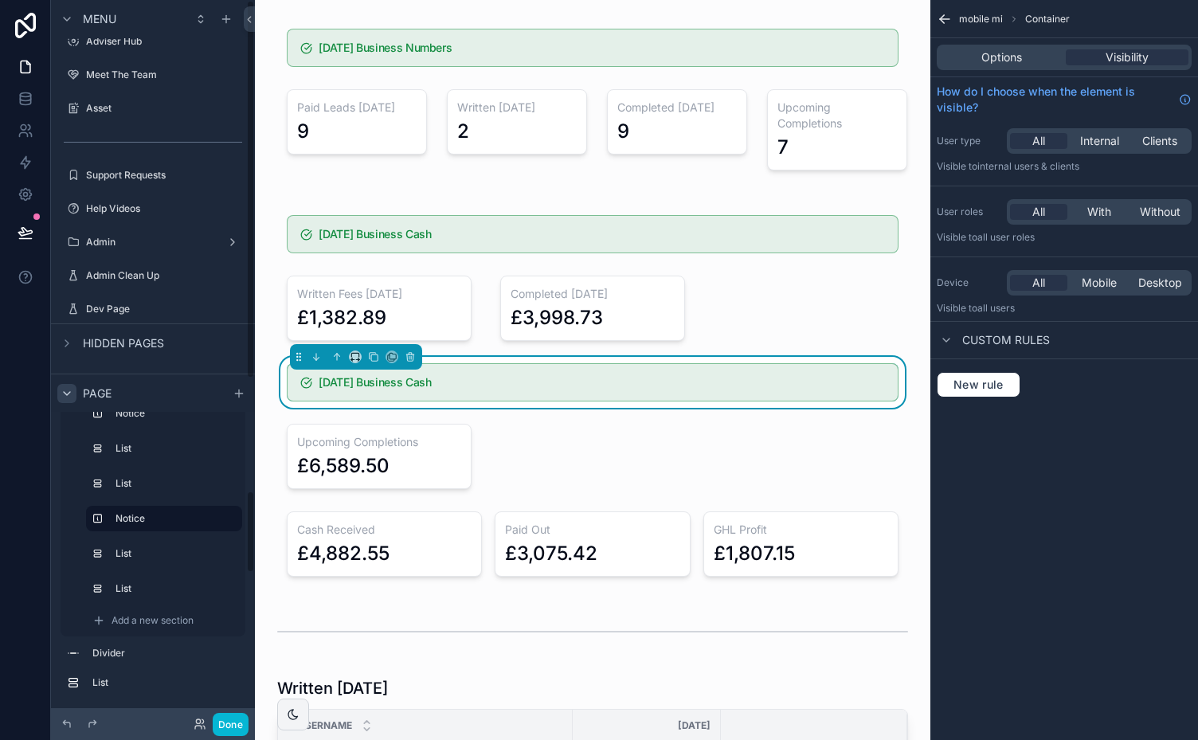
scroll to position [0, 0]
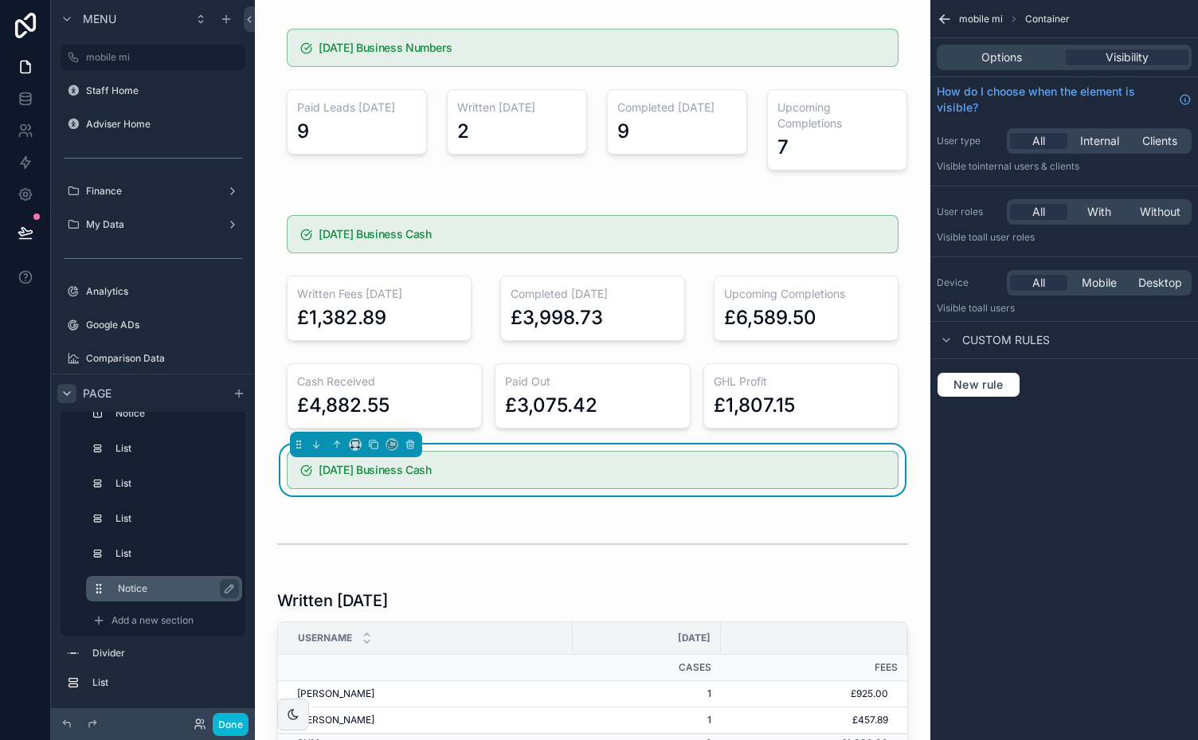
click at [127, 583] on label "Notice" at bounding box center [174, 588] width 112 height 13
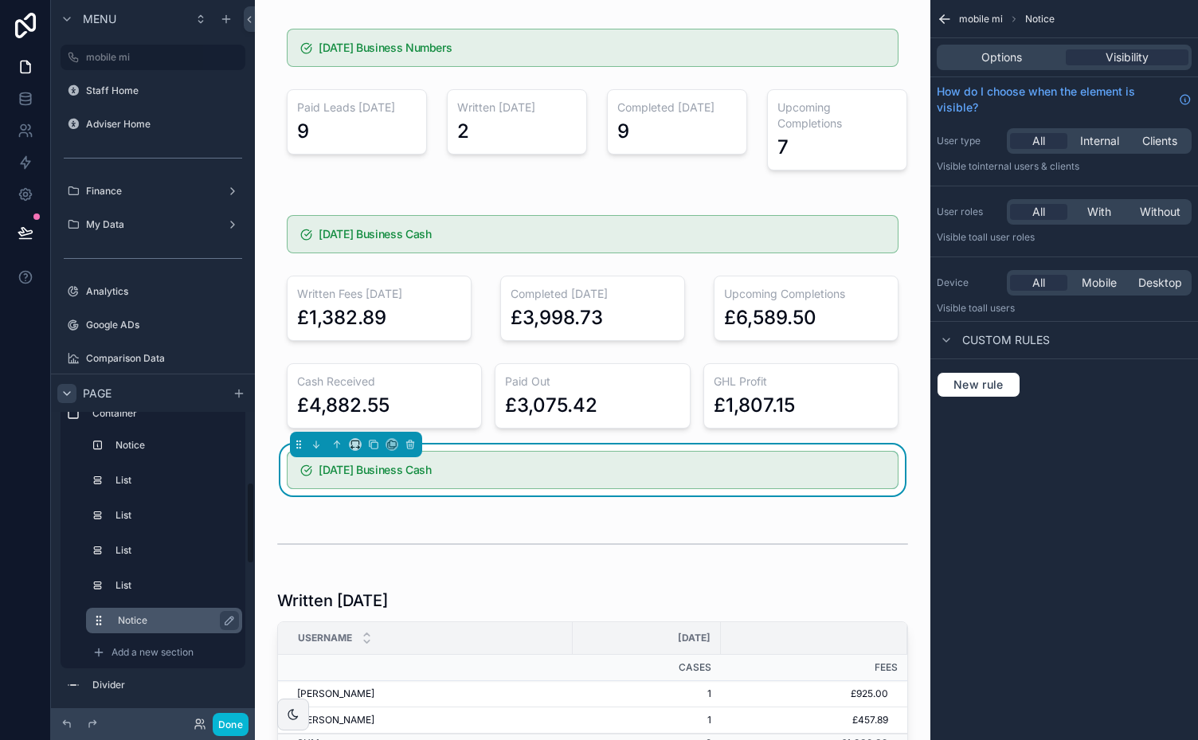
scroll to position [255, 0]
click at [130, 618] on label "Notice" at bounding box center [174, 620] width 112 height 13
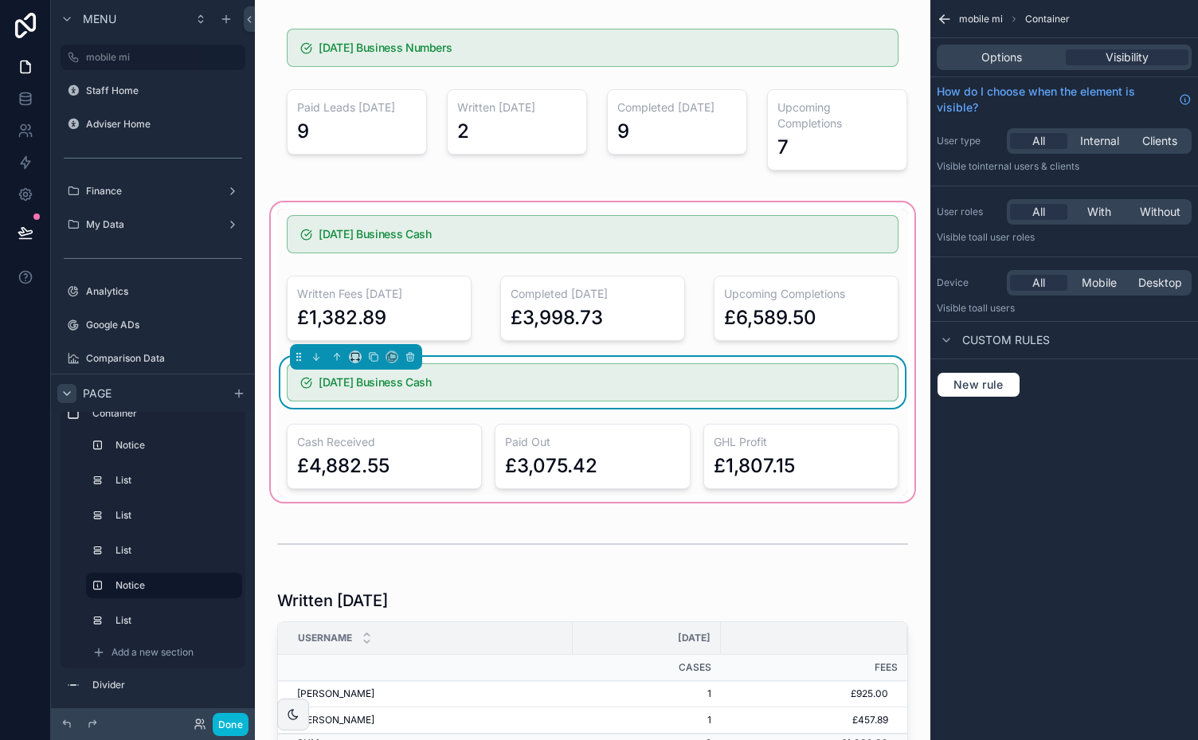
click at [449, 384] on h5 "[DATE] Business Cash" at bounding box center [602, 382] width 566 height 11
click at [429, 382] on h5 "[DATE] Business Cash" at bounding box center [602, 382] width 566 height 11
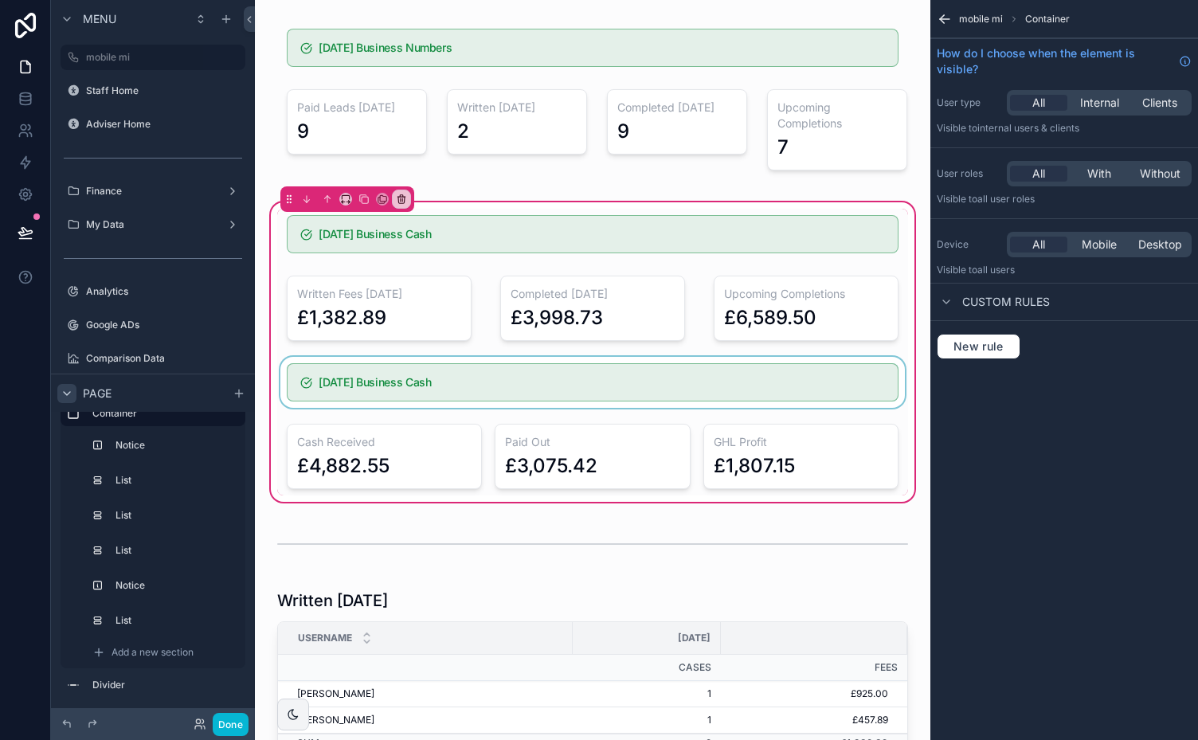
click at [534, 379] on div "scrollable content" at bounding box center [592, 382] width 631 height 51
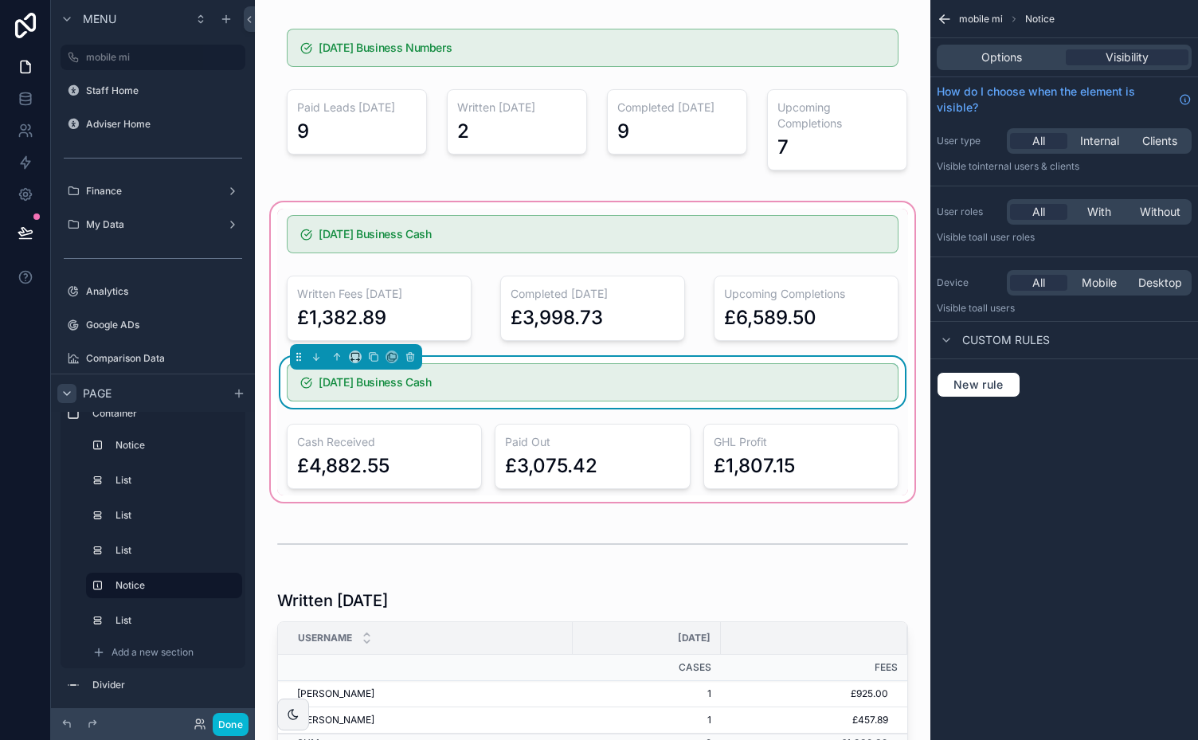
click at [567, 377] on h5 "[DATE] Business Cash" at bounding box center [602, 382] width 566 height 11
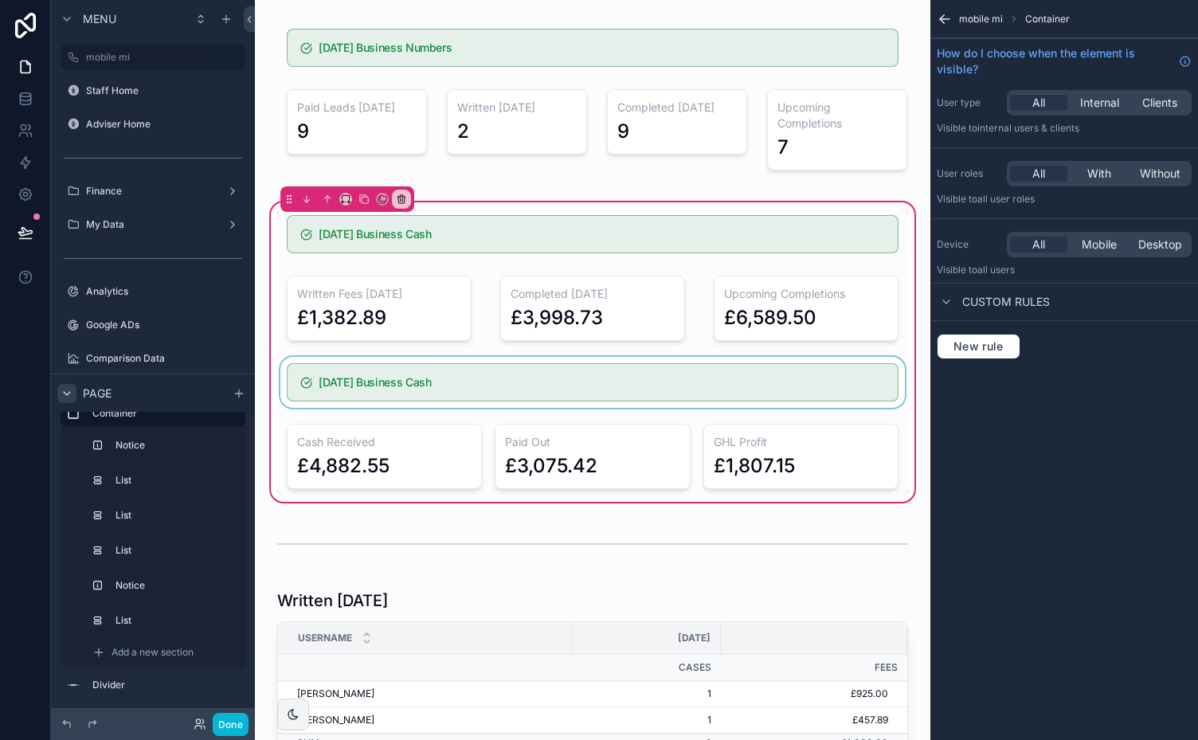
click at [575, 374] on div "scrollable content" at bounding box center [592, 382] width 631 height 51
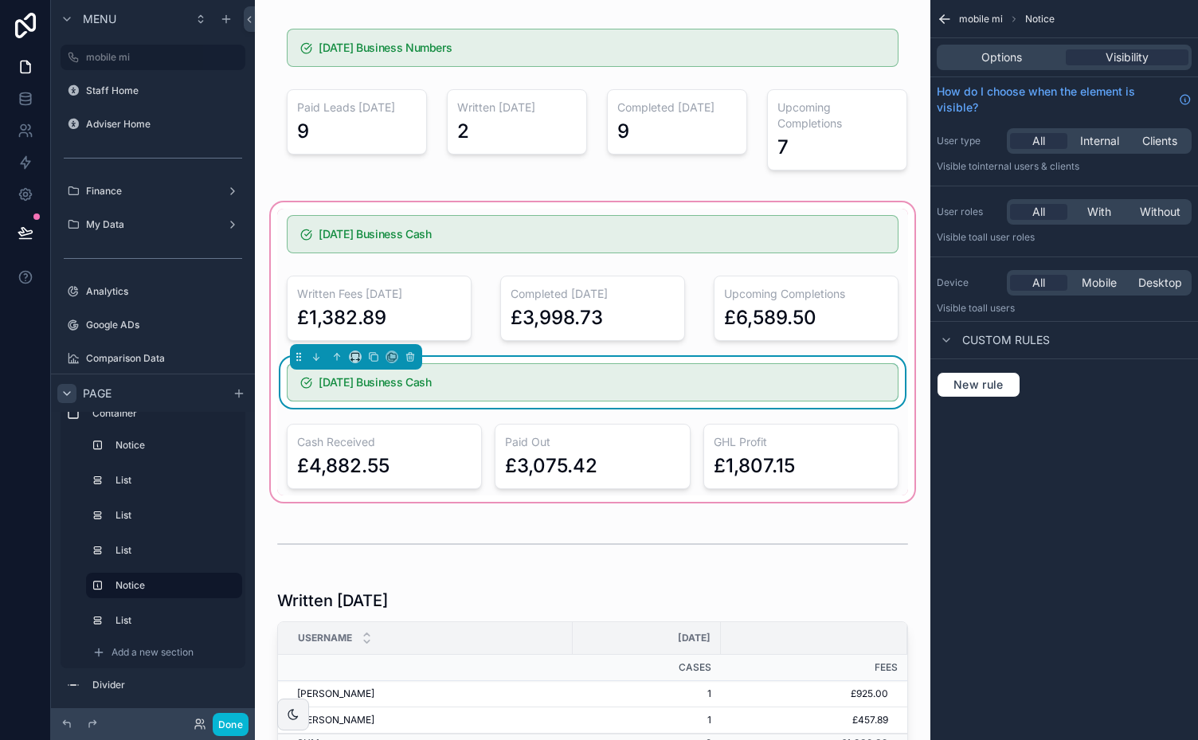
click at [534, 382] on h5 "[DATE] Business Cash" at bounding box center [602, 382] width 566 height 11
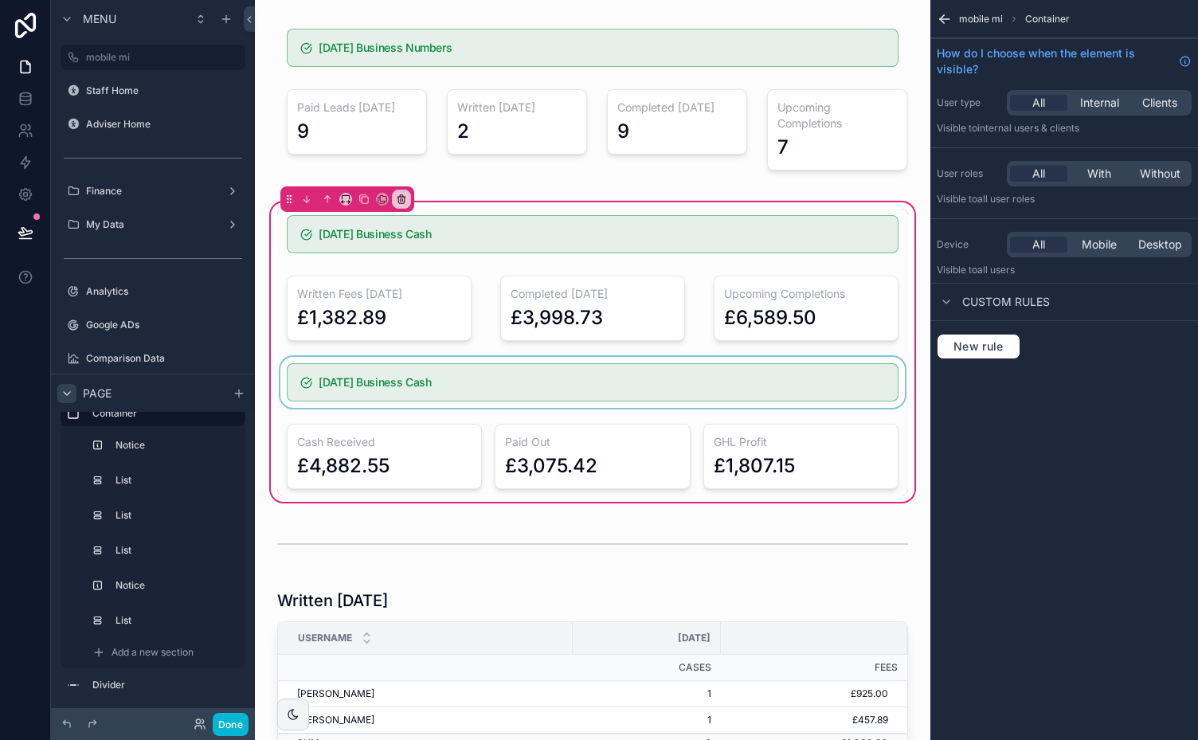
click at [534, 382] on div "scrollable content" at bounding box center [592, 382] width 631 height 51
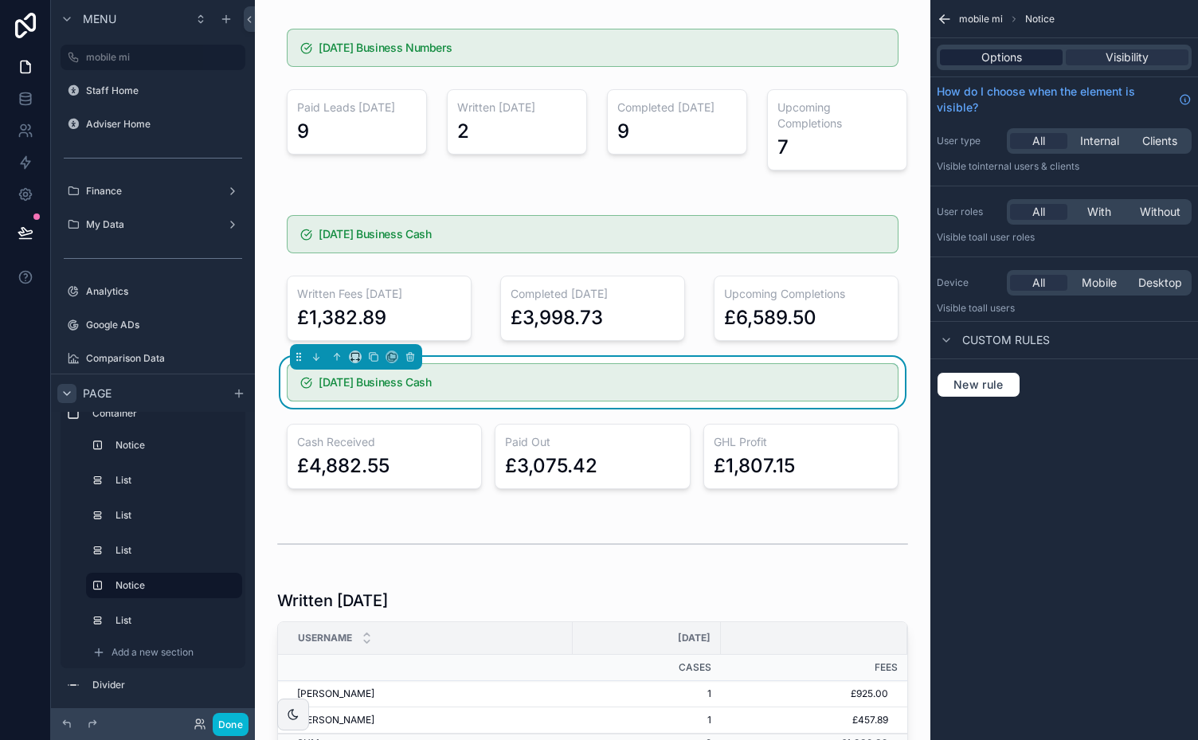
click at [1010, 60] on span "Options" at bounding box center [1001, 57] width 41 height 16
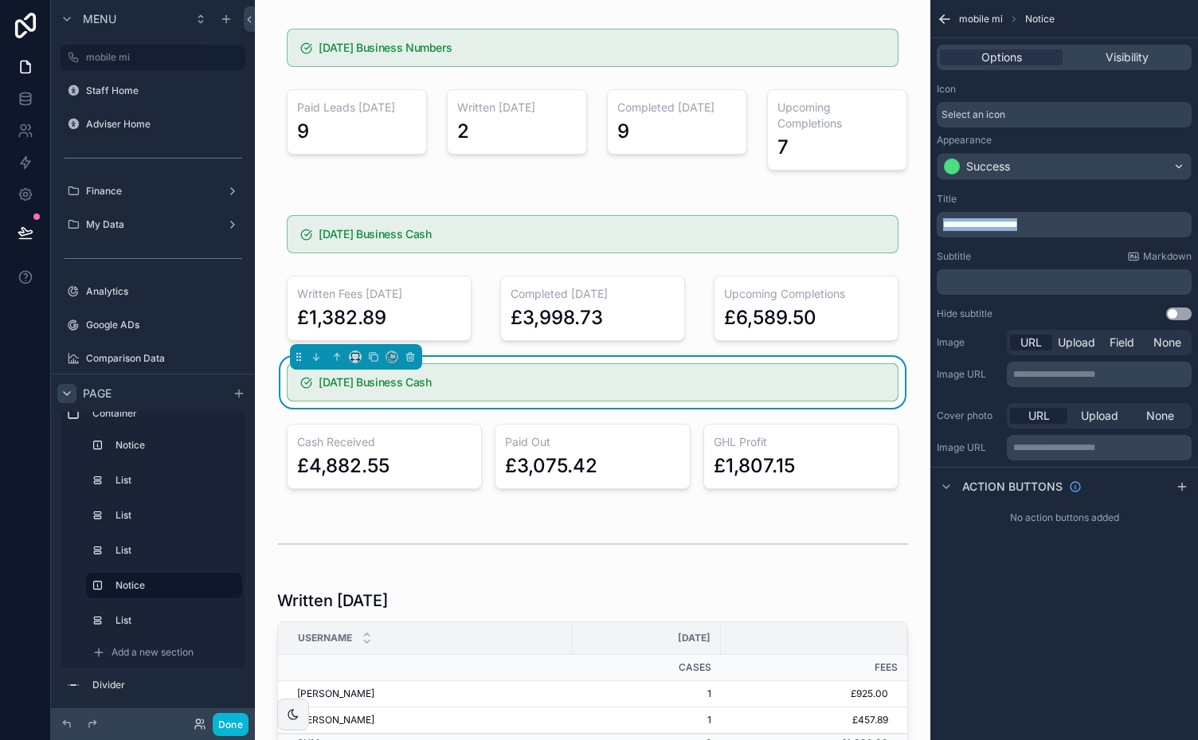
drag, startPoint x: 1051, startPoint y: 222, endPoint x: 930, endPoint y: 227, distance: 121.2
click at [930, 227] on div "**********" at bounding box center [1064, 256] width 268 height 140
click at [22, 234] on icon at bounding box center [25, 232] width 14 height 8
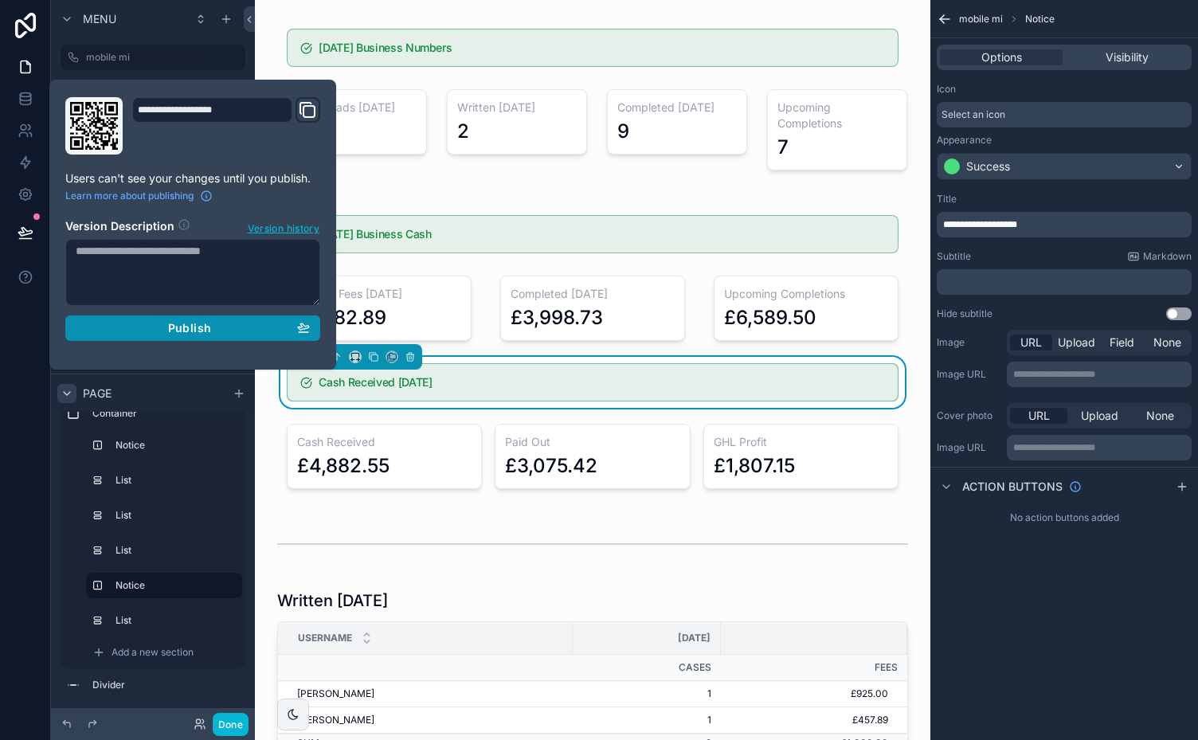
click at [199, 322] on span "Publish" at bounding box center [189, 328] width 43 height 14
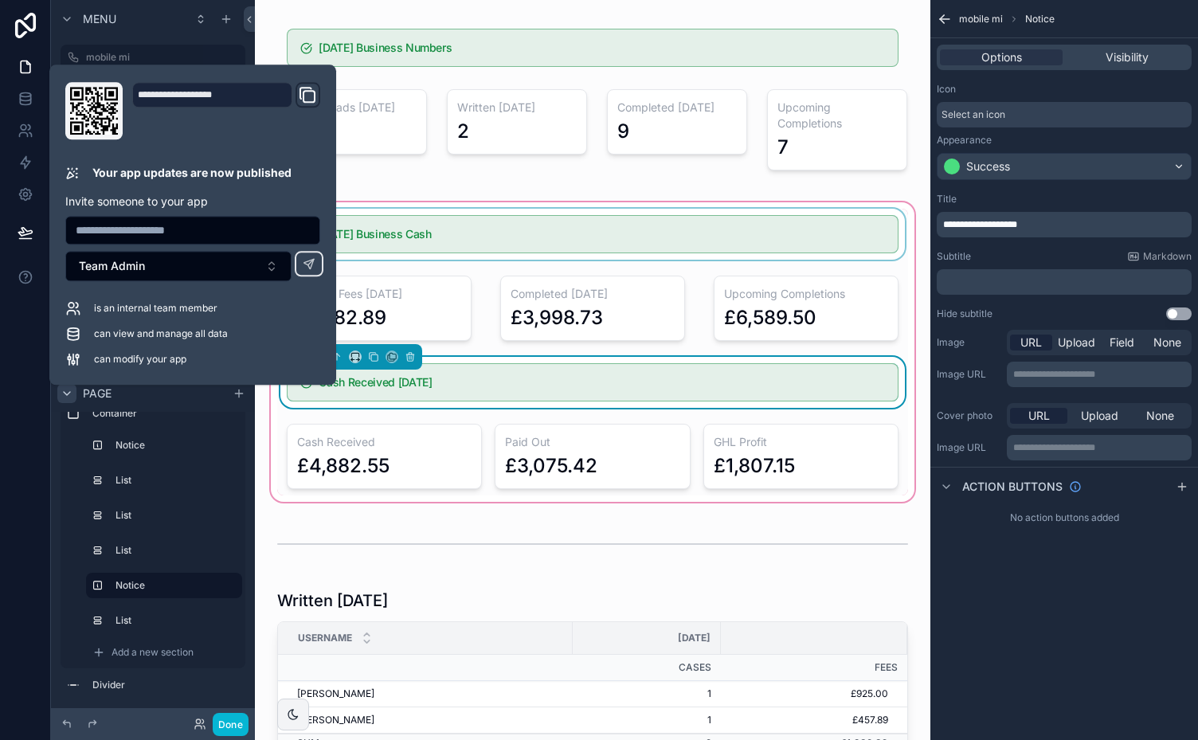
click at [387, 225] on div "scrollable content" at bounding box center [592, 234] width 631 height 51
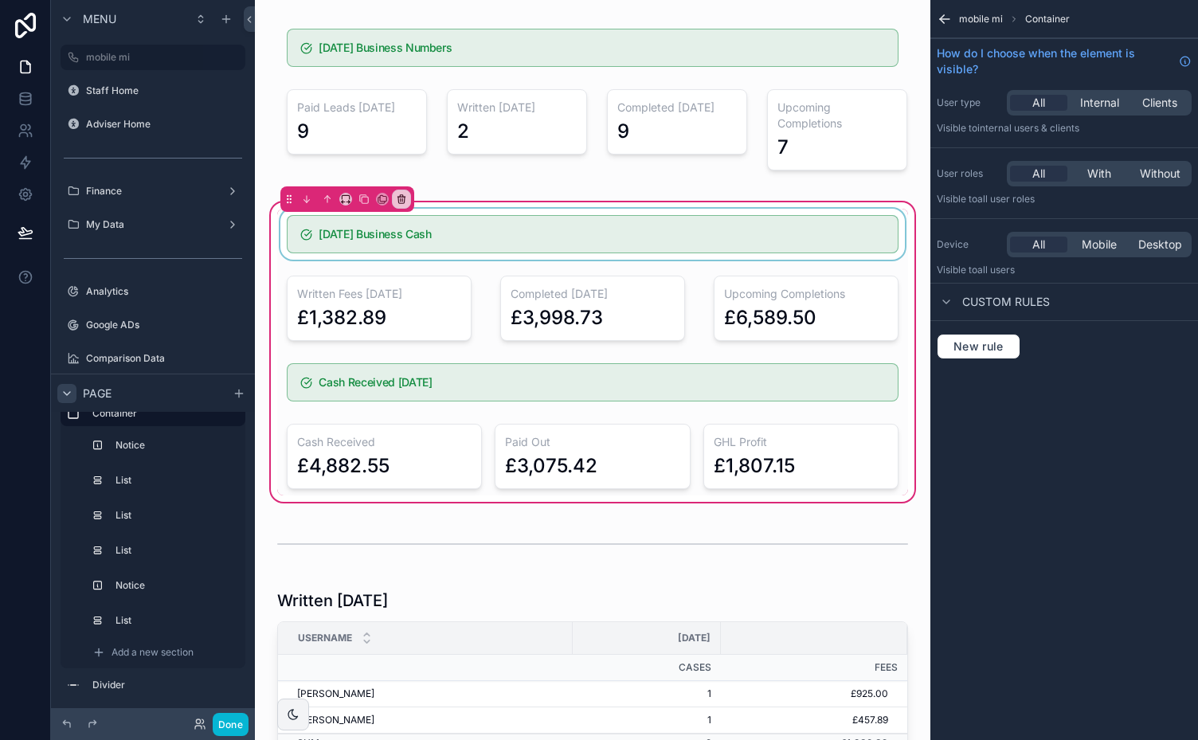
click at [402, 233] on div "scrollable content" at bounding box center [592, 234] width 631 height 51
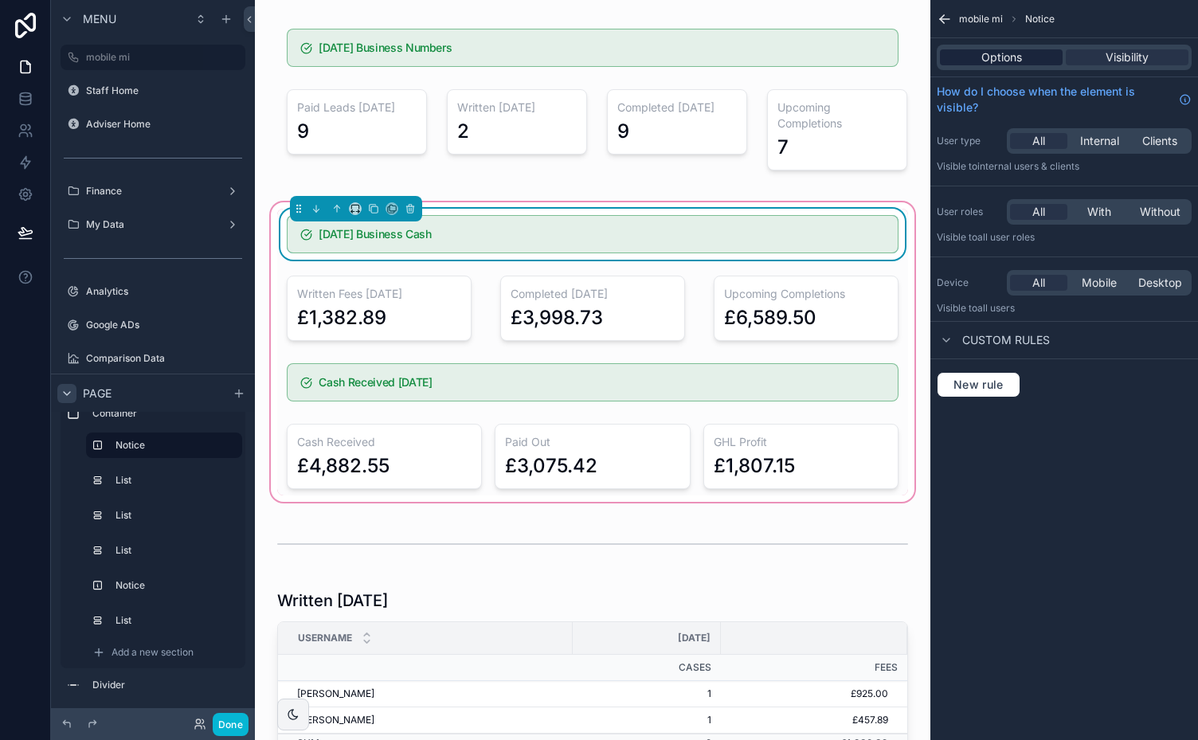
click at [1008, 53] on span "Options" at bounding box center [1001, 57] width 41 height 16
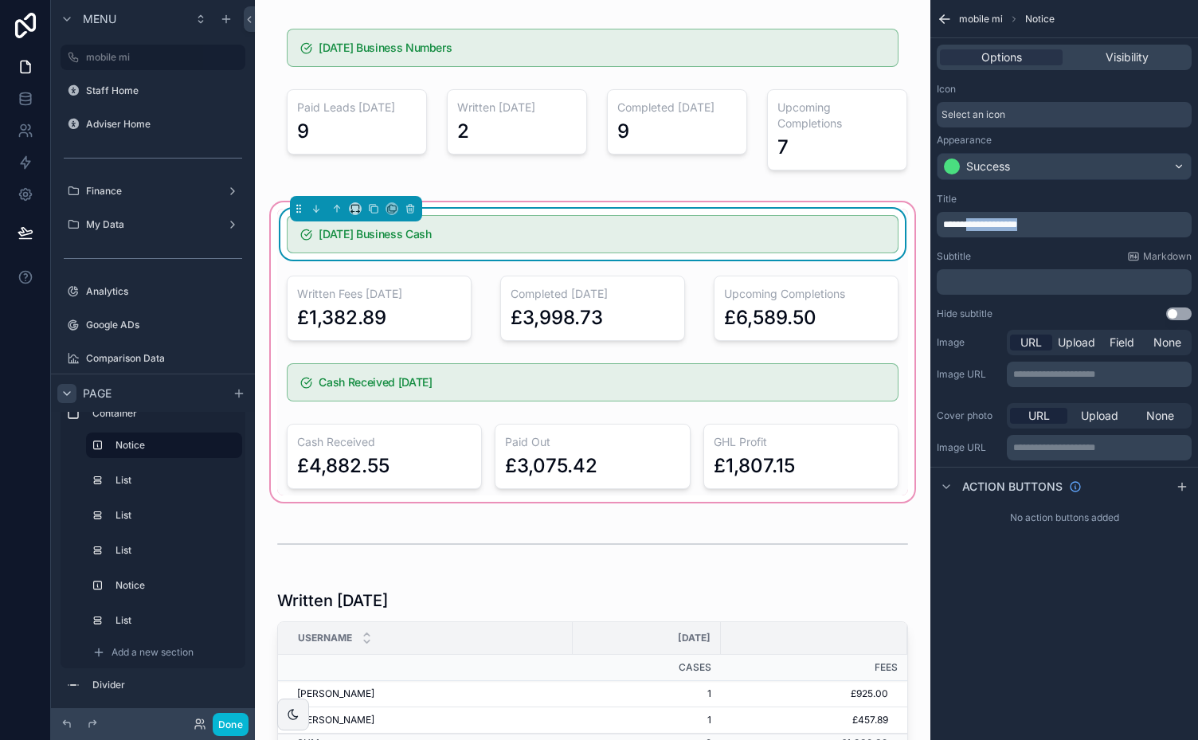
drag, startPoint x: 1040, startPoint y: 226, endPoint x: 975, endPoint y: 225, distance: 65.3
click at [975, 225] on p "**********" at bounding box center [1065, 224] width 245 height 13
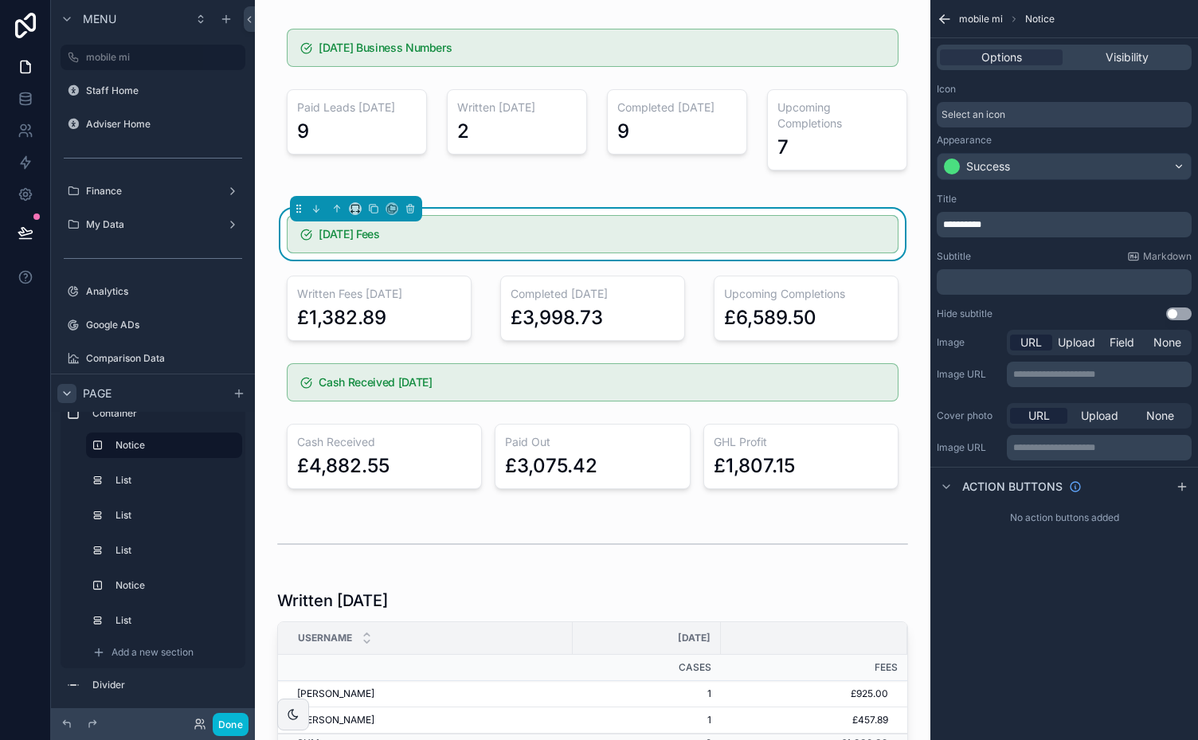
click at [1040, 198] on div "Title" at bounding box center [1064, 199] width 255 height 13
click at [24, 232] on icon at bounding box center [25, 232] width 14 height 8
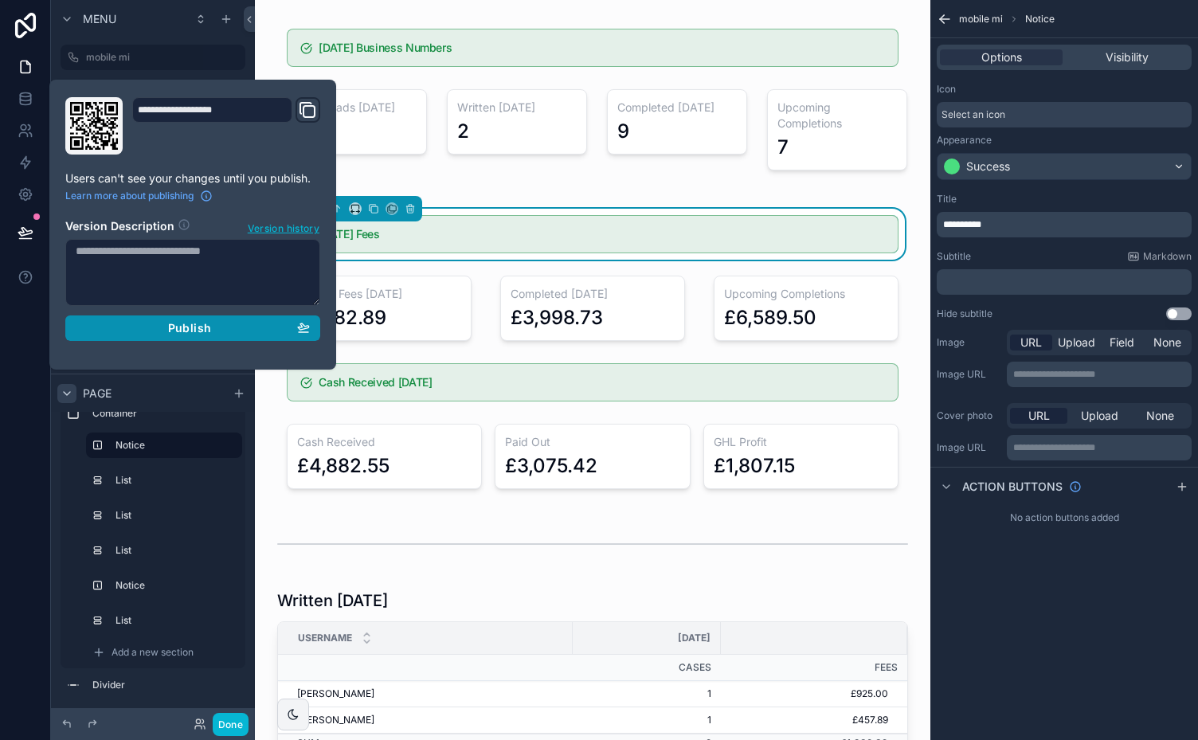
click at [183, 325] on span "Publish" at bounding box center [189, 328] width 43 height 14
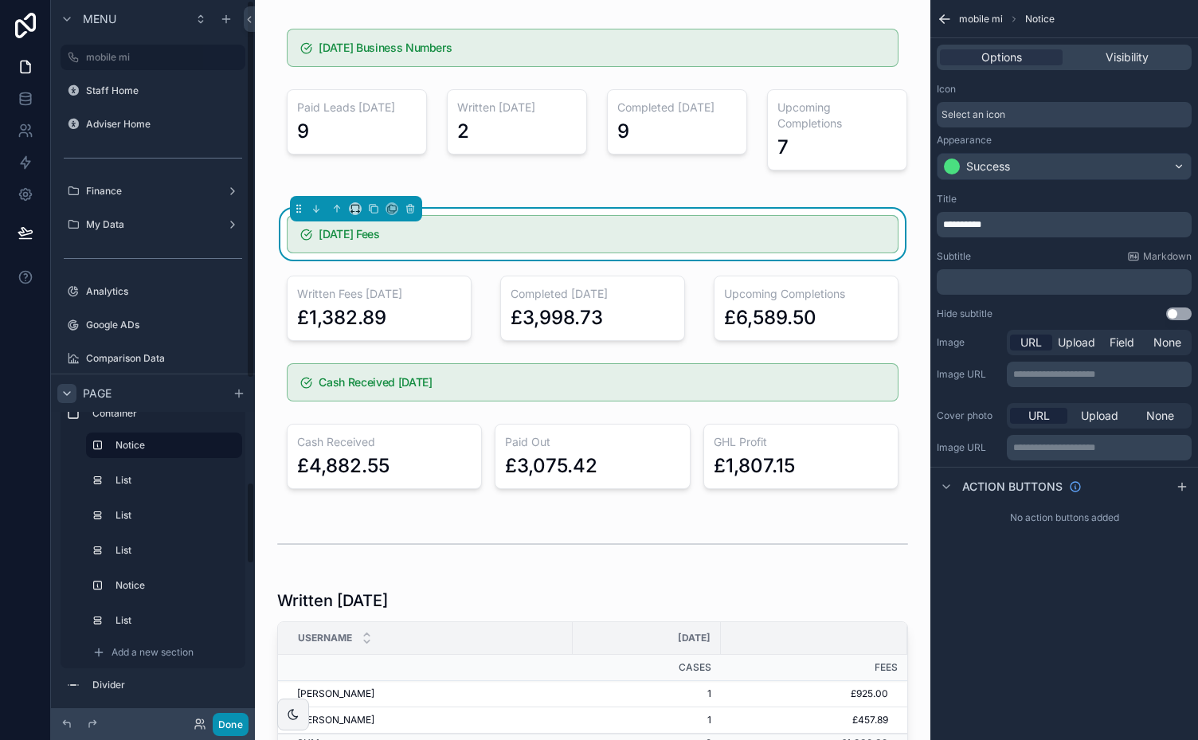
click at [232, 720] on button "Done" at bounding box center [231, 724] width 36 height 23
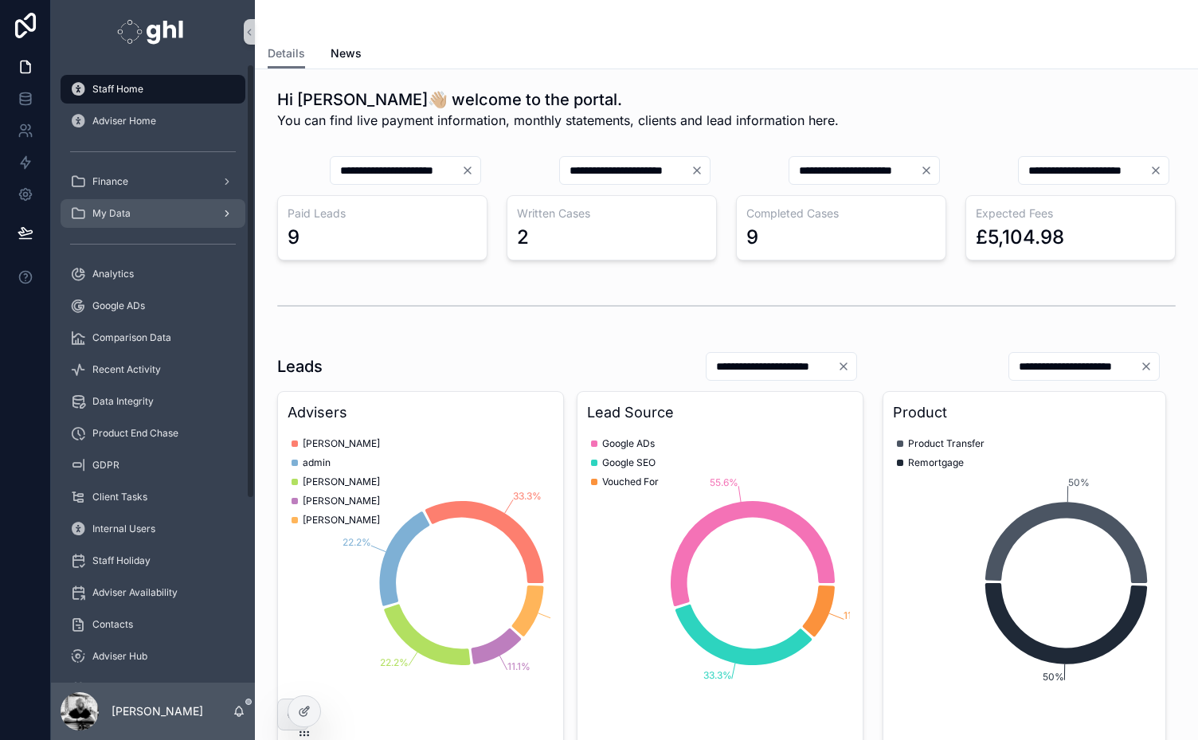
click at [112, 214] on span "My Data" at bounding box center [111, 213] width 38 height 13
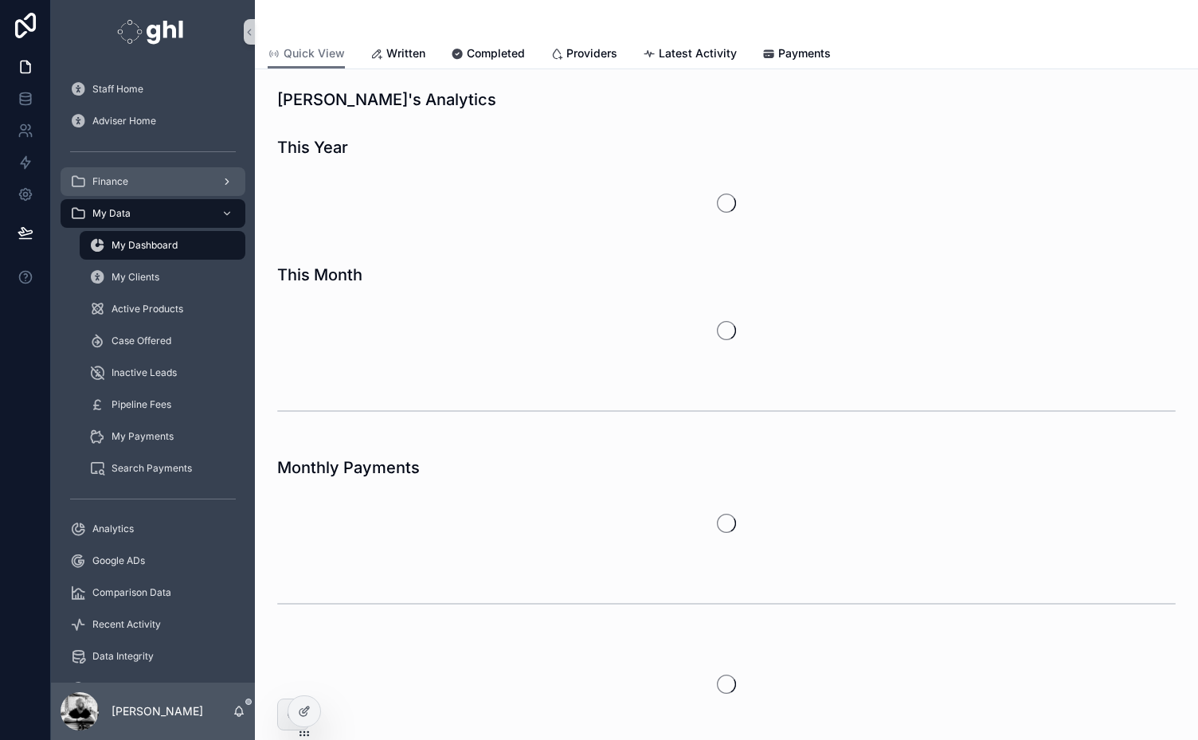
click at [112, 185] on span "Finance" at bounding box center [110, 181] width 36 height 13
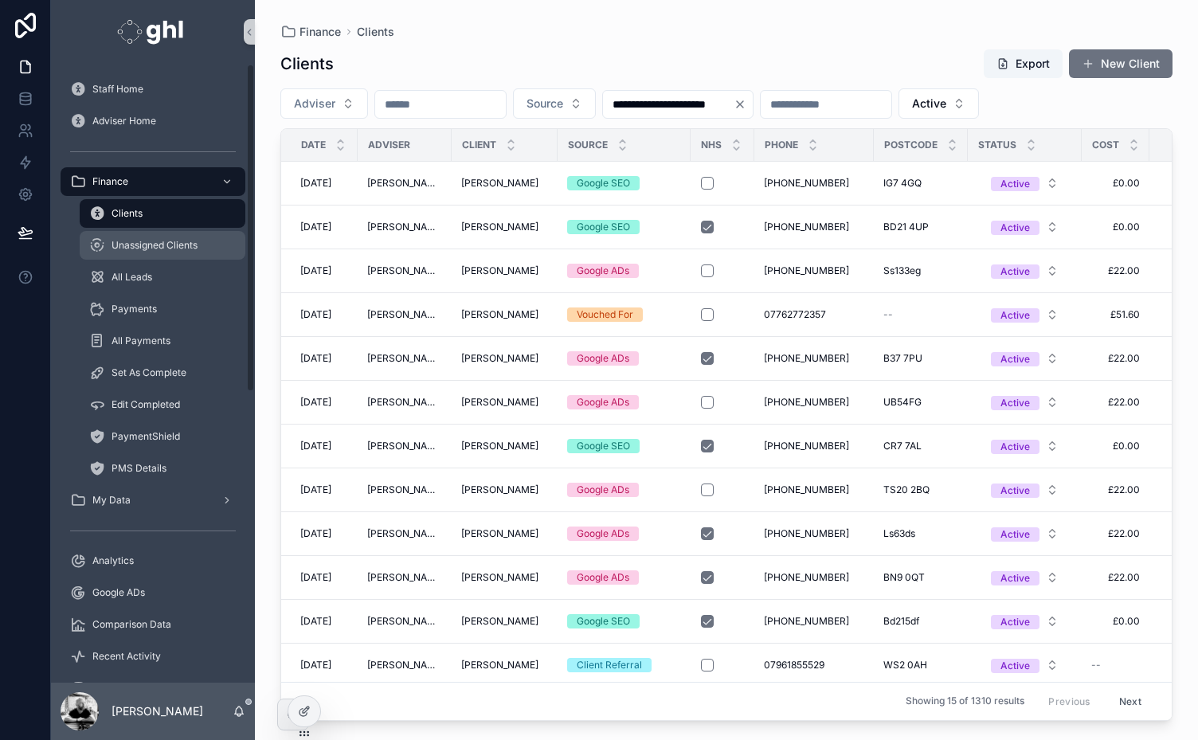
click at [125, 252] on div "Unassigned Clients" at bounding box center [162, 245] width 147 height 25
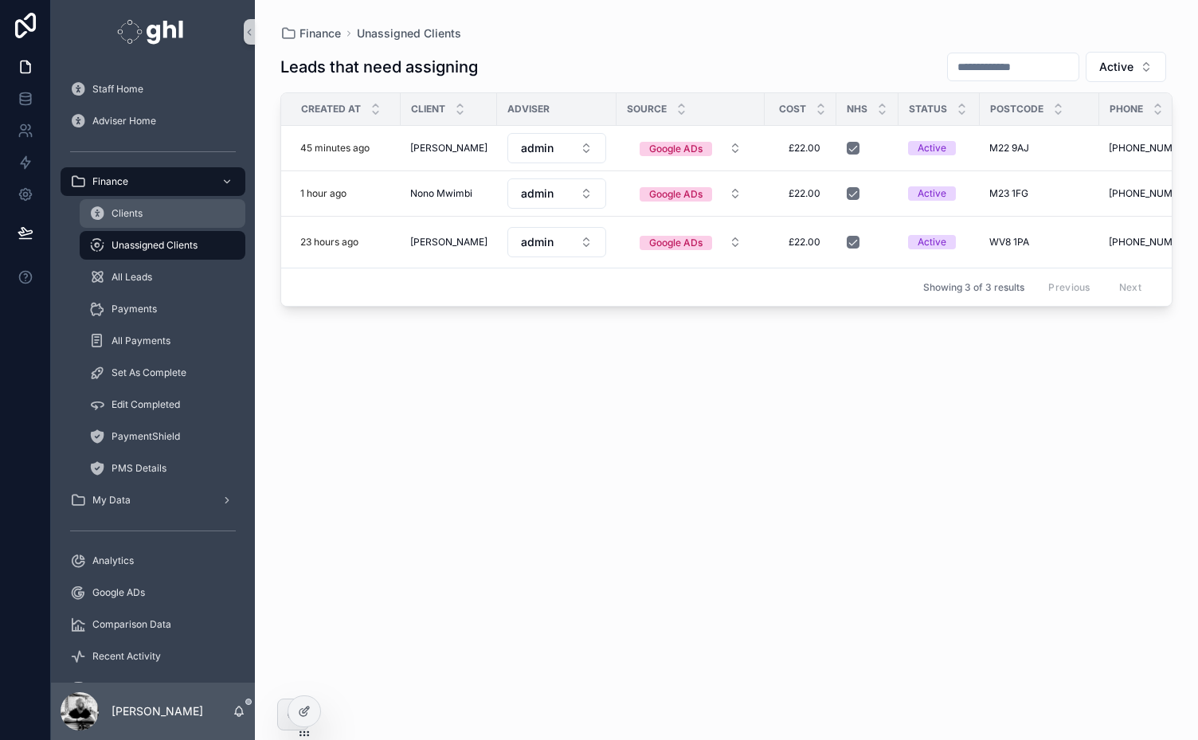
click at [128, 216] on span "Clients" at bounding box center [127, 213] width 31 height 13
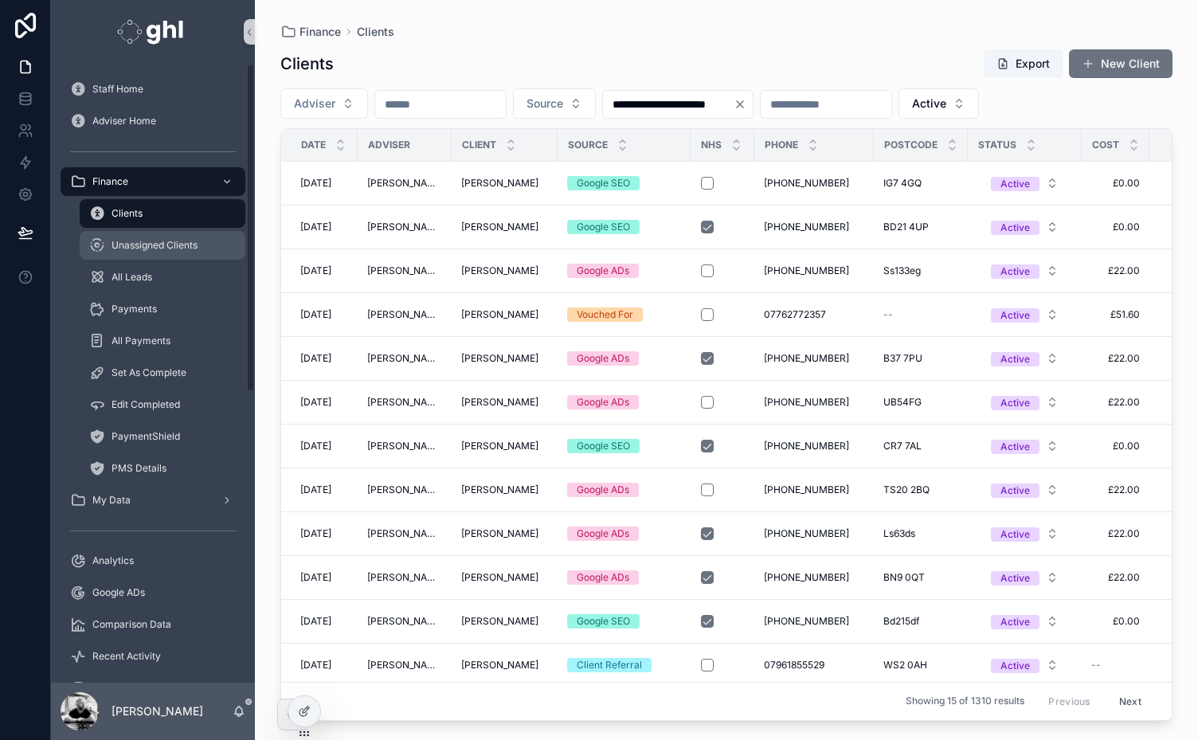
click at [133, 245] on span "Unassigned Clients" at bounding box center [155, 245] width 86 height 13
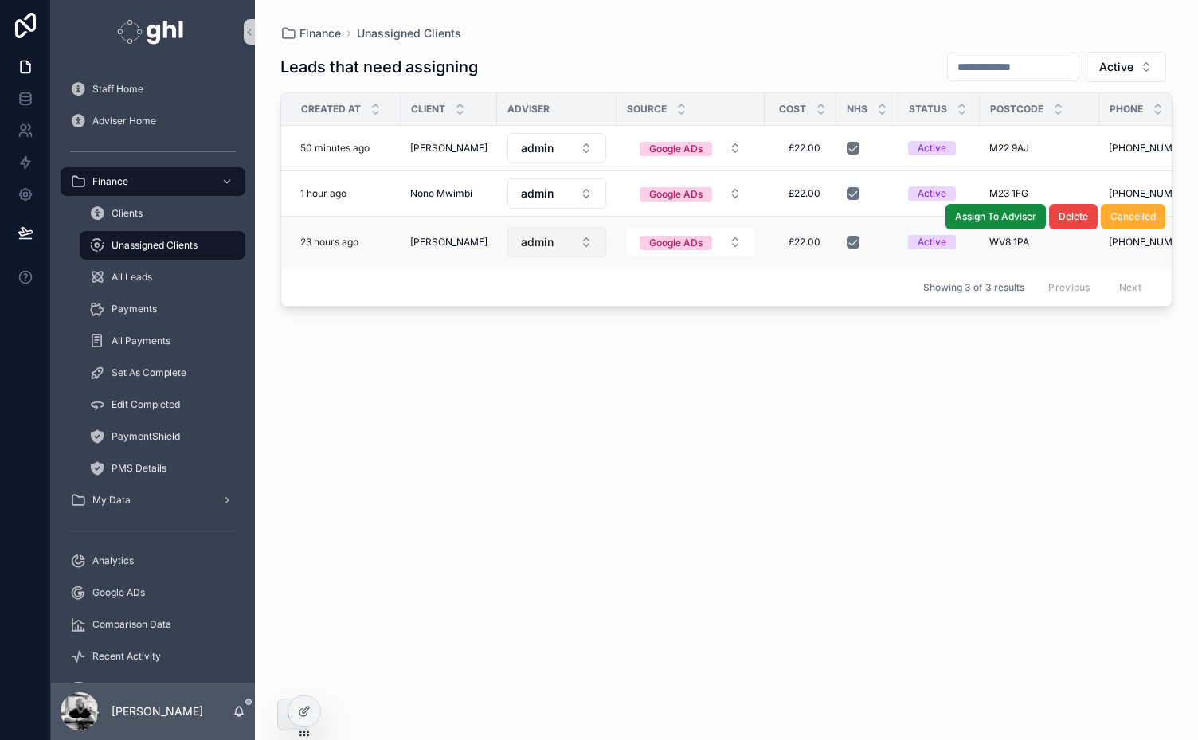
click at [563, 234] on button "admin" at bounding box center [556, 242] width 99 height 30
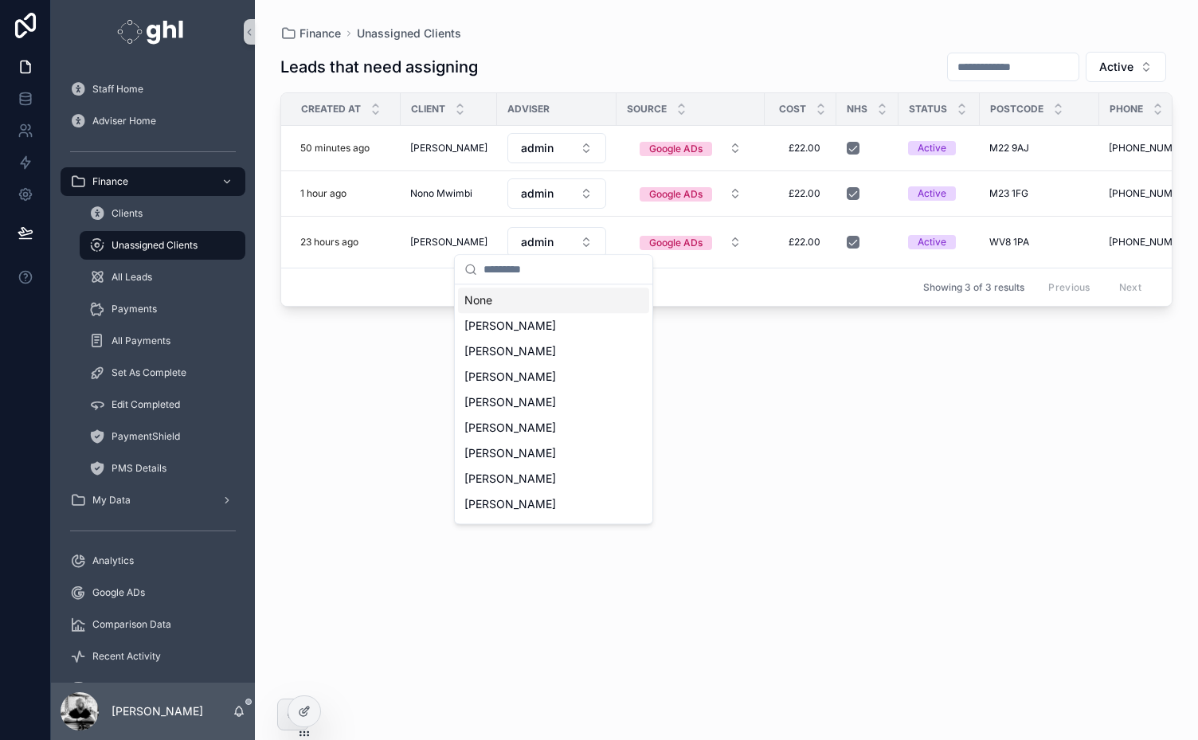
click at [779, 393] on div "Leads that need assigning Active Created at Client Adviser Source Cost NHS Stat…" at bounding box center [726, 380] width 892 height 679
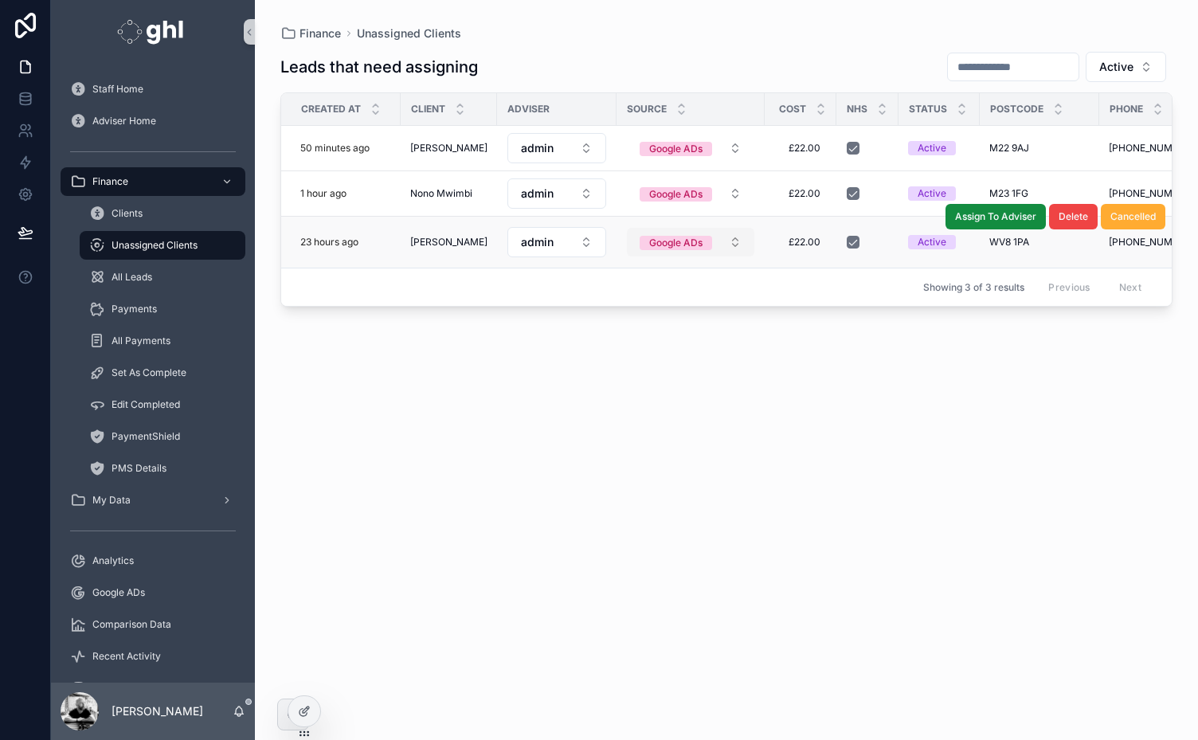
click at [728, 233] on button "Google ADs" at bounding box center [690, 242] width 127 height 29
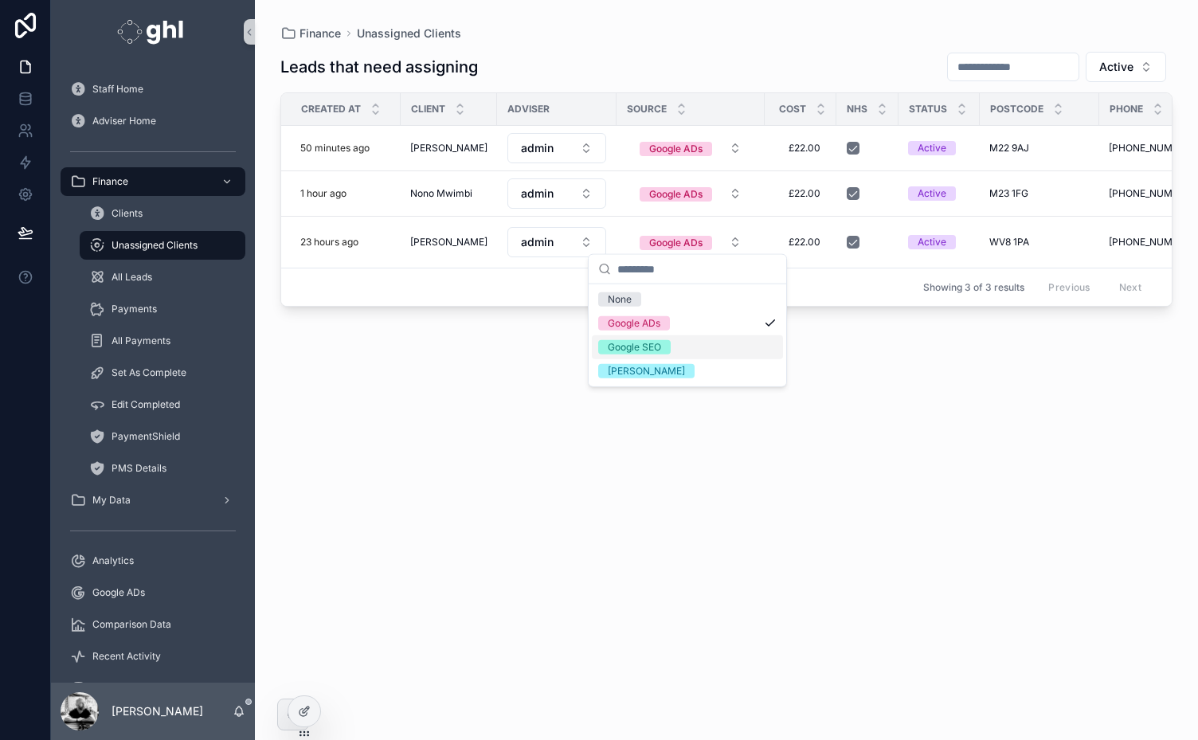
click at [645, 350] on div "Google SEO" at bounding box center [634, 347] width 53 height 14
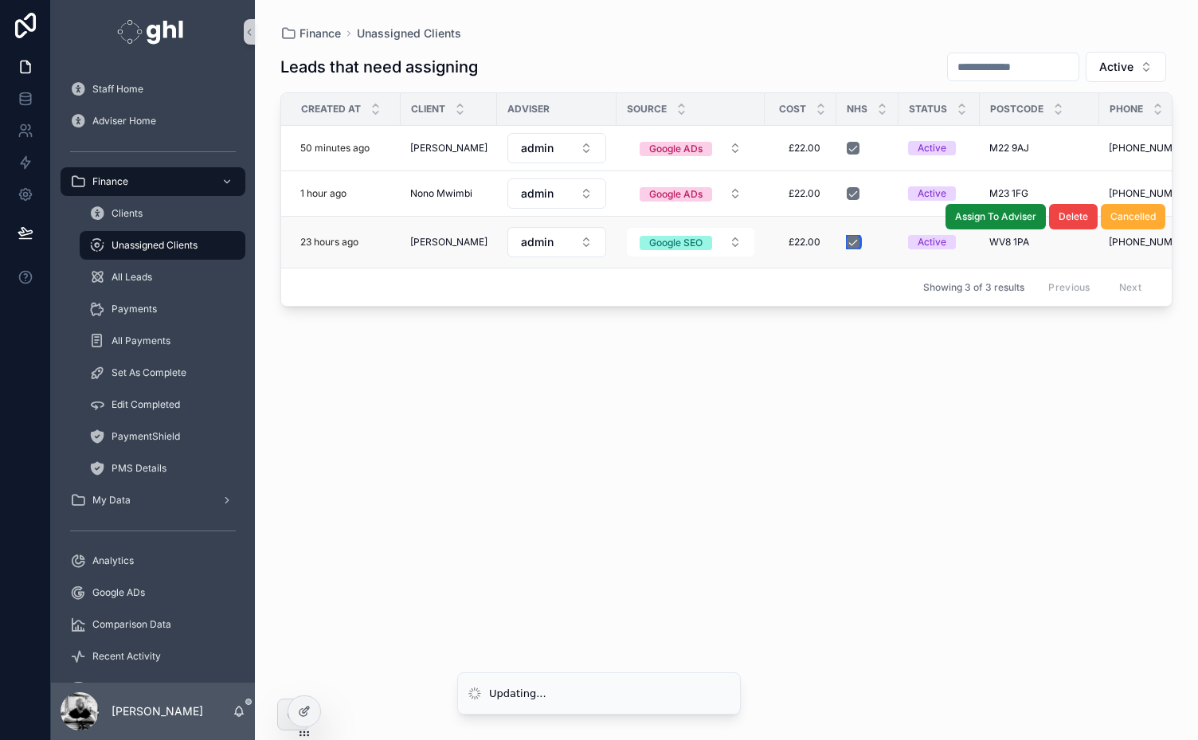
click at [852, 236] on button "scrollable content" at bounding box center [853, 242] width 13 height 13
click at [559, 239] on button "admin" at bounding box center [556, 242] width 99 height 30
click at [554, 234] on button "admin" at bounding box center [556, 242] width 99 height 30
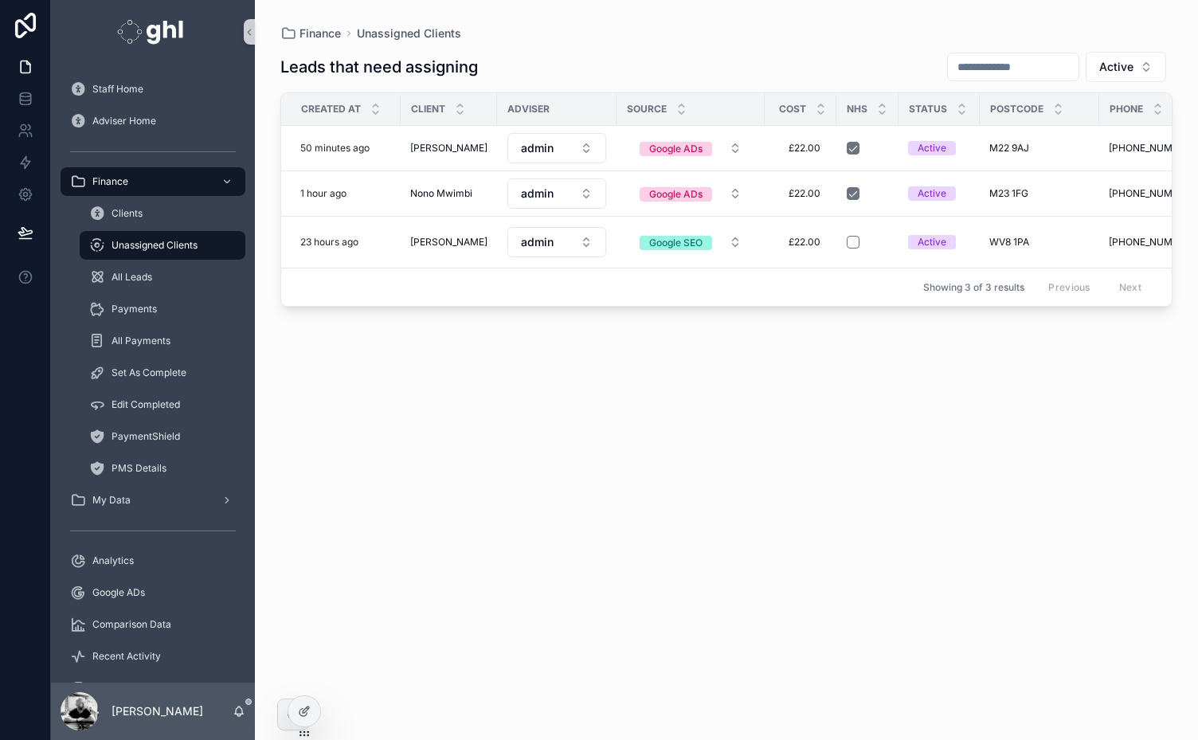
click at [554, 234] on button "admin" at bounding box center [556, 242] width 99 height 30
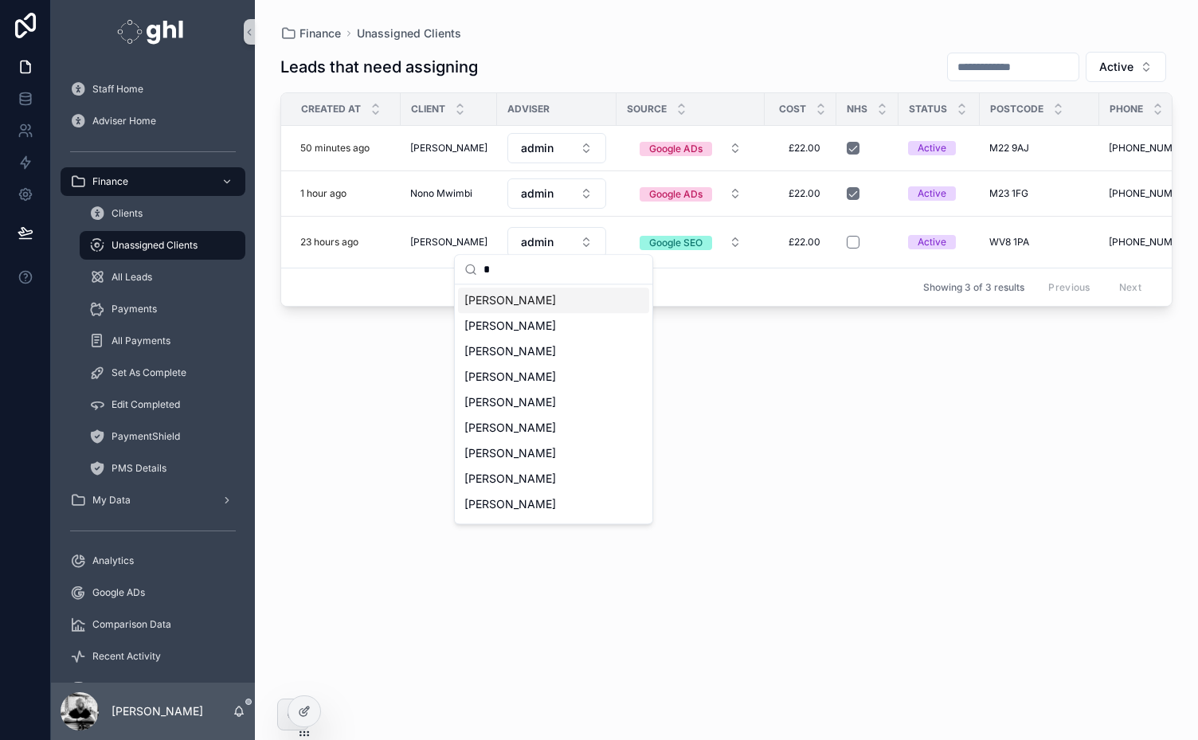
type input "**"
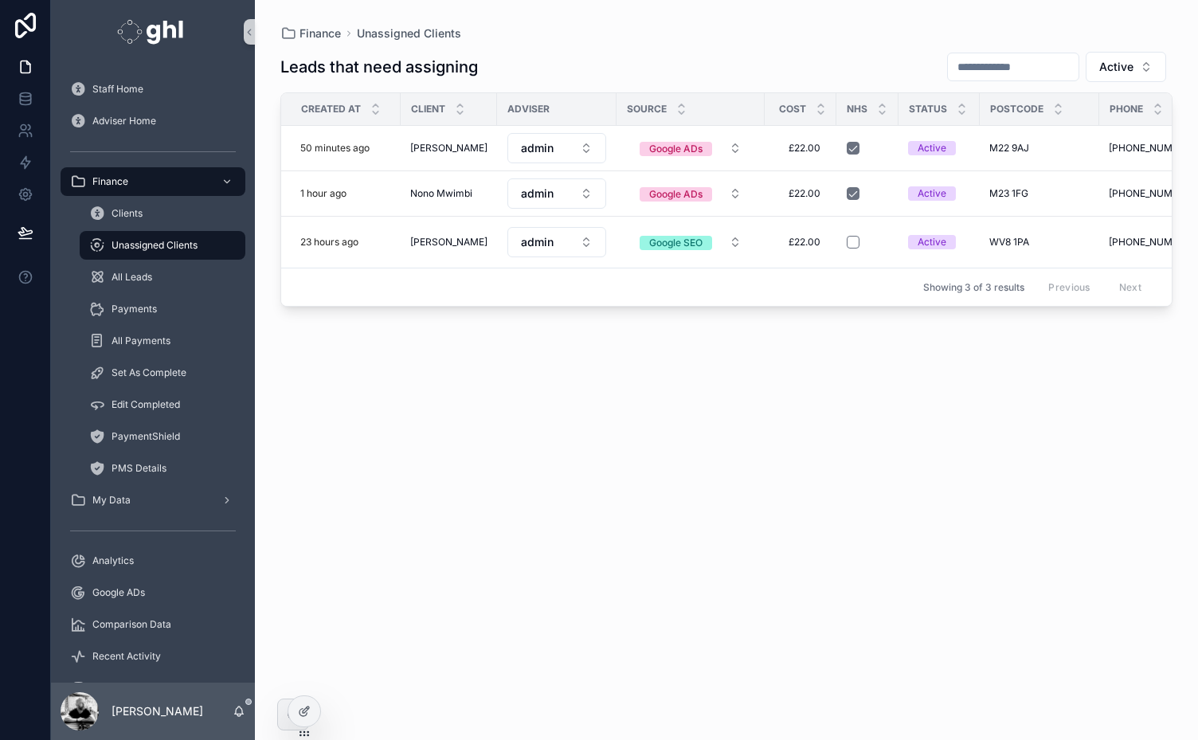
click at [554, 234] on button "admin" at bounding box center [556, 242] width 99 height 30
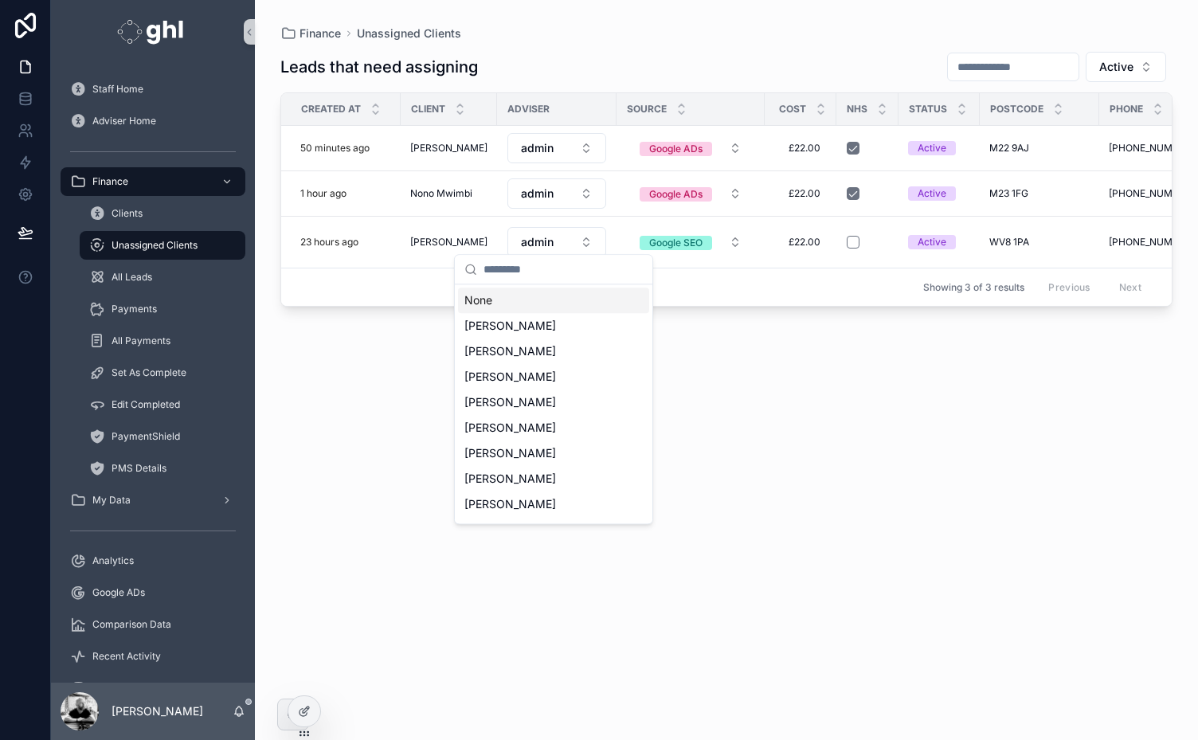
click at [531, 271] on input "scrollable content" at bounding box center [563, 269] width 159 height 29
type input "**"
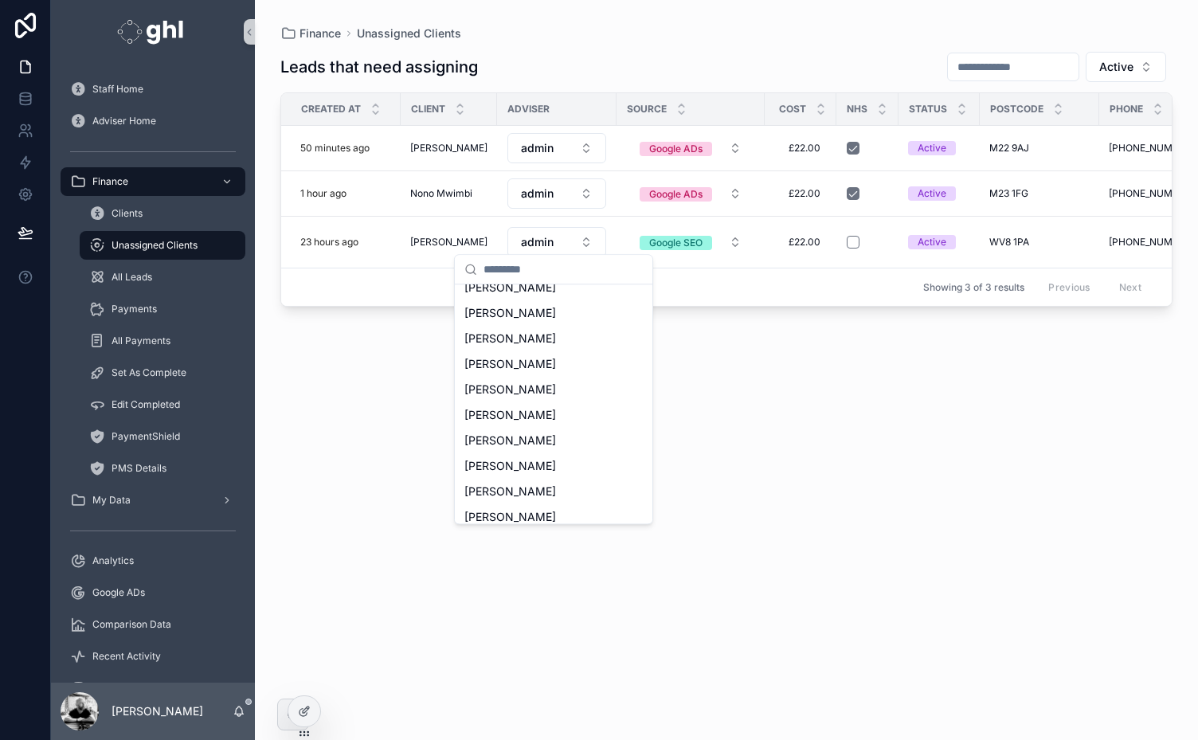
scroll to position [340, 0]
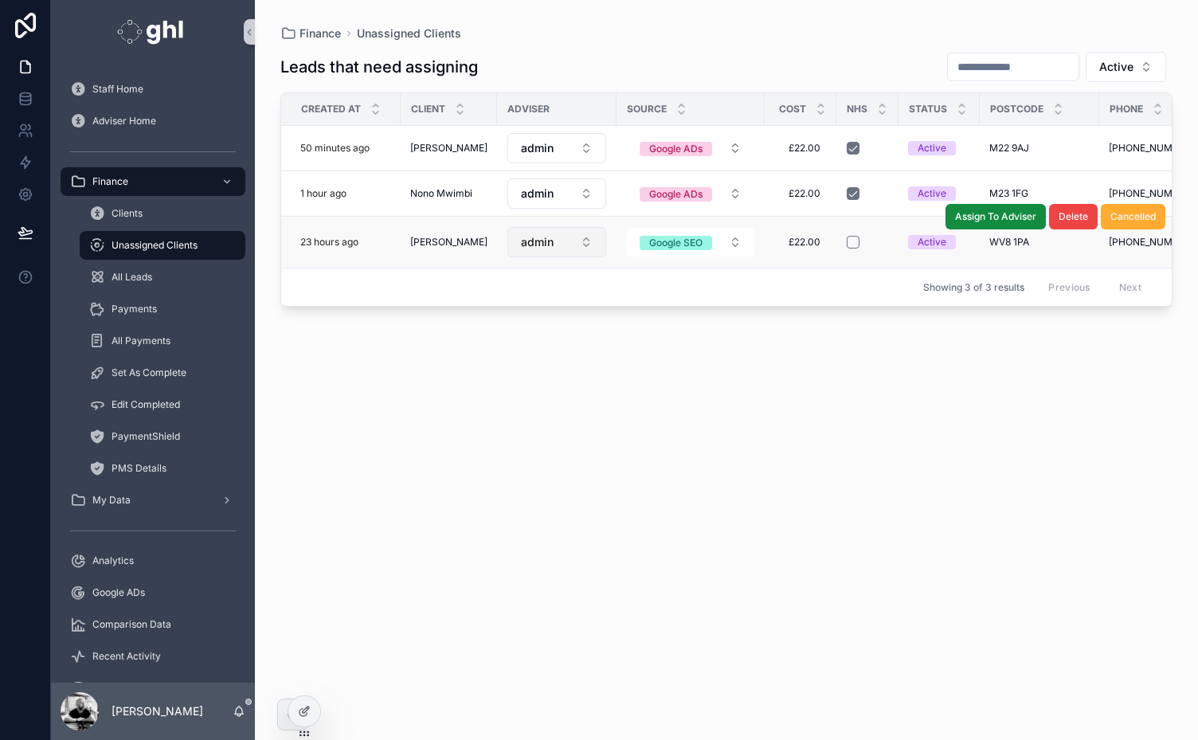
click at [570, 229] on button "admin" at bounding box center [556, 242] width 99 height 30
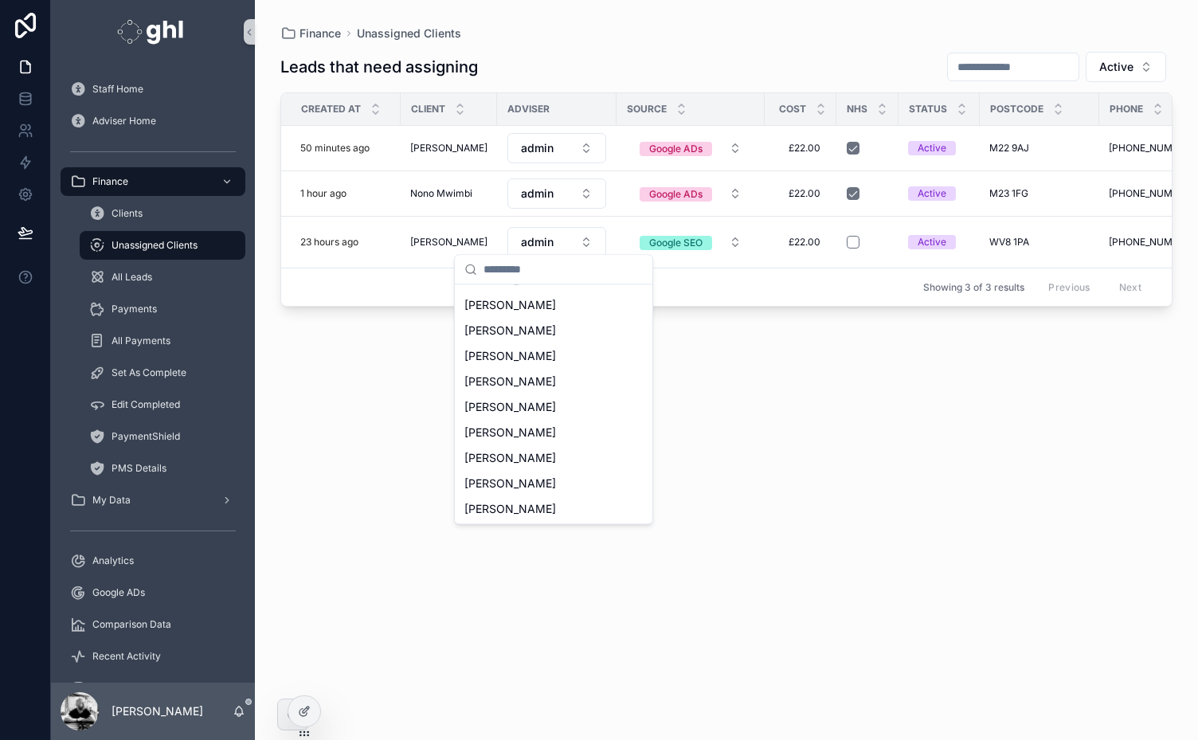
scroll to position [354, 0]
click at [510, 402] on span "[PERSON_NAME]" at bounding box center [510, 405] width 92 height 16
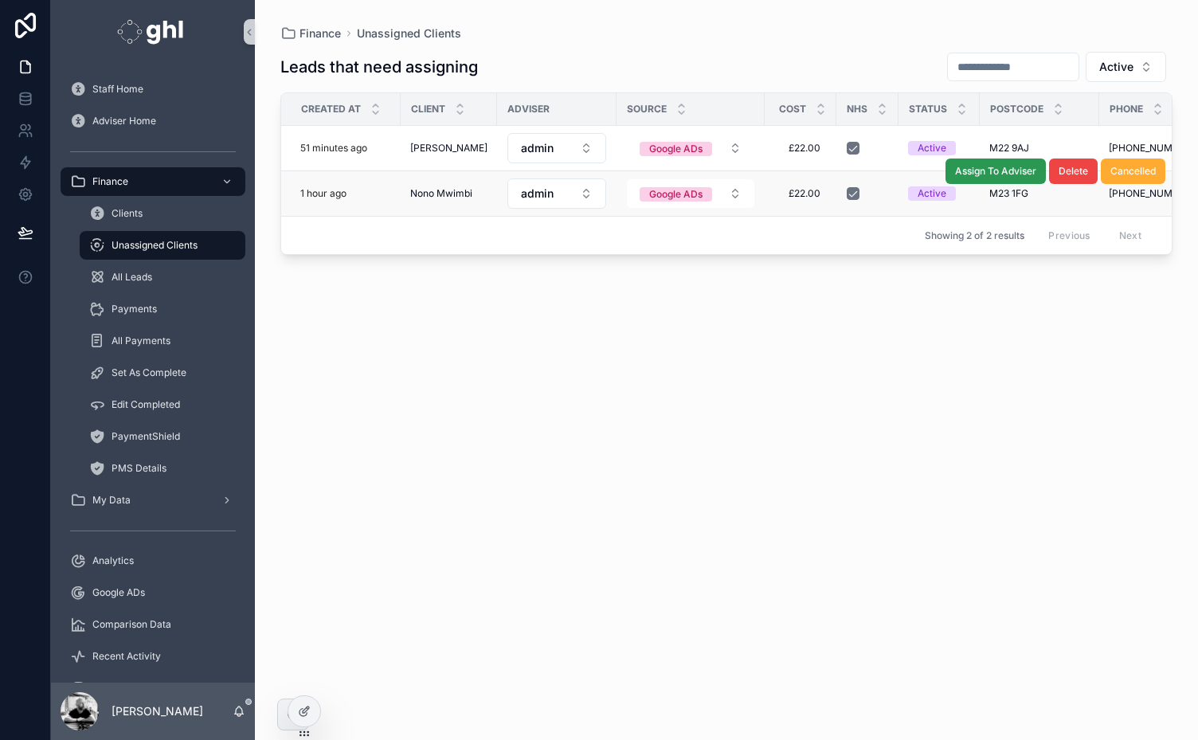
click at [999, 170] on span "Assign To Adviser" at bounding box center [995, 171] width 81 height 13
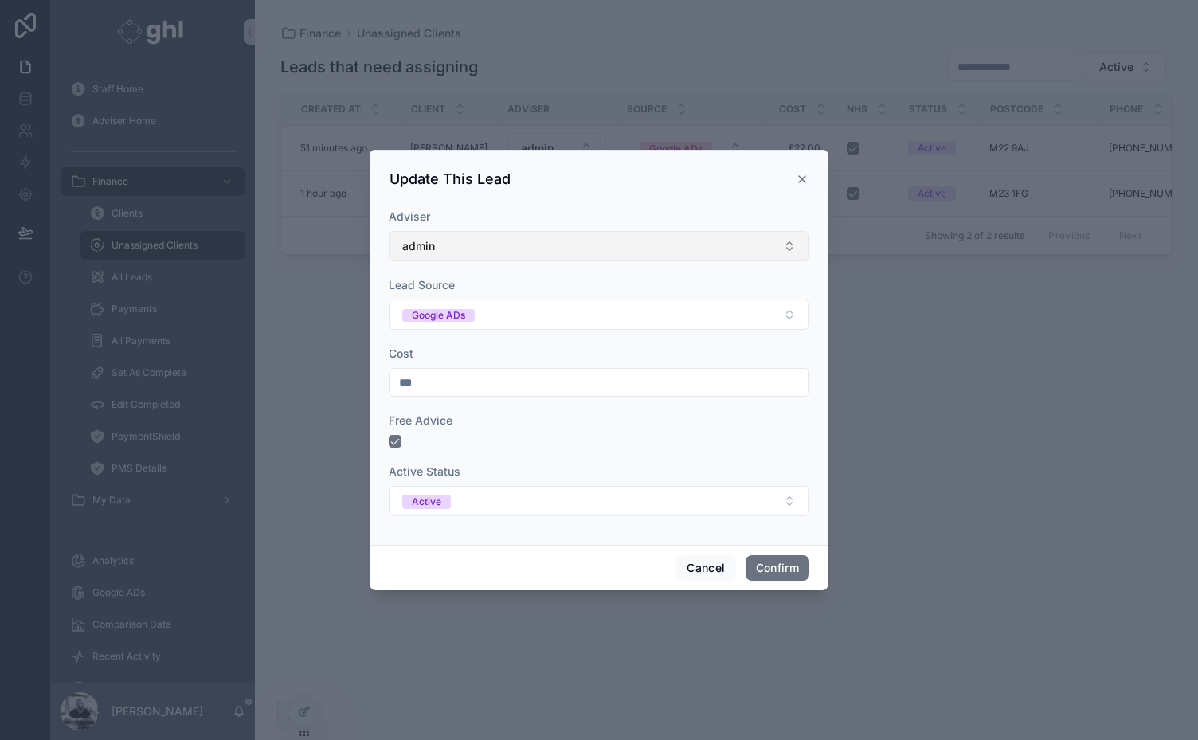
click at [686, 241] on button "admin" at bounding box center [599, 246] width 421 height 30
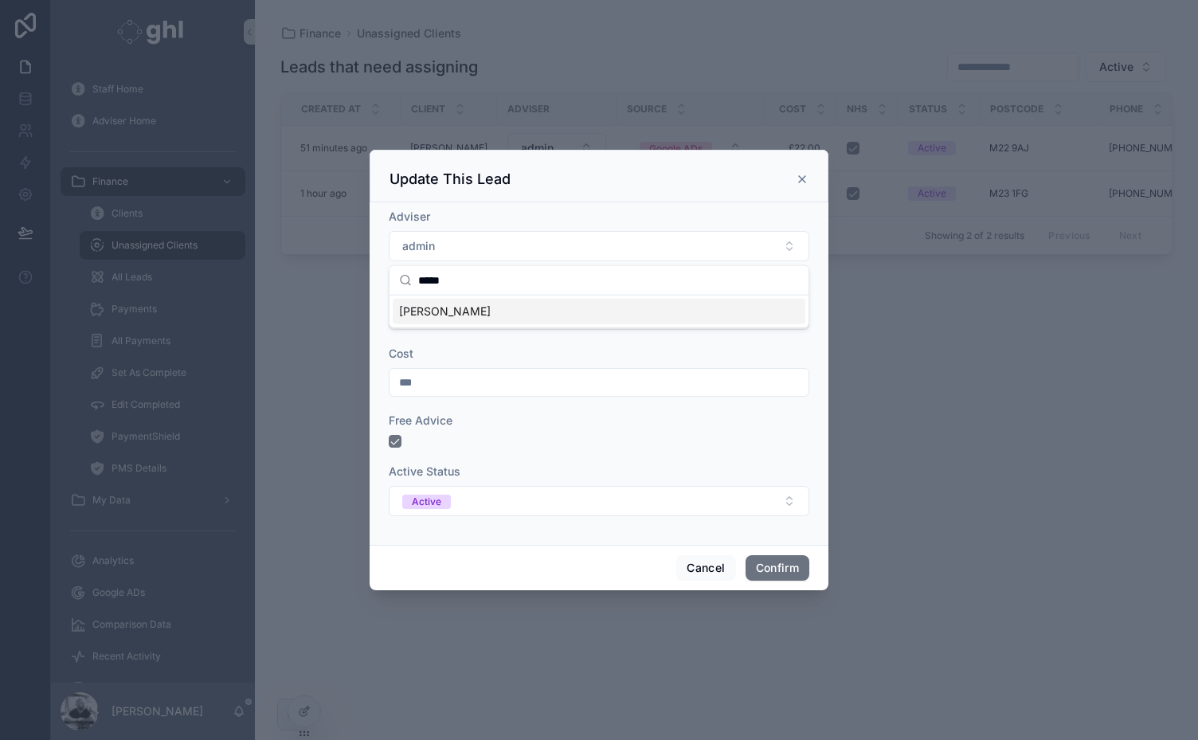
type input "*****"
click at [457, 310] on span "[PERSON_NAME]" at bounding box center [445, 311] width 92 height 16
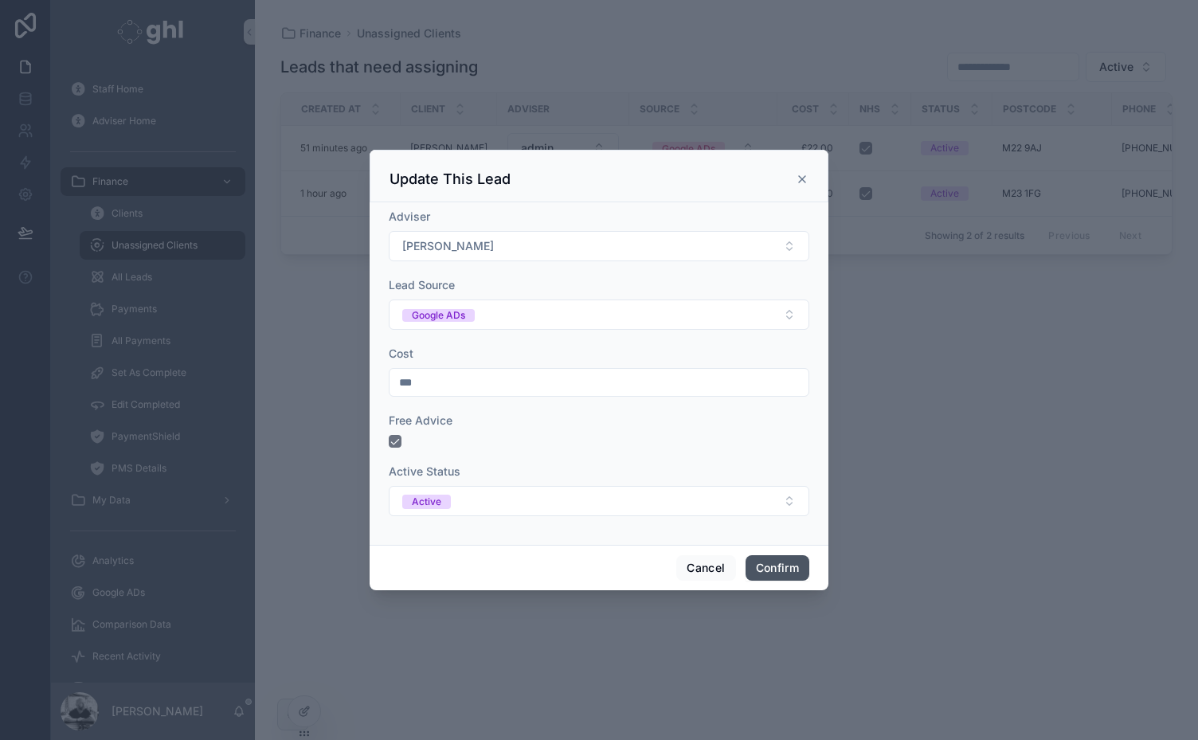
click at [779, 566] on button "Confirm" at bounding box center [778, 567] width 64 height 25
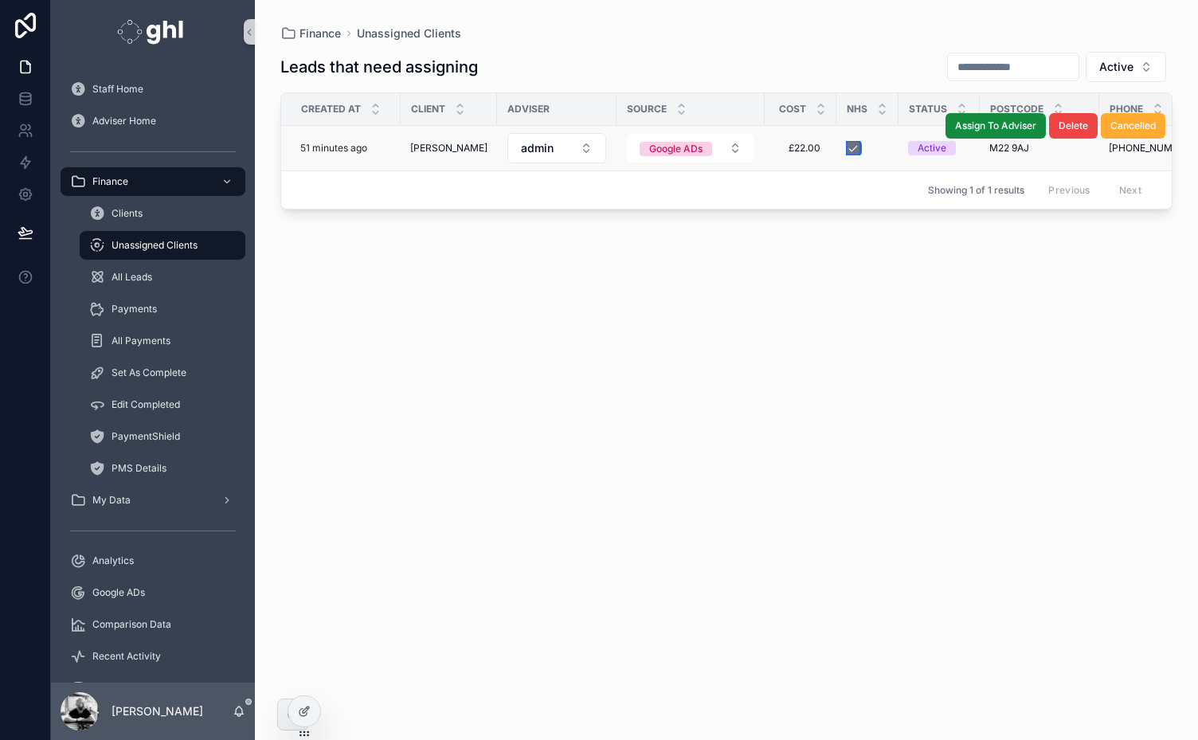
click at [848, 145] on button "scrollable content" at bounding box center [853, 148] width 13 height 13
click at [566, 145] on button "admin" at bounding box center [556, 148] width 99 height 30
drag, startPoint x: 645, startPoint y: 231, endPoint x: 637, endPoint y: 276, distance: 45.3
click at [567, 146] on button "admin" at bounding box center [556, 148] width 99 height 30
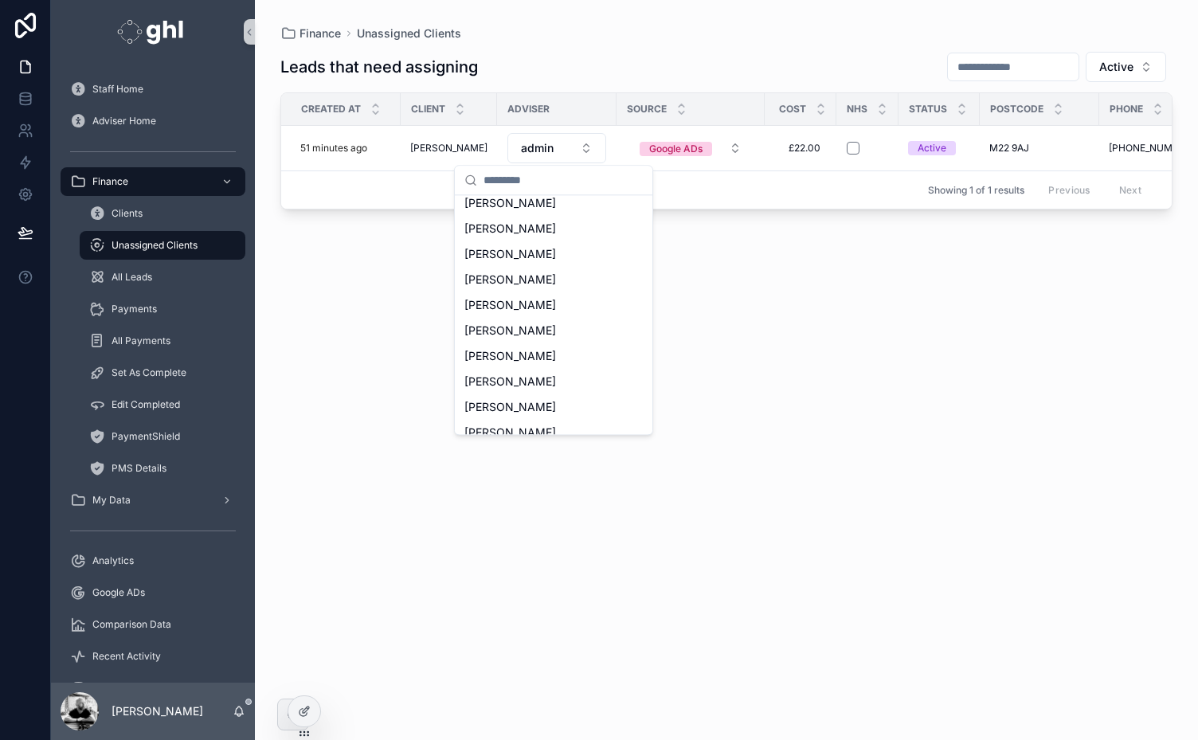
scroll to position [610, 0]
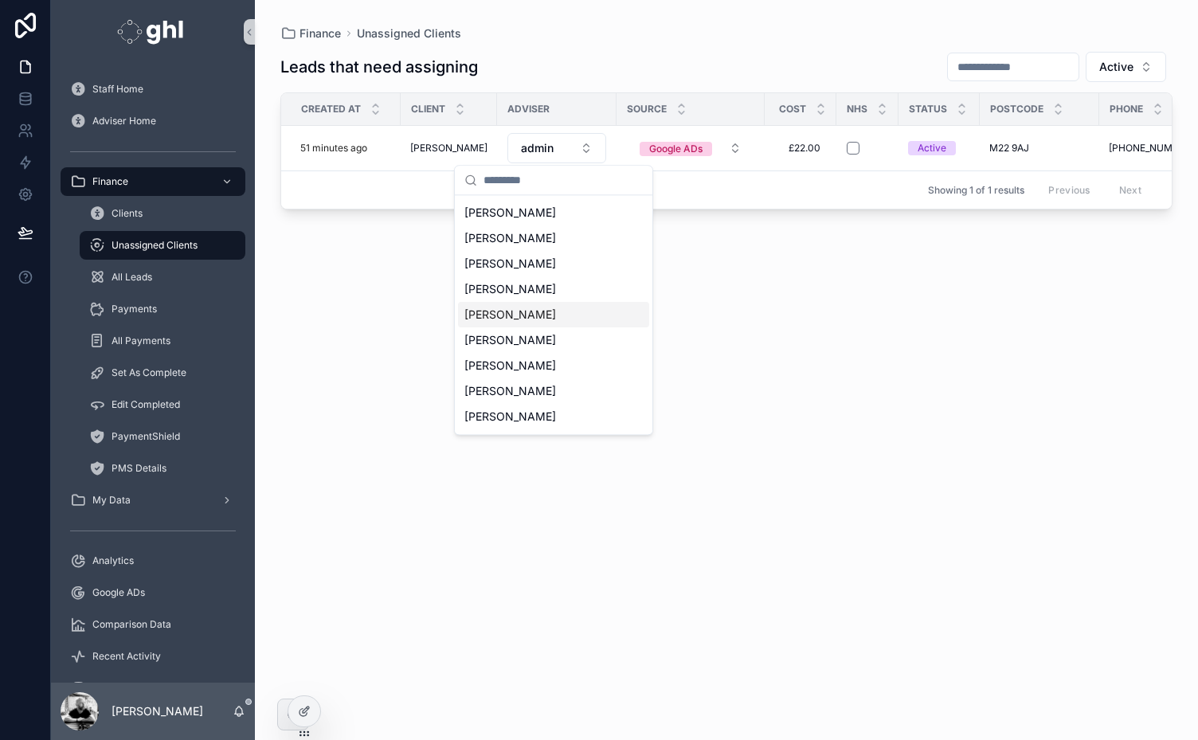
click at [549, 307] on span "[PERSON_NAME]" at bounding box center [510, 315] width 92 height 16
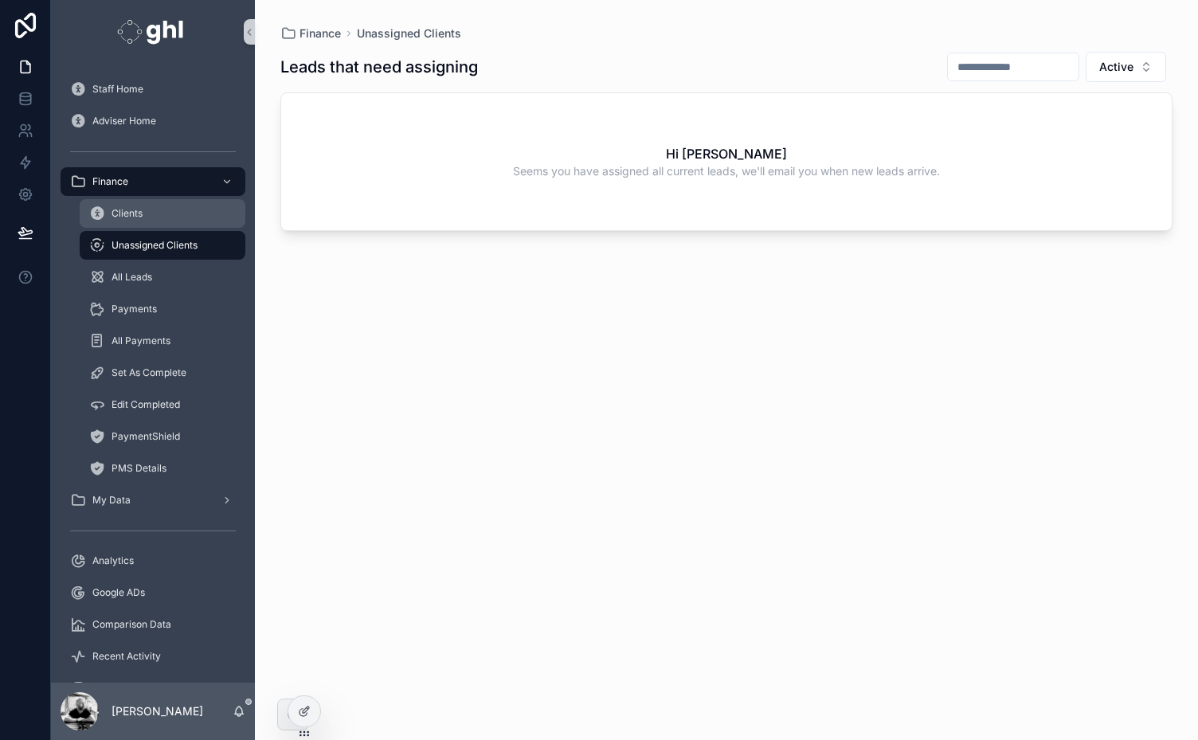
click at [124, 210] on span "Clients" at bounding box center [127, 213] width 31 height 13
